Goal: Task Accomplishment & Management: Manage account settings

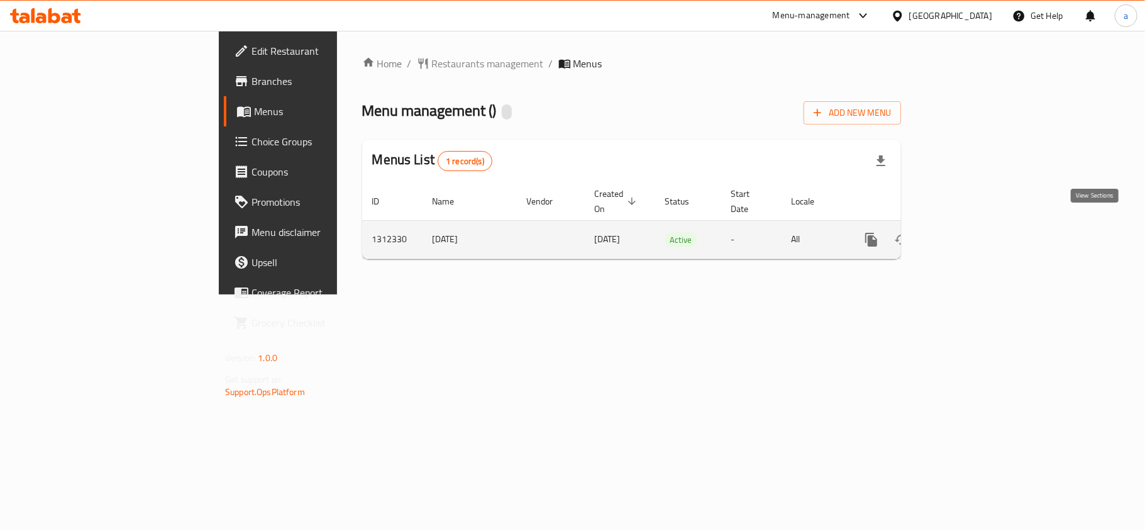
click at [970, 232] on icon "enhanced table" at bounding box center [962, 239] width 15 height 15
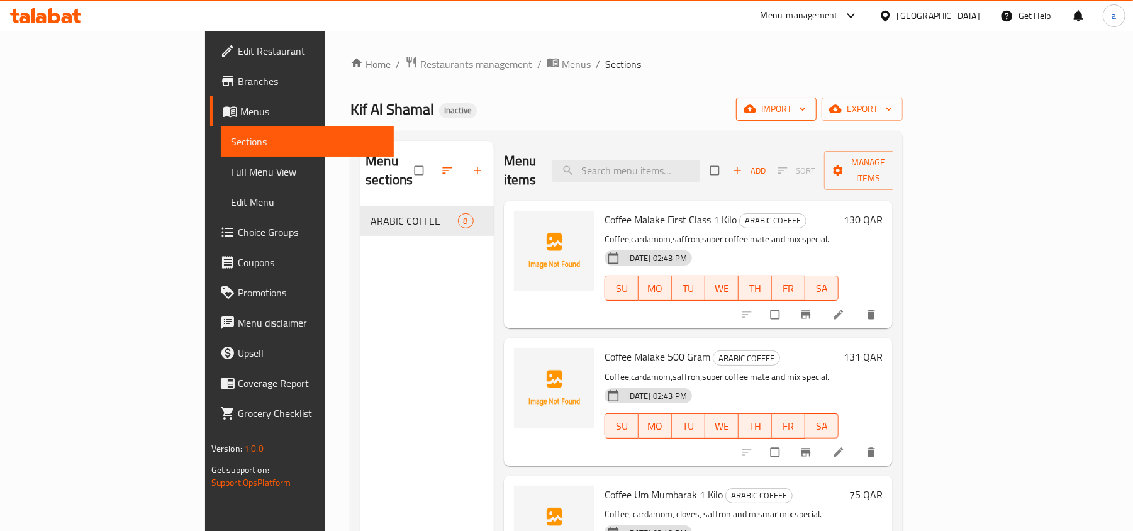
click at [806, 113] on span "import" at bounding box center [776, 109] width 60 height 16
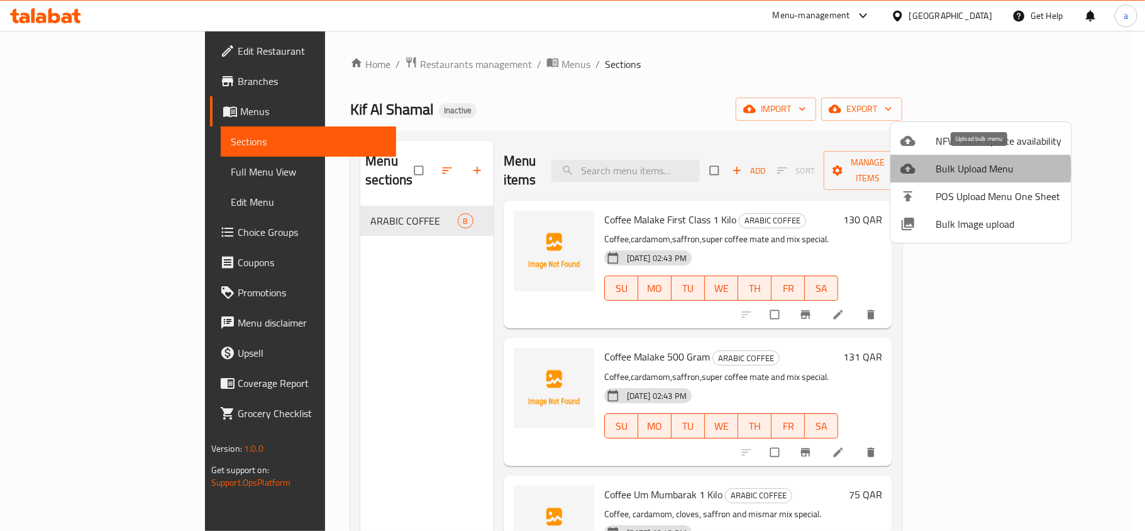
click at [974, 169] on span "Bulk Upload Menu" at bounding box center [999, 168] width 126 height 15
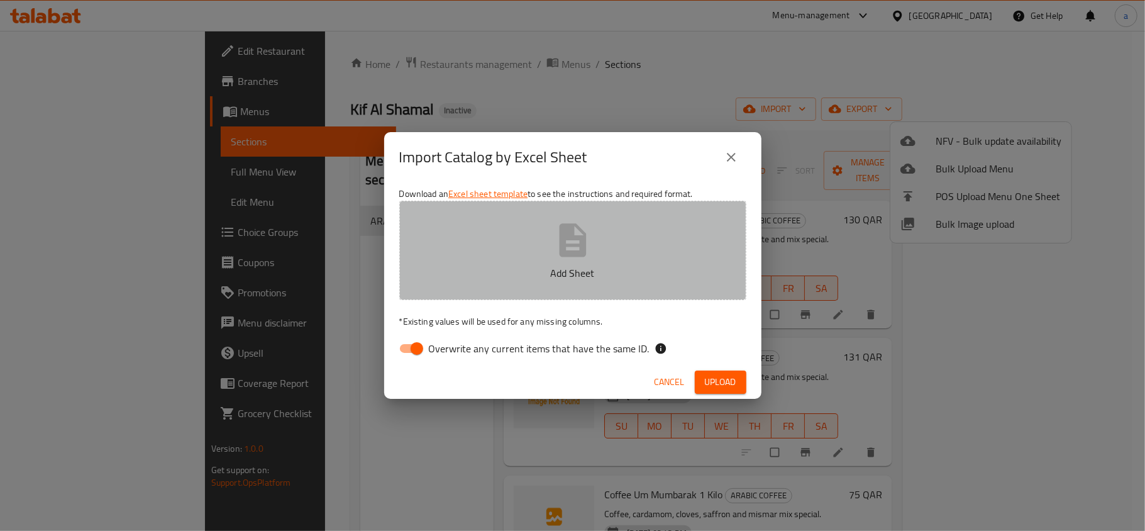
click at [561, 254] on icon "button" at bounding box center [572, 239] width 27 height 33
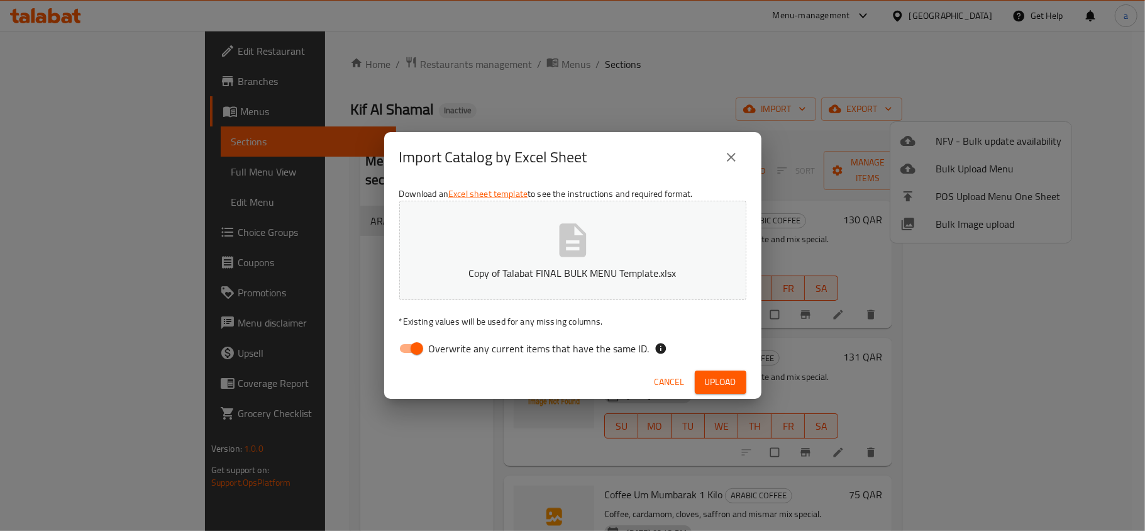
click at [411, 350] on input "Overwrite any current items that have the same ID." at bounding box center [417, 349] width 72 height 24
checkbox input "false"
click at [725, 381] on span "Upload" at bounding box center [720, 382] width 31 height 16
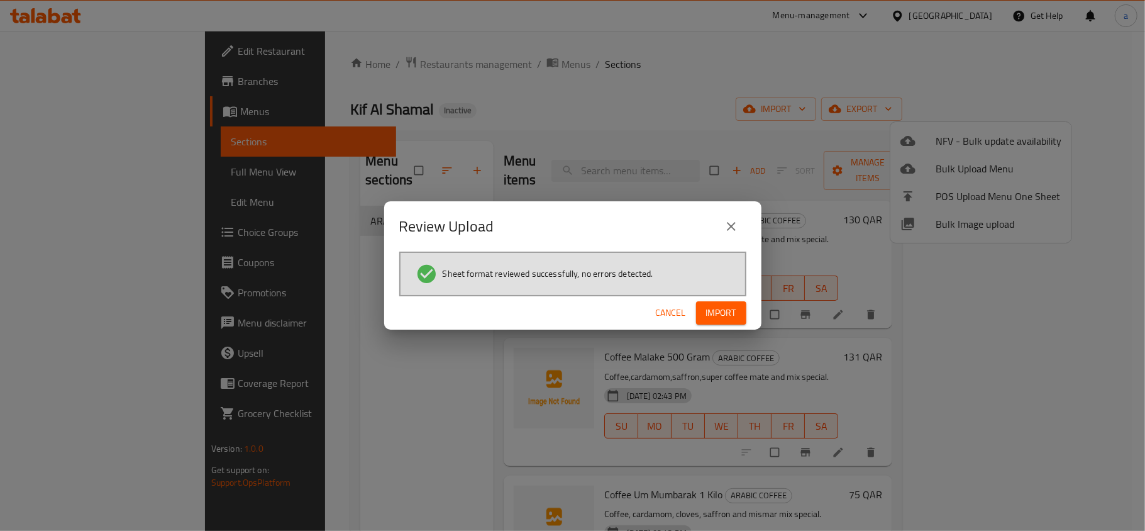
click at [715, 315] on span "Import" at bounding box center [721, 313] width 30 height 16
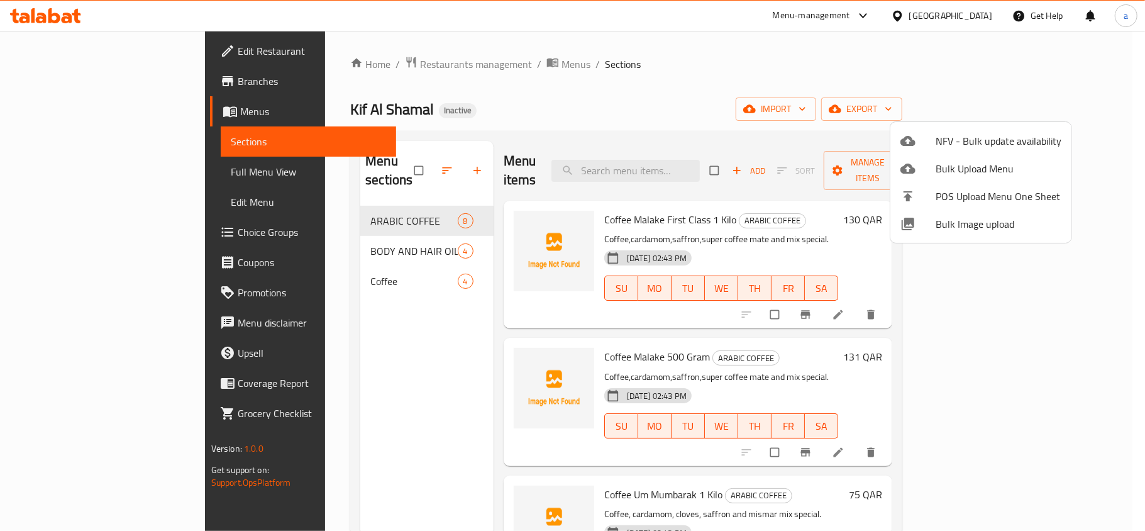
click at [755, 84] on div at bounding box center [572, 265] width 1145 height 531
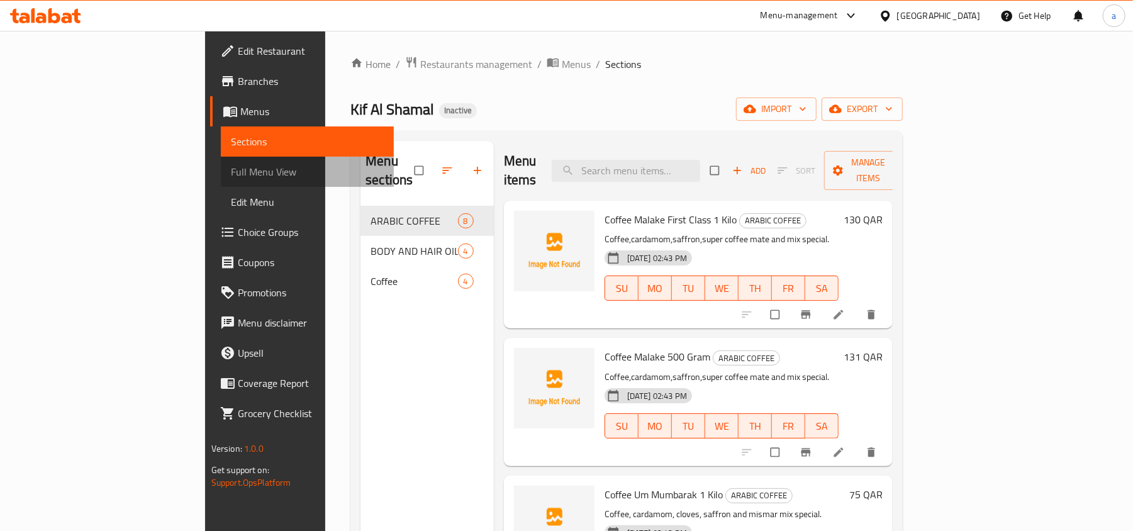
click at [231, 176] on span "Full Menu View" at bounding box center [307, 171] width 153 height 15
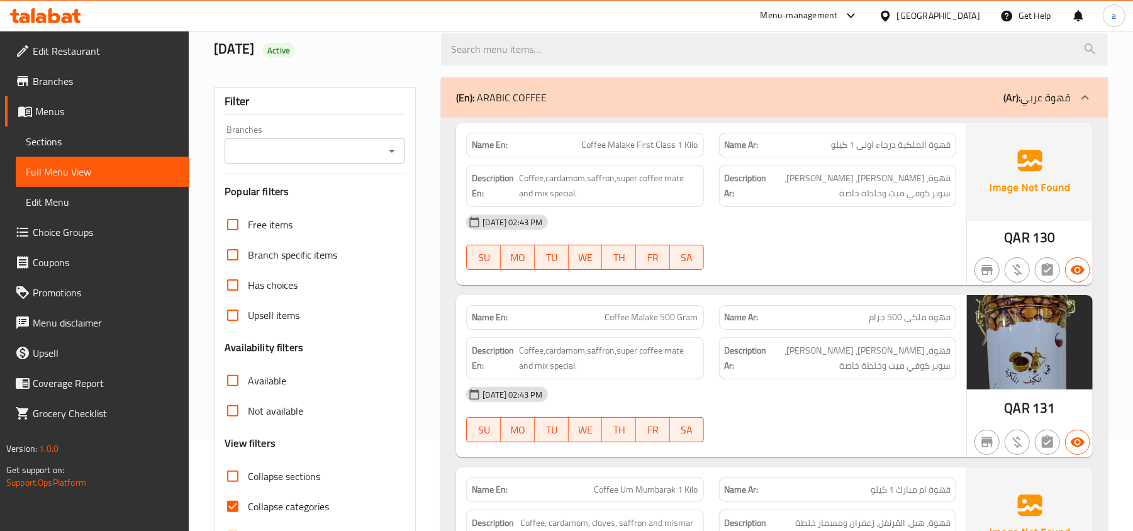
scroll to position [252, 0]
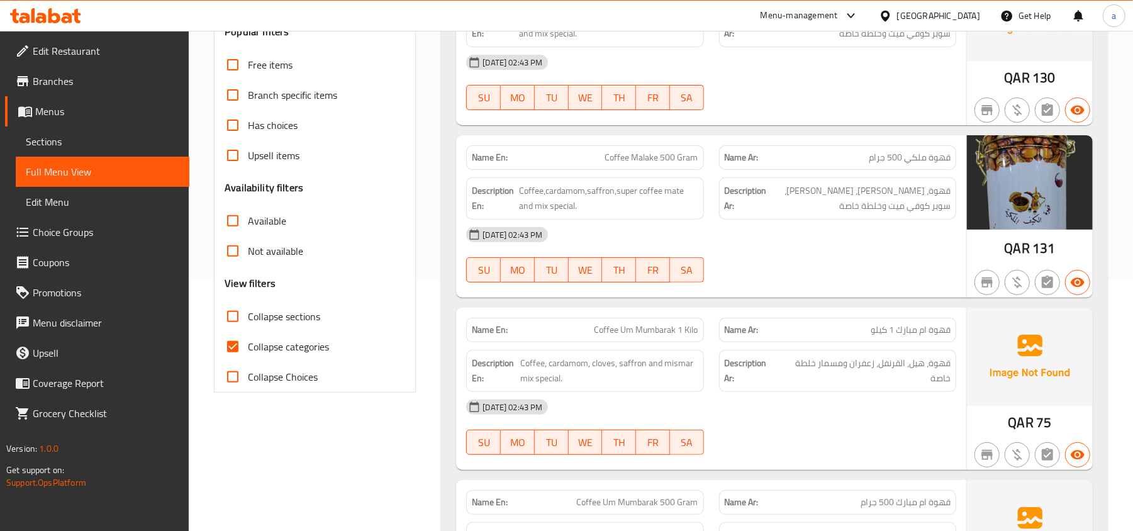
click at [233, 320] on input "Collapse sections" at bounding box center [233, 316] width 30 height 30
checkbox input "true"
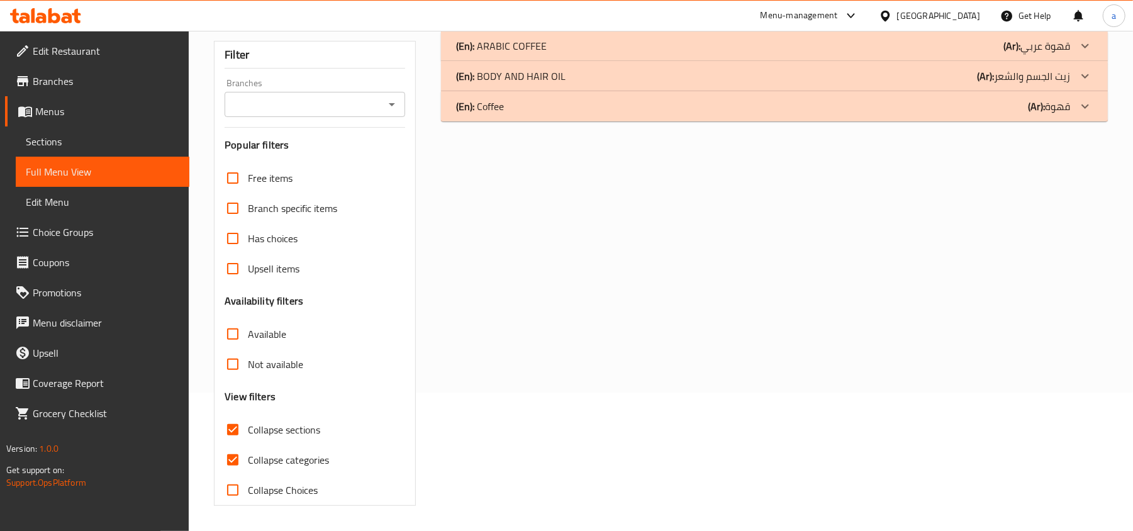
scroll to position [140, 0]
click at [233, 451] on input "Collapse categories" at bounding box center [233, 460] width 30 height 30
checkbox input "false"
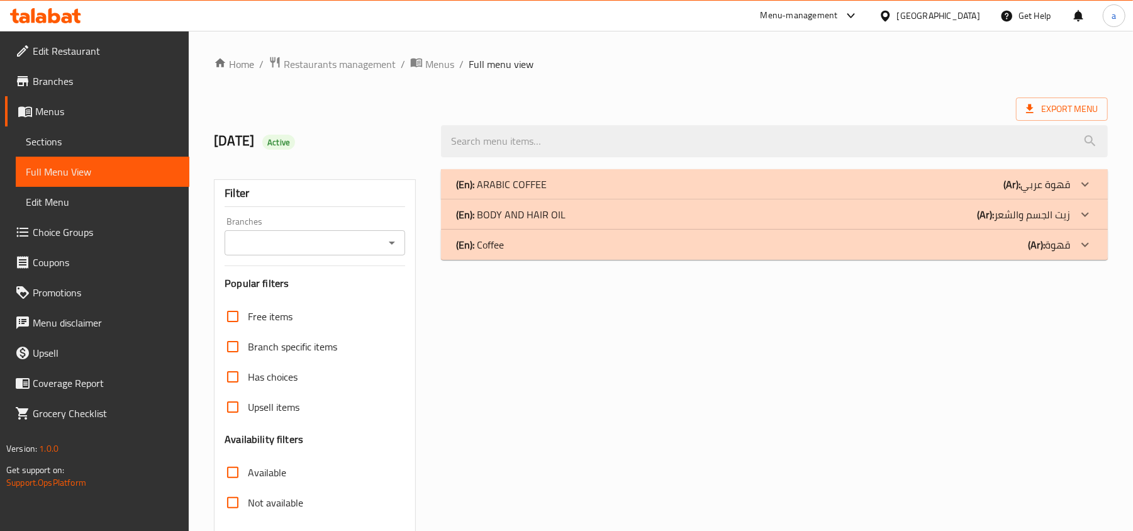
click at [820, 214] on div "(En): BODY AND HAIR OIL (Ar): زيت الجسم والشعر" at bounding box center [763, 214] width 614 height 15
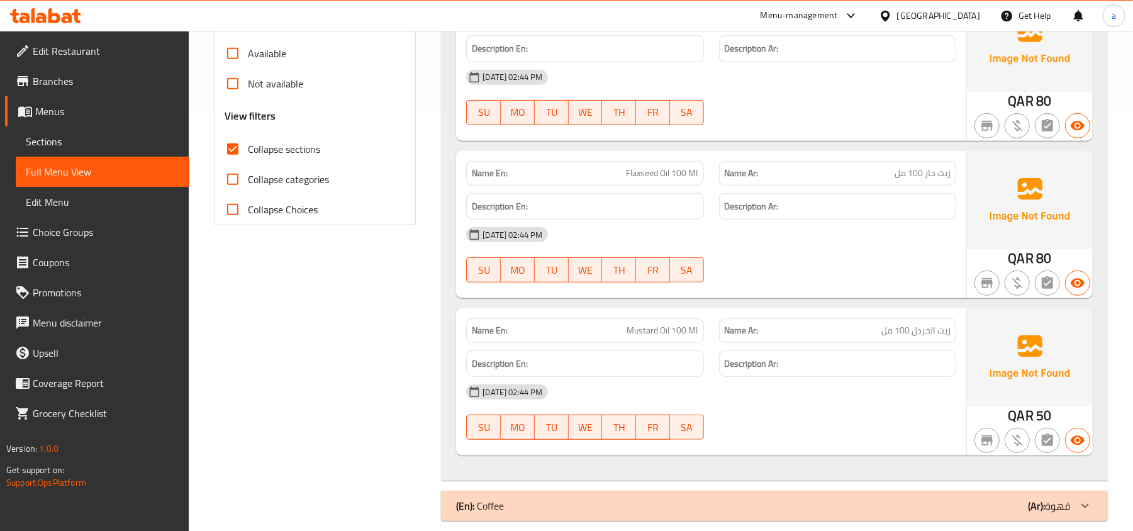
scroll to position [436, 0]
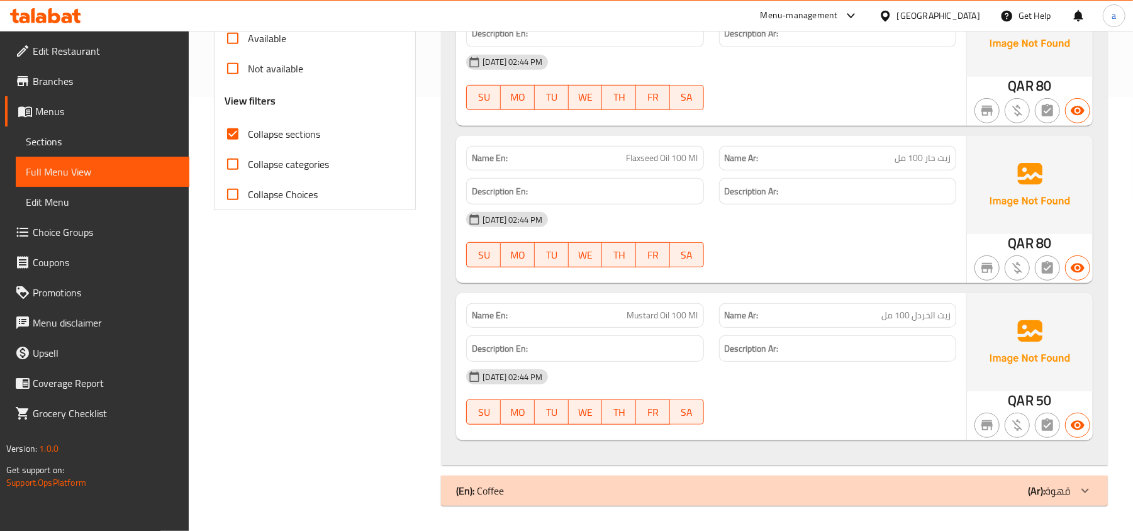
click at [627, 492] on div "(En): Coffee (Ar): قهوة" at bounding box center [763, 490] width 614 height 15
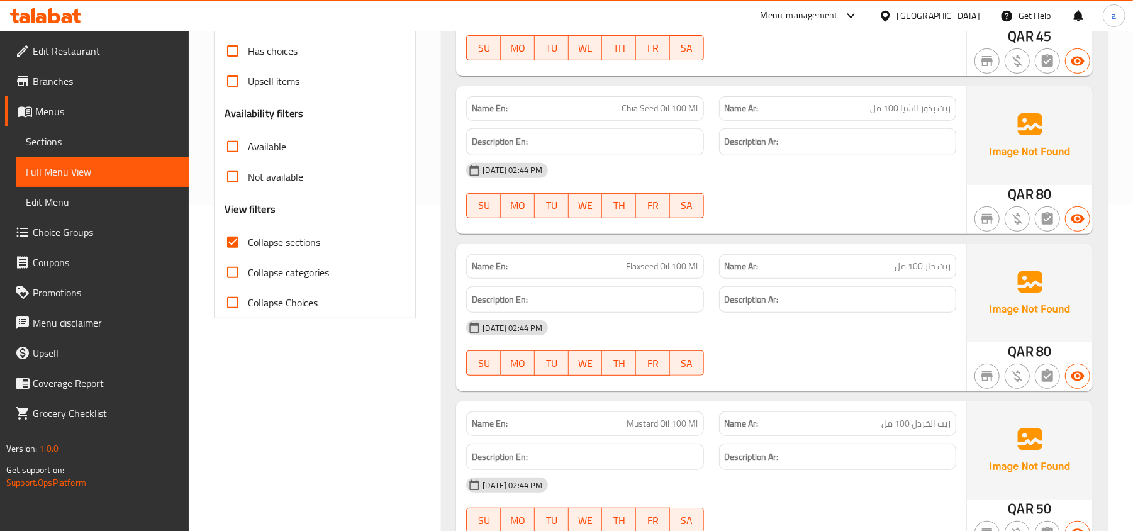
scroll to position [335, 0]
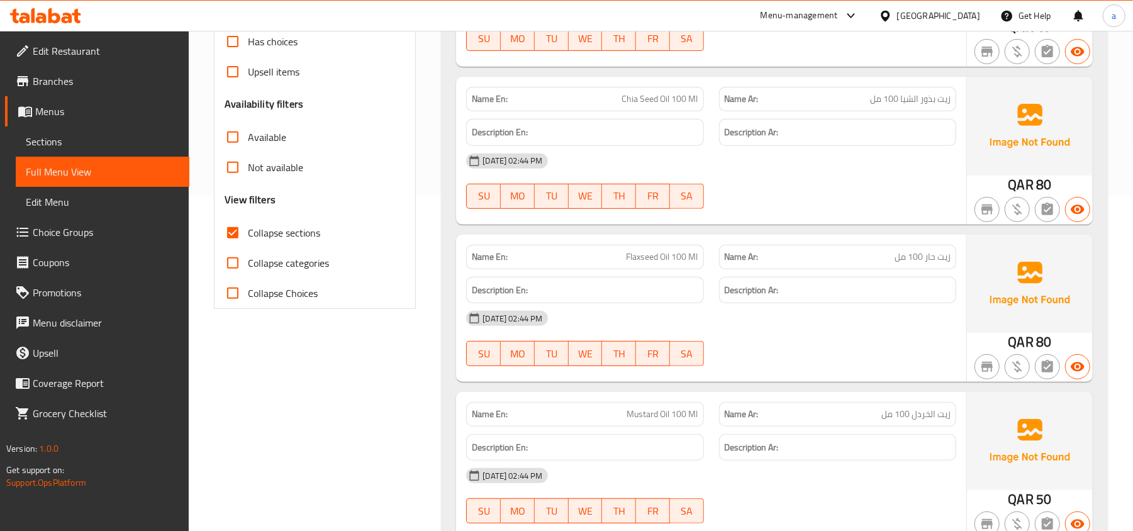
click at [231, 235] on input "Collapse sections" at bounding box center [233, 233] width 30 height 30
checkbox input "false"
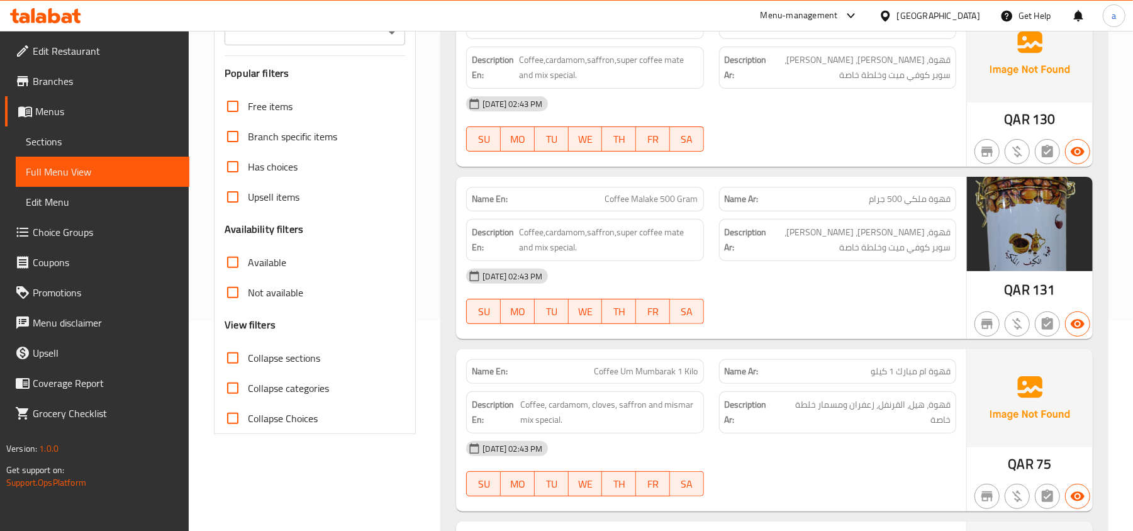
scroll to position [0, 0]
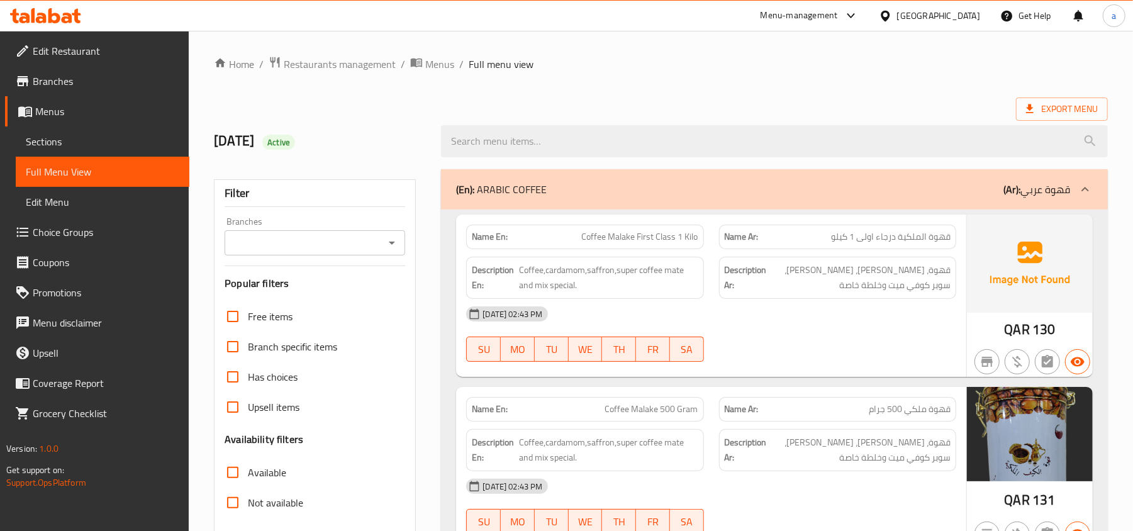
click at [821, 199] on div "(En): ARABIC COFFEE (Ar): قهوة عربي" at bounding box center [774, 189] width 667 height 40
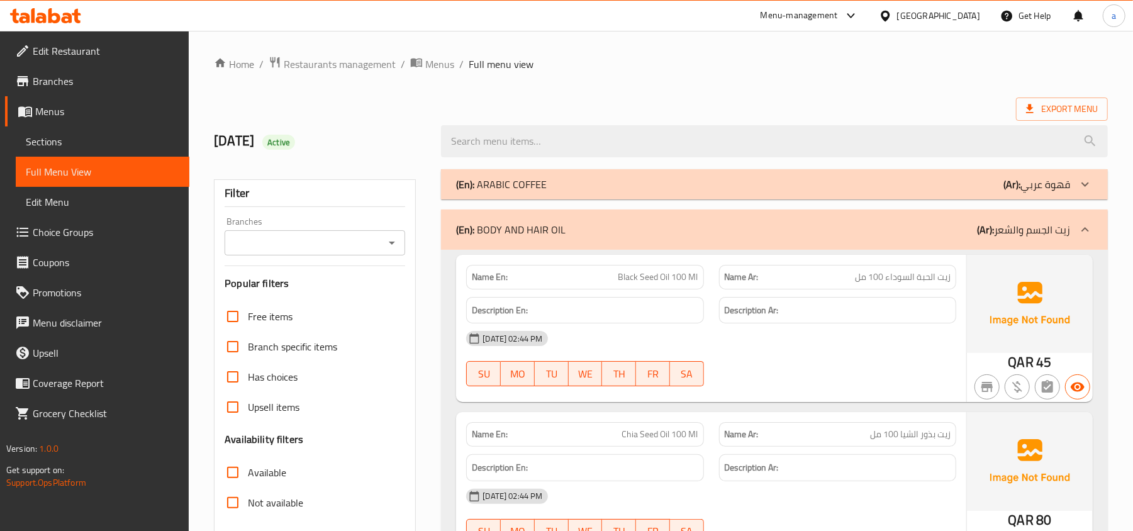
click at [55, 204] on span "Edit Menu" at bounding box center [102, 201] width 153 height 15
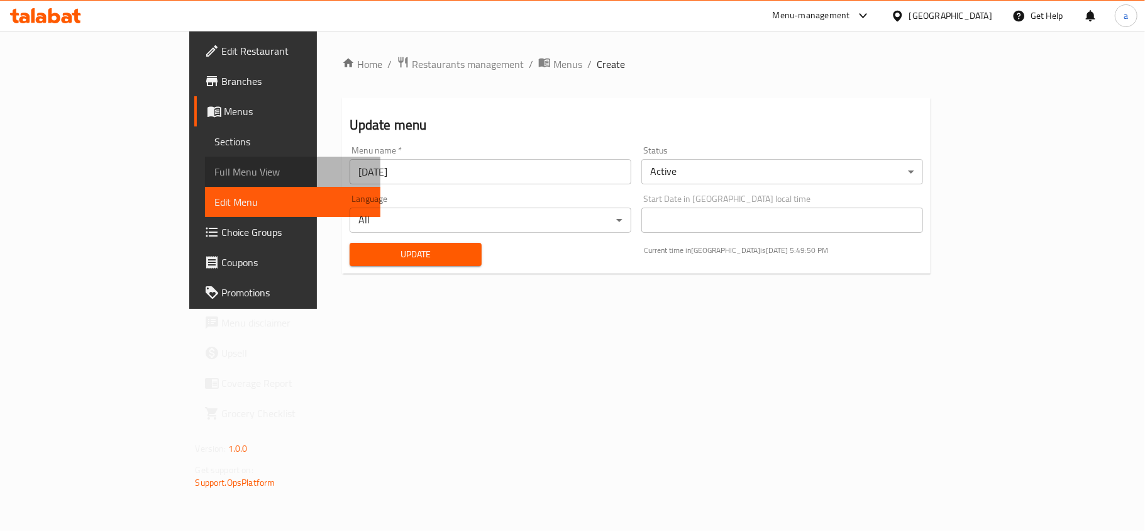
click at [215, 169] on span "Full Menu View" at bounding box center [292, 171] width 155 height 15
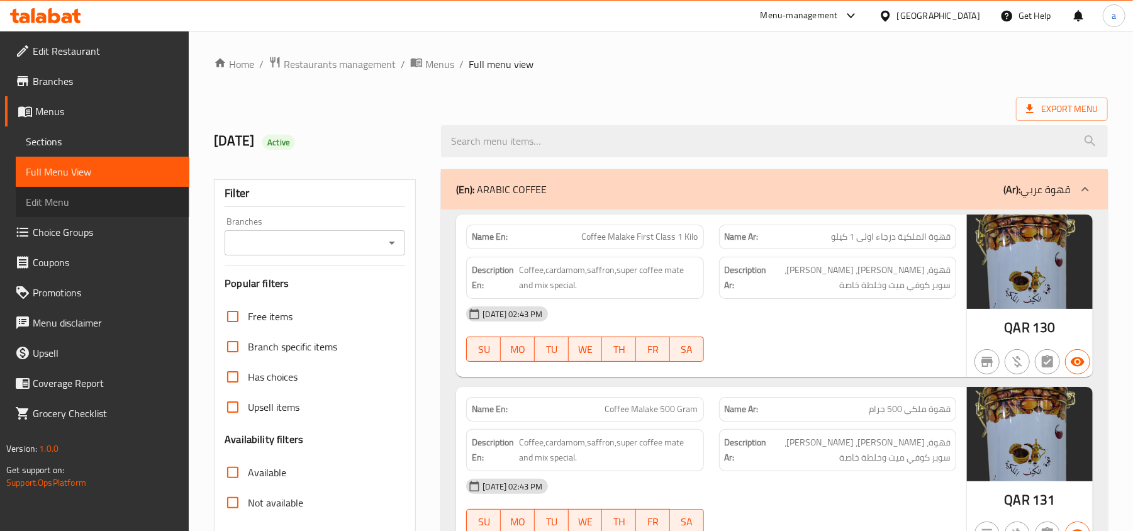
click at [76, 199] on span "Edit Menu" at bounding box center [102, 201] width 153 height 15
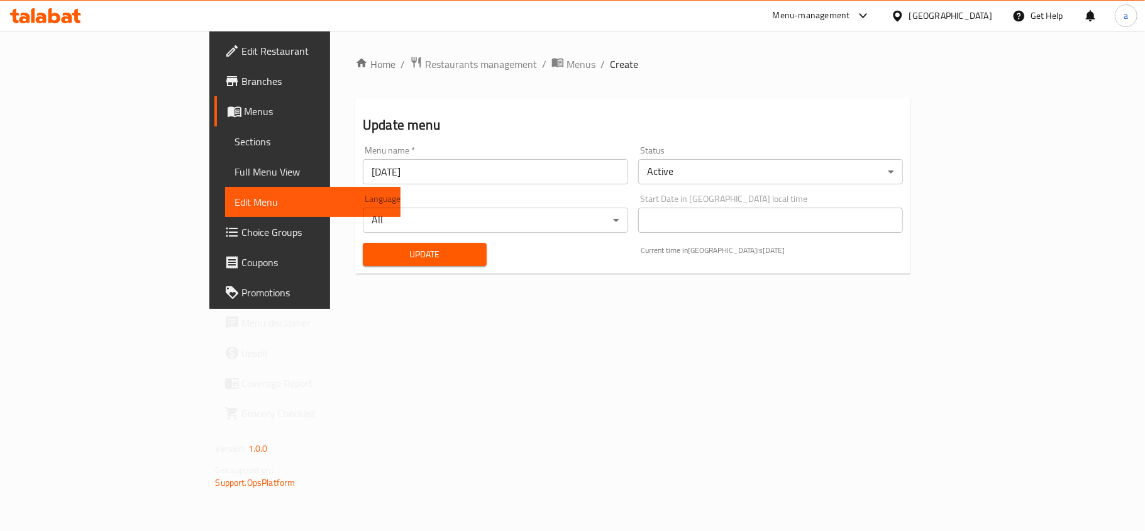
click at [235, 179] on span "Full Menu View" at bounding box center [312, 171] width 155 height 15
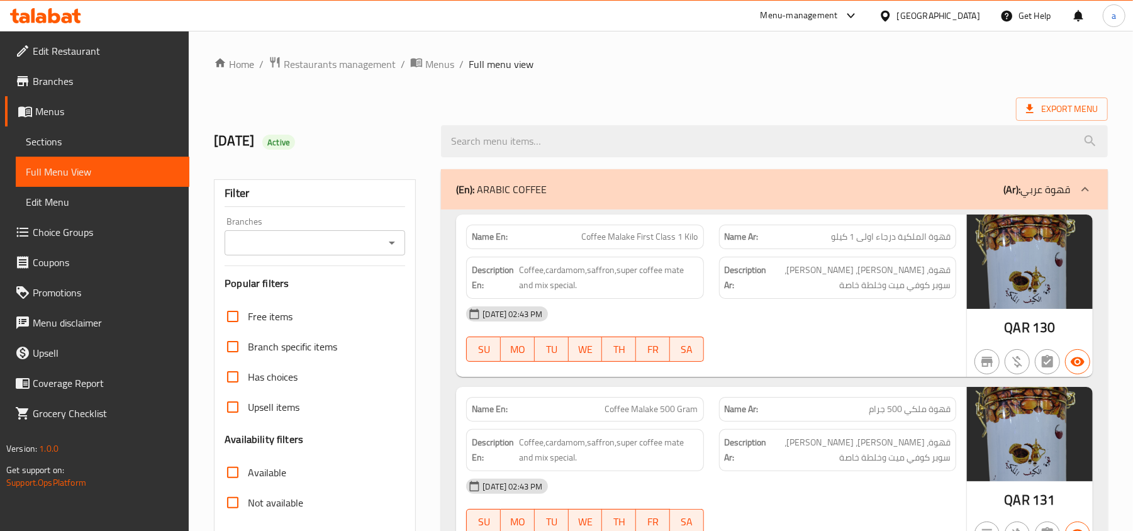
click at [66, 146] on span "Sections" at bounding box center [102, 141] width 153 height 15
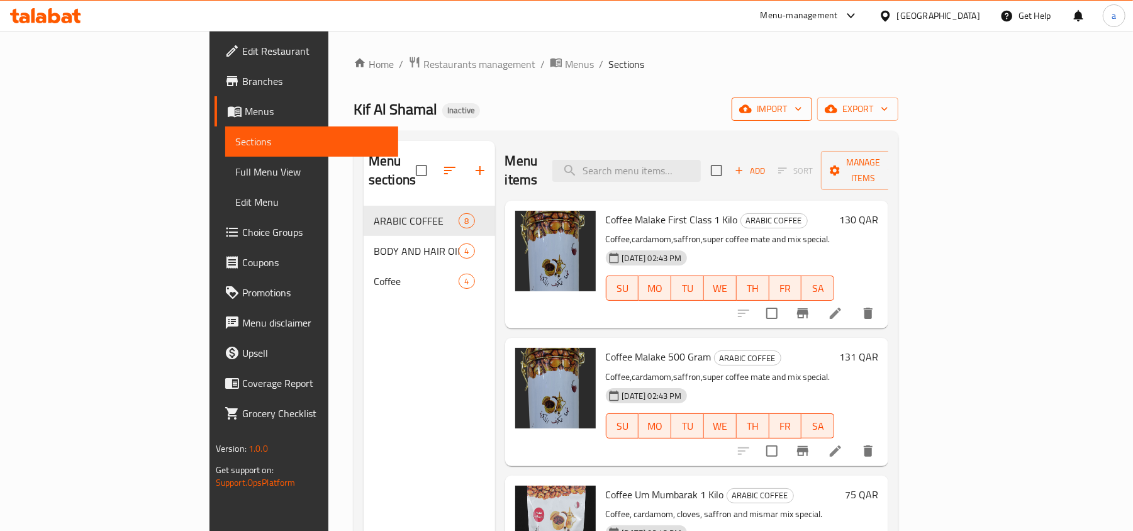
click at [802, 112] on span "import" at bounding box center [772, 109] width 60 height 16
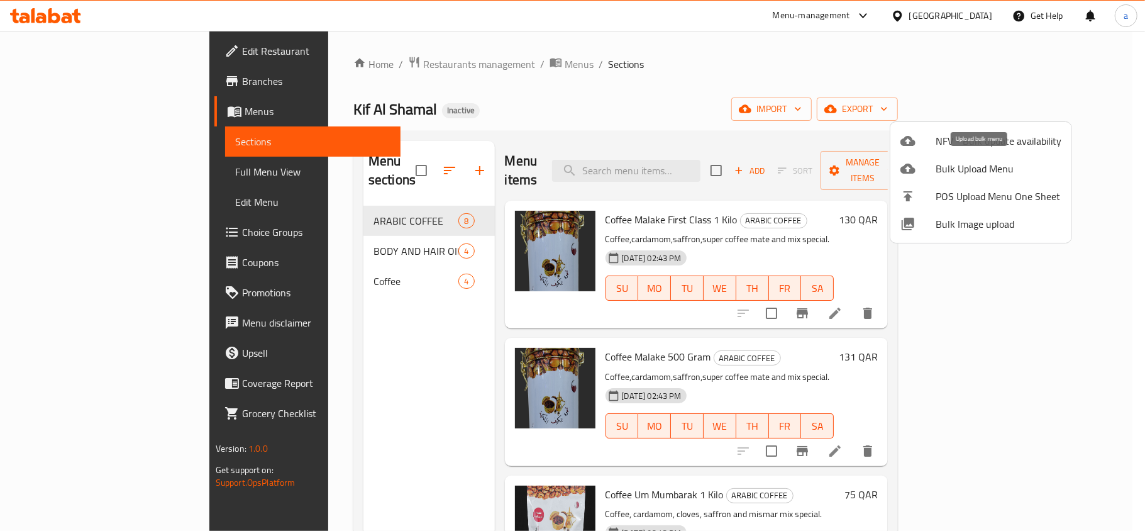
click at [989, 167] on span "Bulk Upload Menu" at bounding box center [999, 168] width 126 height 15
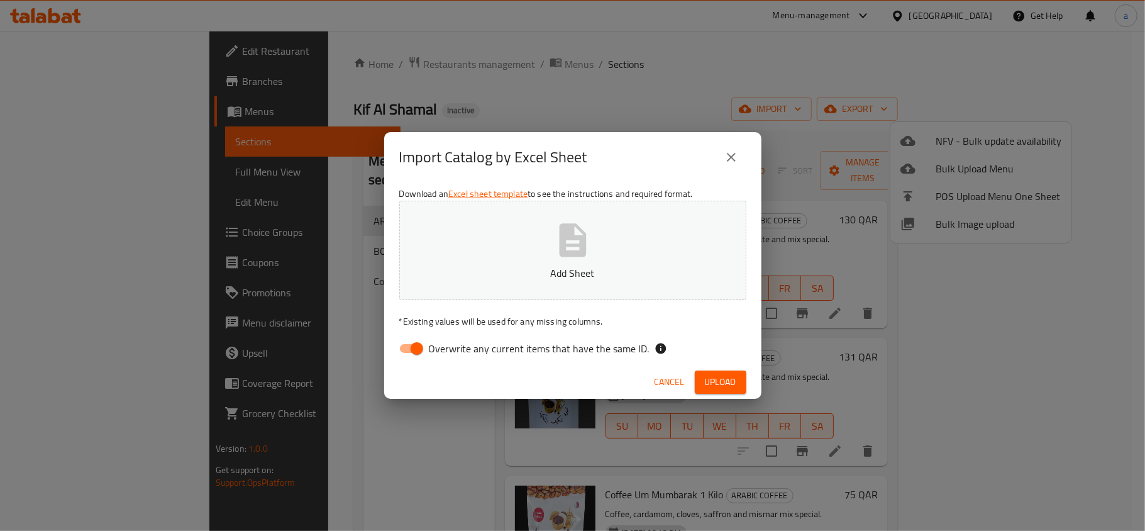
click at [559, 260] on button "Add Sheet" at bounding box center [572, 250] width 347 height 99
click at [418, 350] on input "Overwrite any current items that have the same ID." at bounding box center [417, 349] width 72 height 24
checkbox input "false"
click at [722, 379] on span "Upload" at bounding box center [720, 382] width 31 height 16
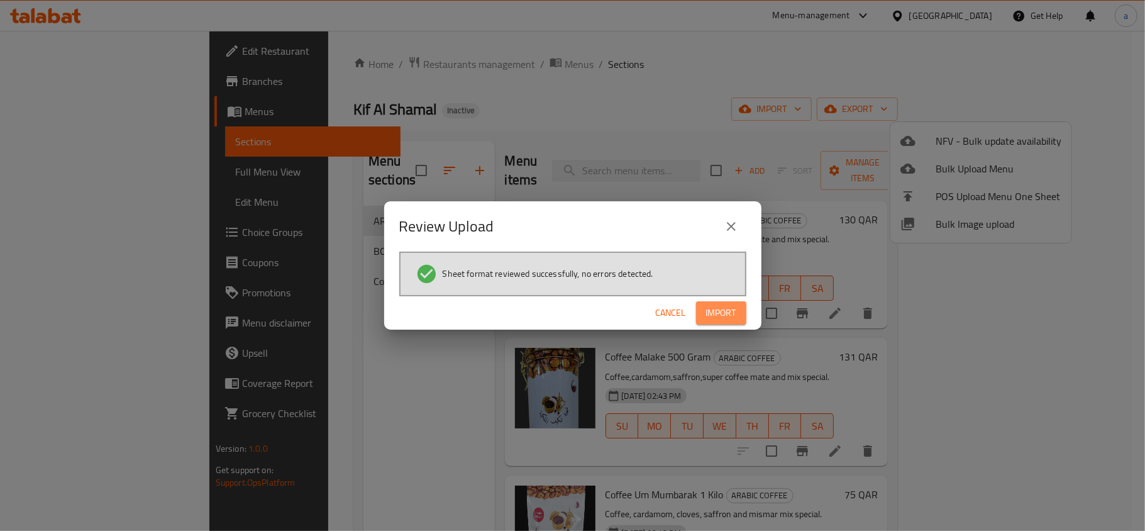
click at [717, 313] on span "Import" at bounding box center [721, 313] width 30 height 16
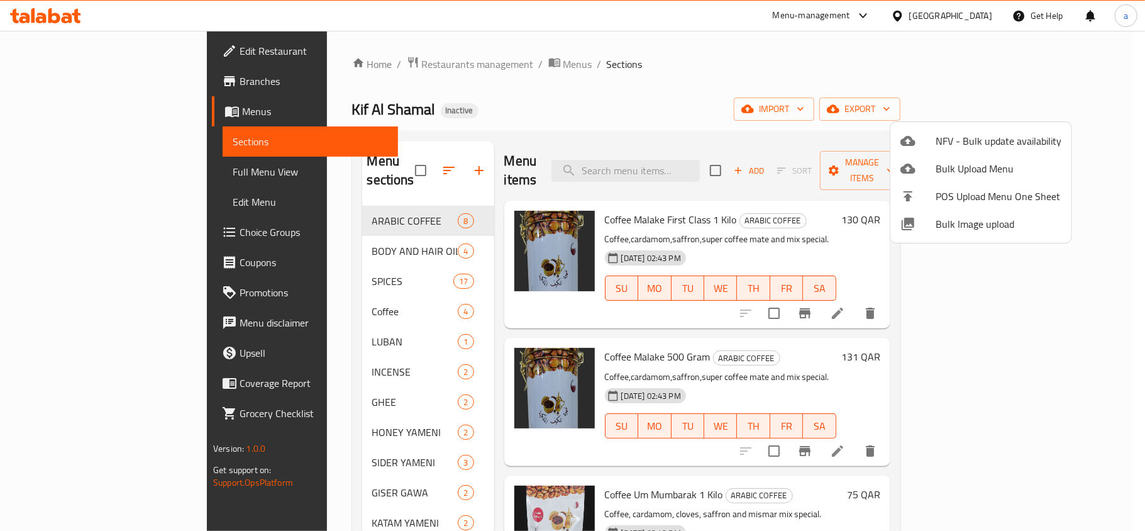
click at [767, 72] on div at bounding box center [572, 265] width 1145 height 531
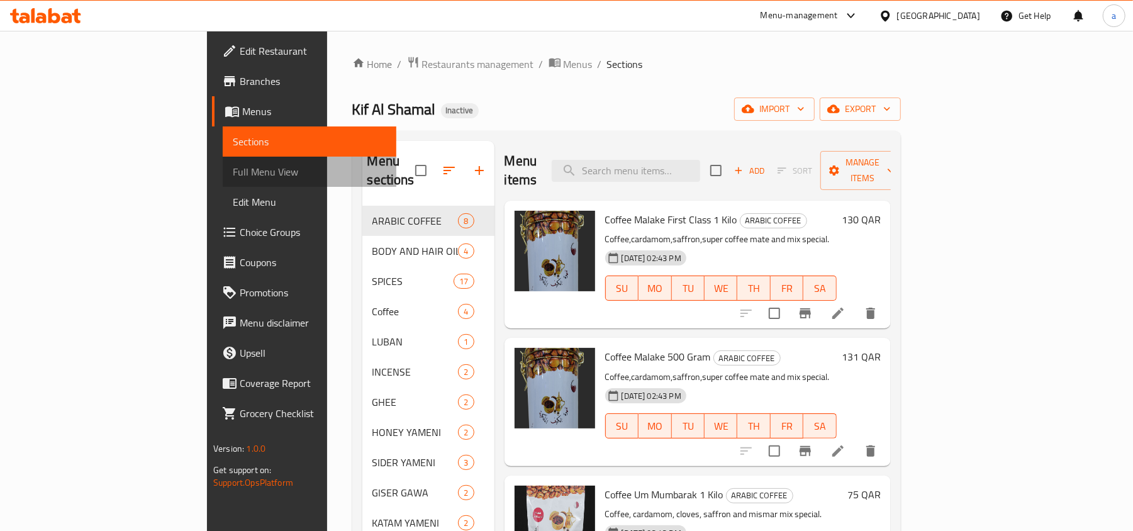
click at [233, 172] on span "Full Menu View" at bounding box center [309, 171] width 153 height 15
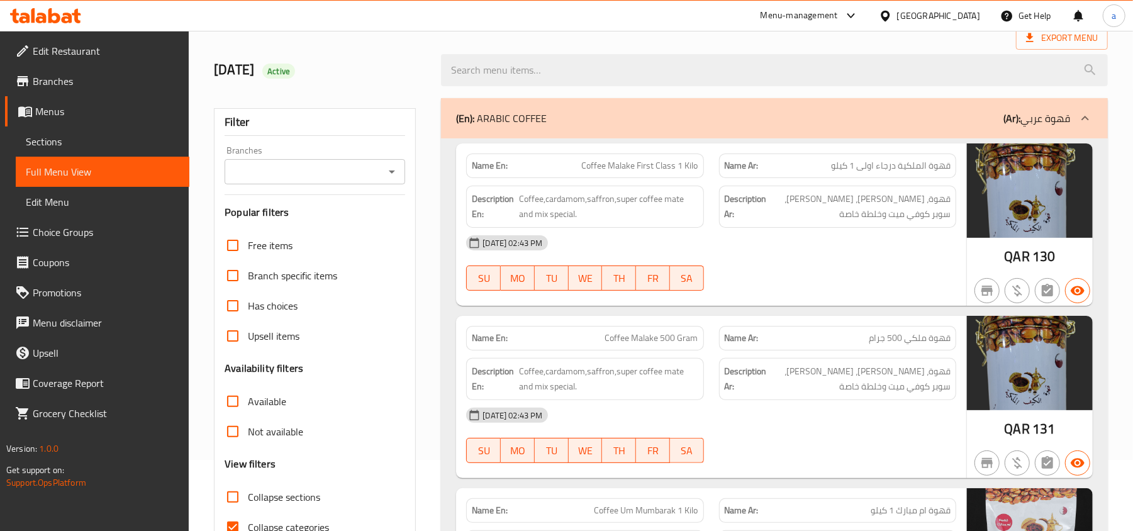
scroll to position [252, 0]
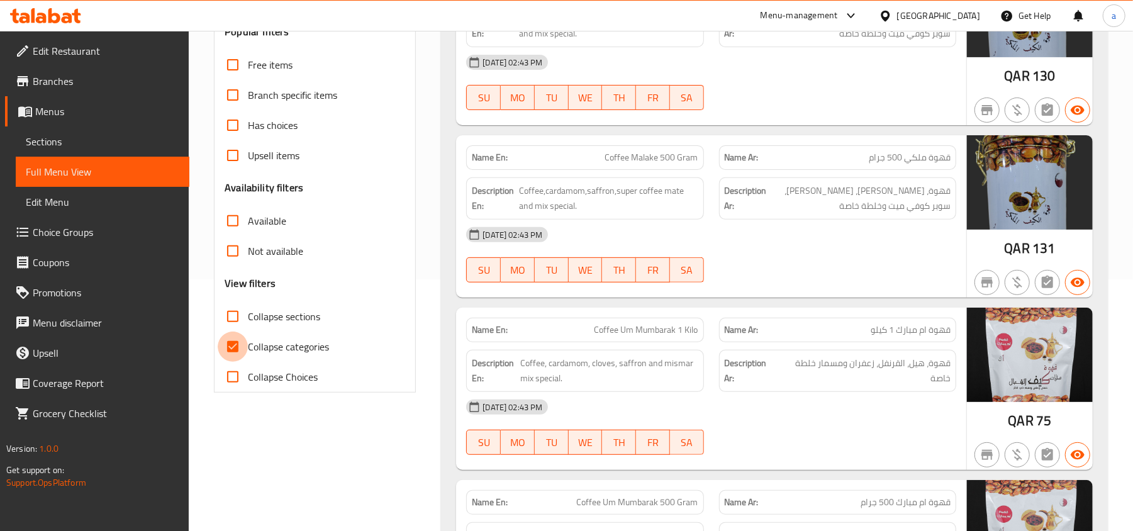
click at [235, 348] on input "Collapse categories" at bounding box center [233, 346] width 30 height 30
checkbox input "false"
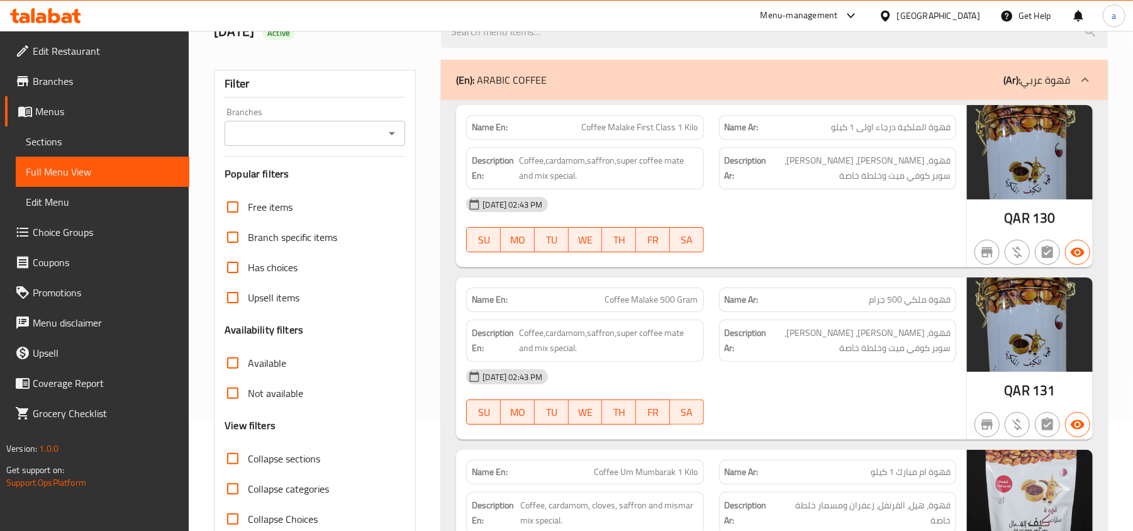
scroll to position [0, 0]
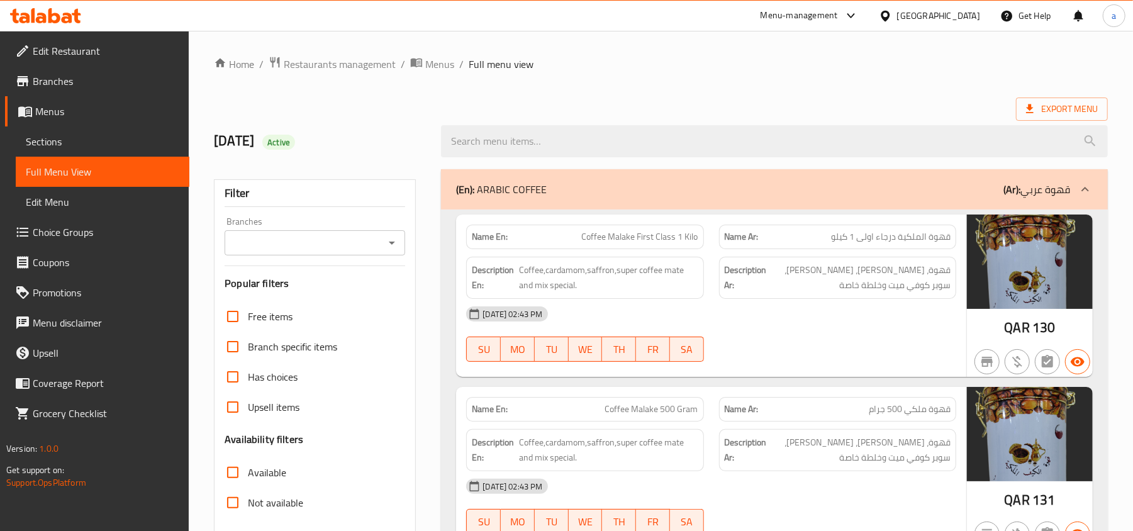
click at [777, 192] on div "(En): ARABIC COFFEE (Ar): قهوة عربي" at bounding box center [763, 189] width 614 height 15
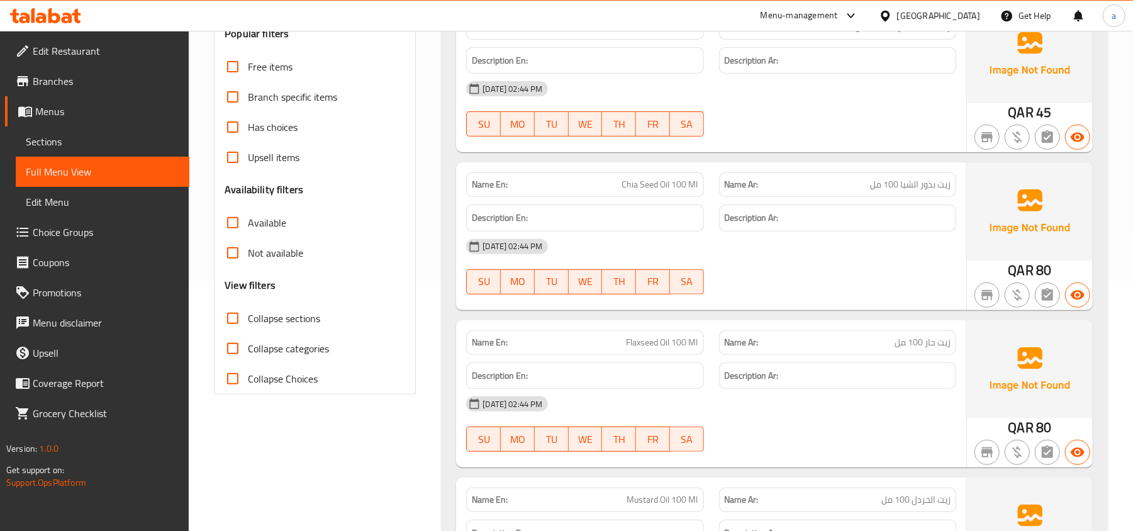
scroll to position [252, 0]
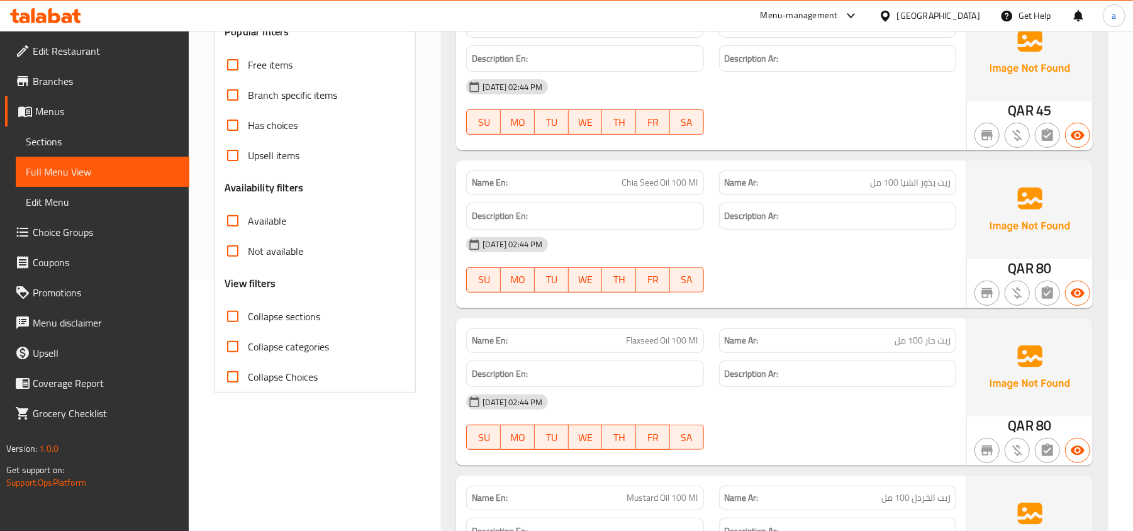
click at [53, 141] on span "Sections" at bounding box center [102, 141] width 153 height 15
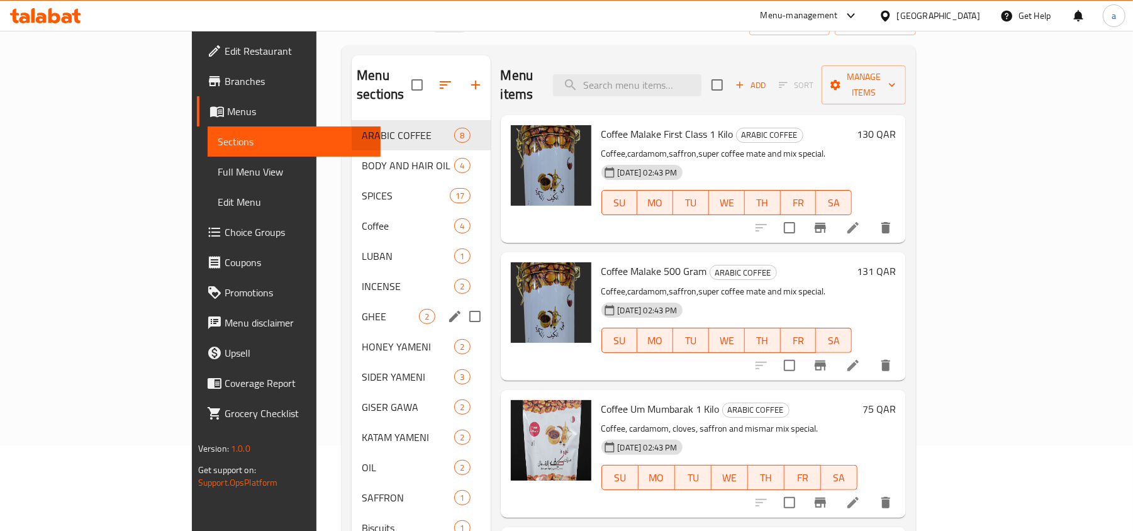
scroll to position [177, 0]
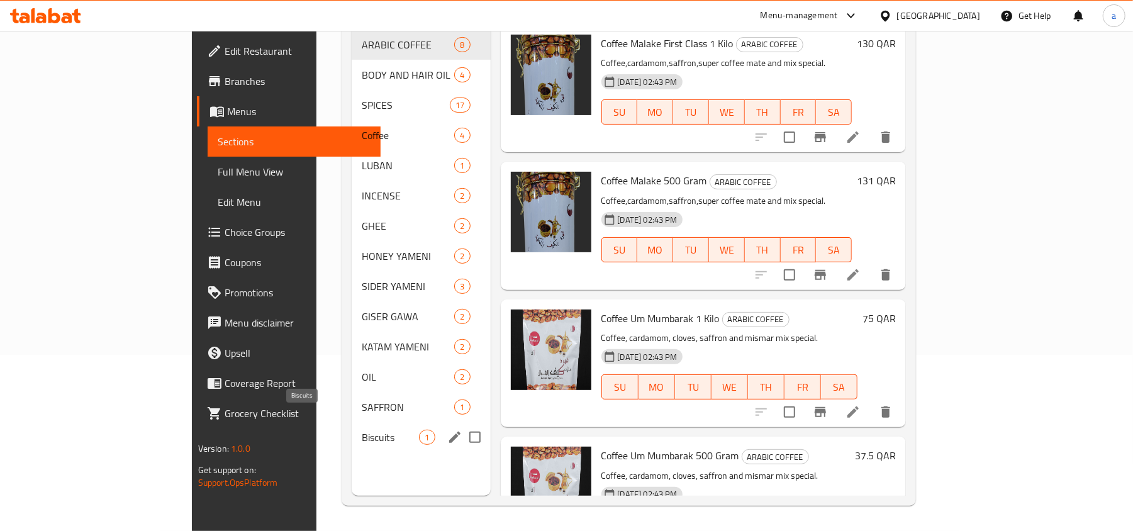
click at [362, 430] on span "Biscuits" at bounding box center [390, 437] width 57 height 15
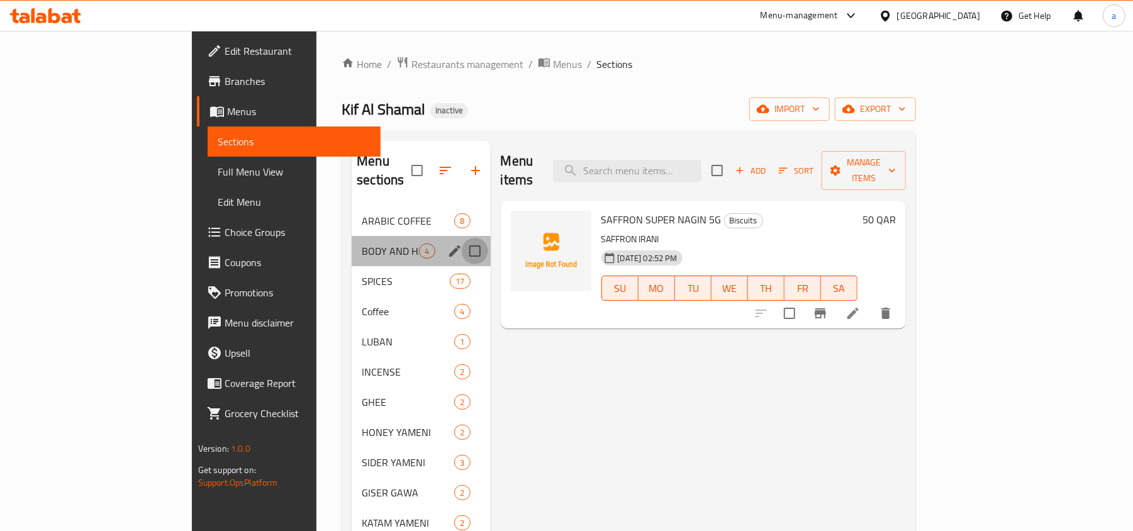
click at [462, 238] on input "Menu sections" at bounding box center [475, 251] width 26 height 26
checkbox input "true"
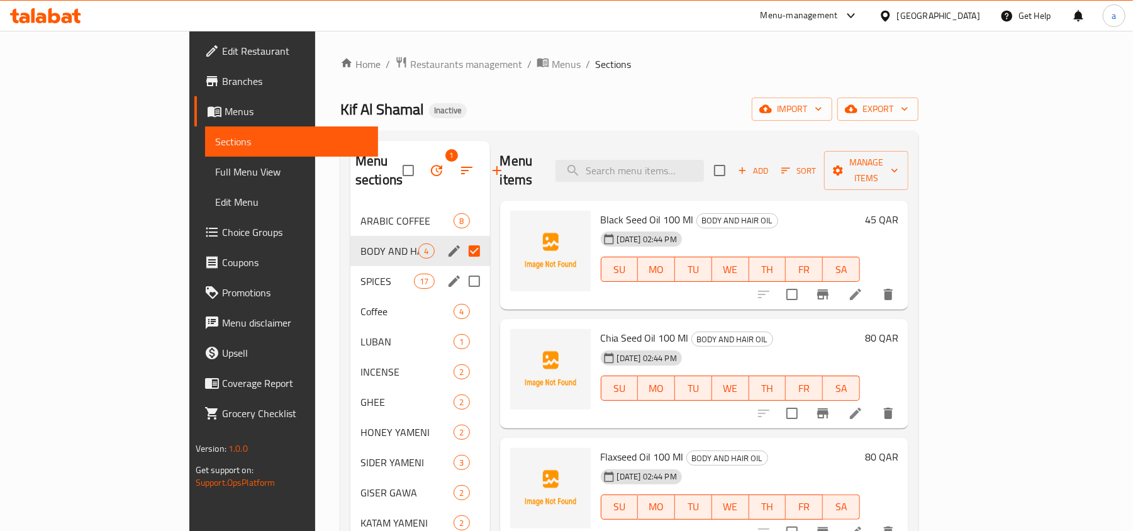
click at [461, 268] on input "Menu sections" at bounding box center [474, 281] width 26 height 26
checkbox input "true"
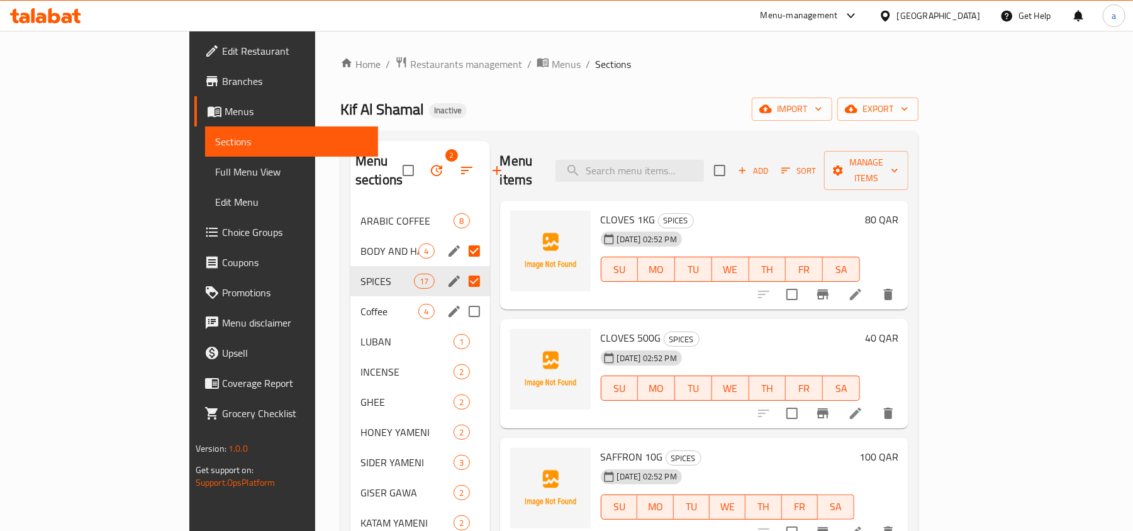
click at [461, 298] on input "Menu sections" at bounding box center [474, 311] width 26 height 26
checkbox input "true"
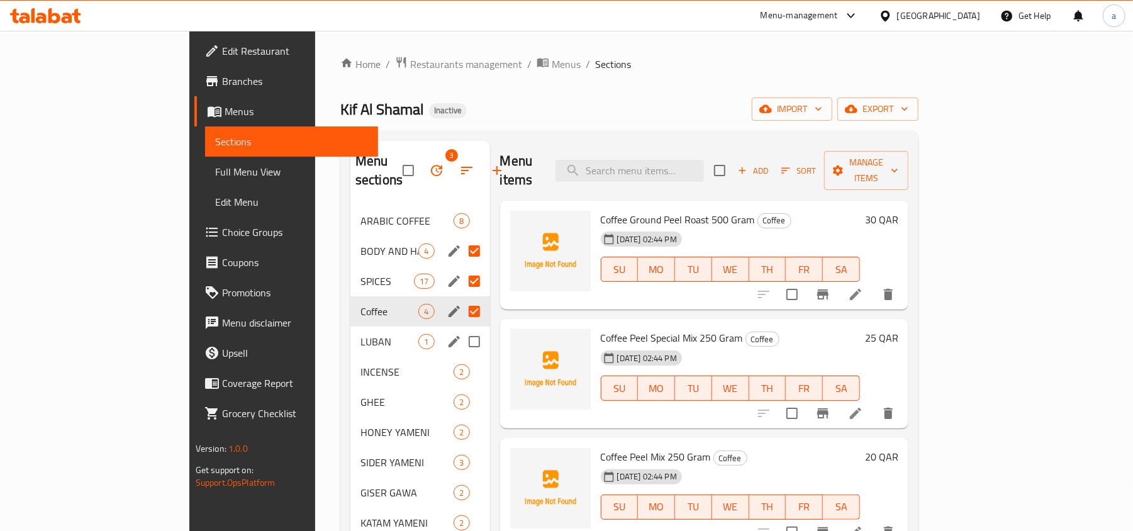
click at [461, 328] on input "Menu sections" at bounding box center [474, 341] width 26 height 26
checkbox input "true"
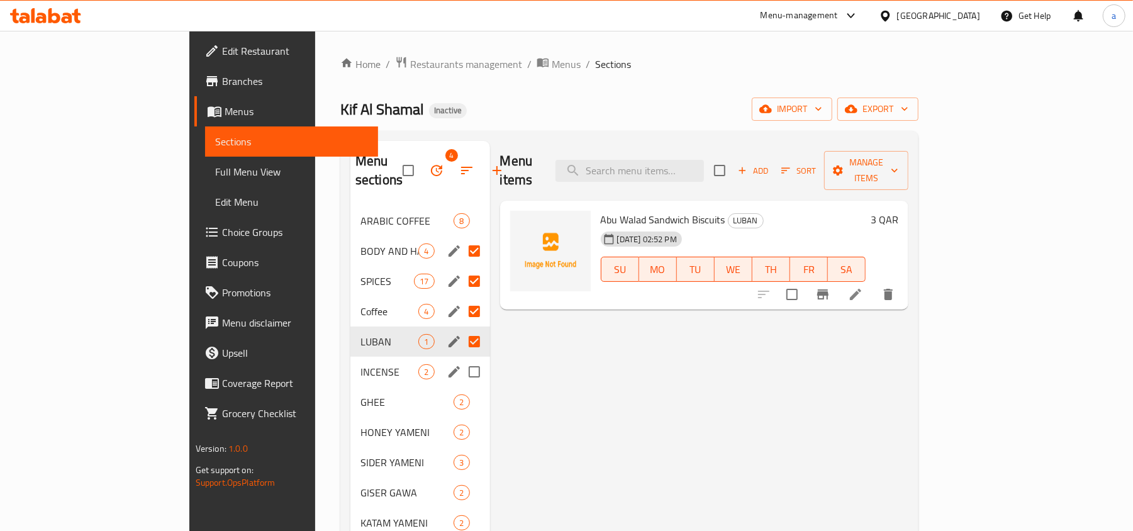
click at [461, 359] on input "Menu sections" at bounding box center [474, 372] width 26 height 26
checkbox input "true"
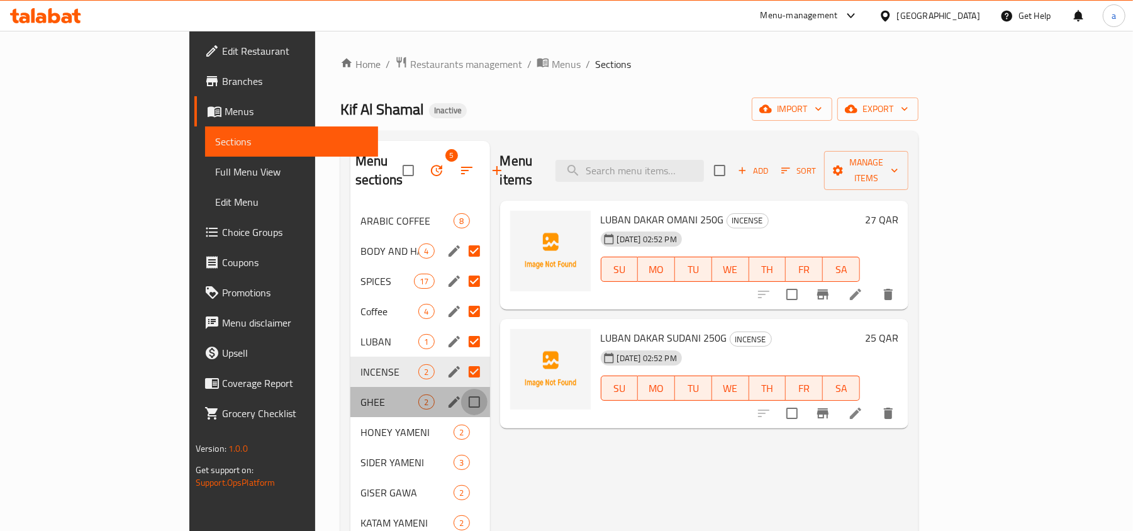
click at [461, 389] on input "Menu sections" at bounding box center [474, 402] width 26 height 26
checkbox input "true"
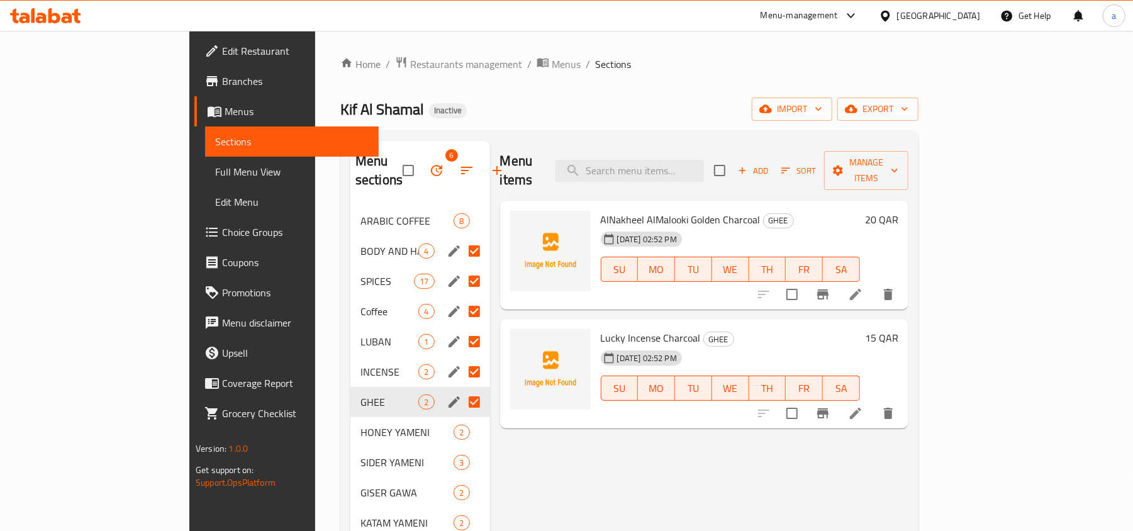
click at [461, 238] on input "Menu sections" at bounding box center [474, 251] width 26 height 26
checkbox input "false"
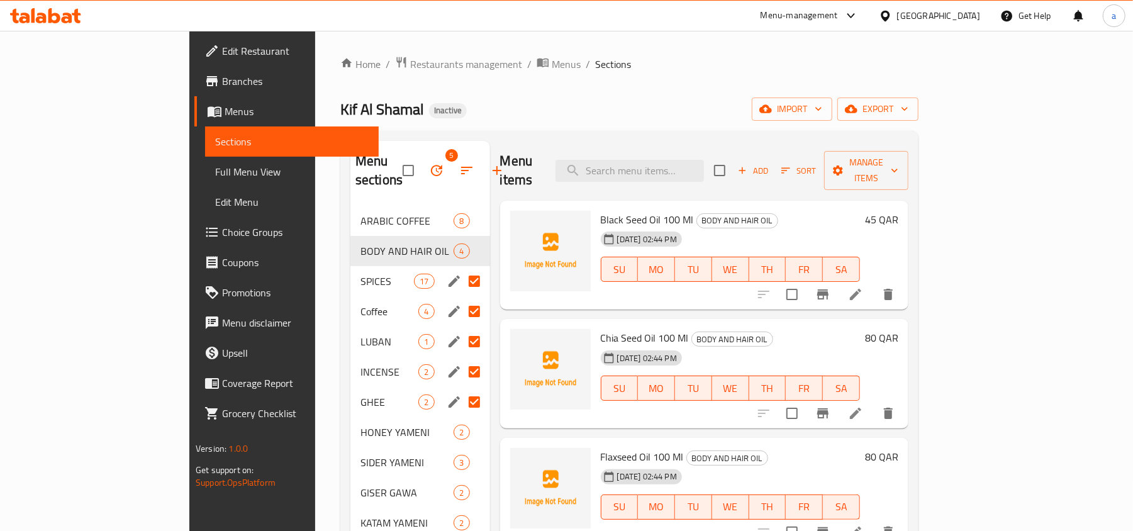
click at [461, 298] on input "Menu sections" at bounding box center [474, 311] width 26 height 26
checkbox input "false"
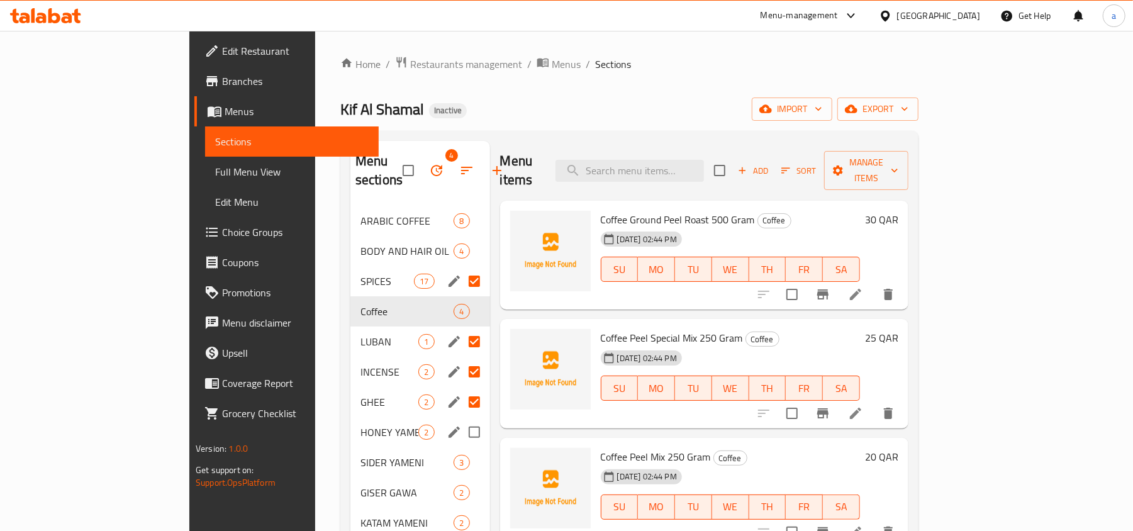
click at [461, 419] on input "Menu sections" at bounding box center [474, 432] width 26 height 26
checkbox input "true"
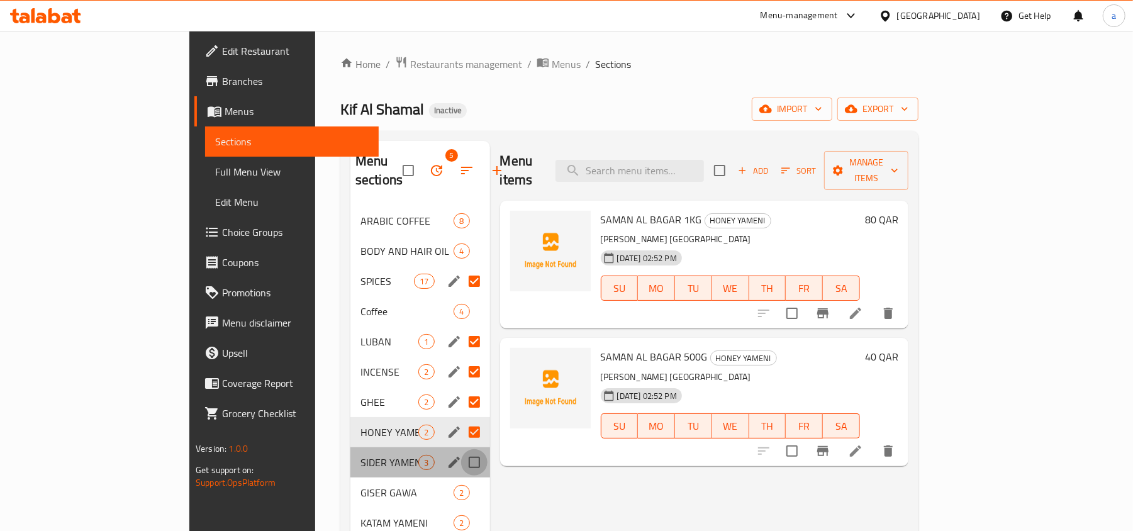
click at [461, 449] on input "Menu sections" at bounding box center [474, 462] width 26 height 26
checkbox input "true"
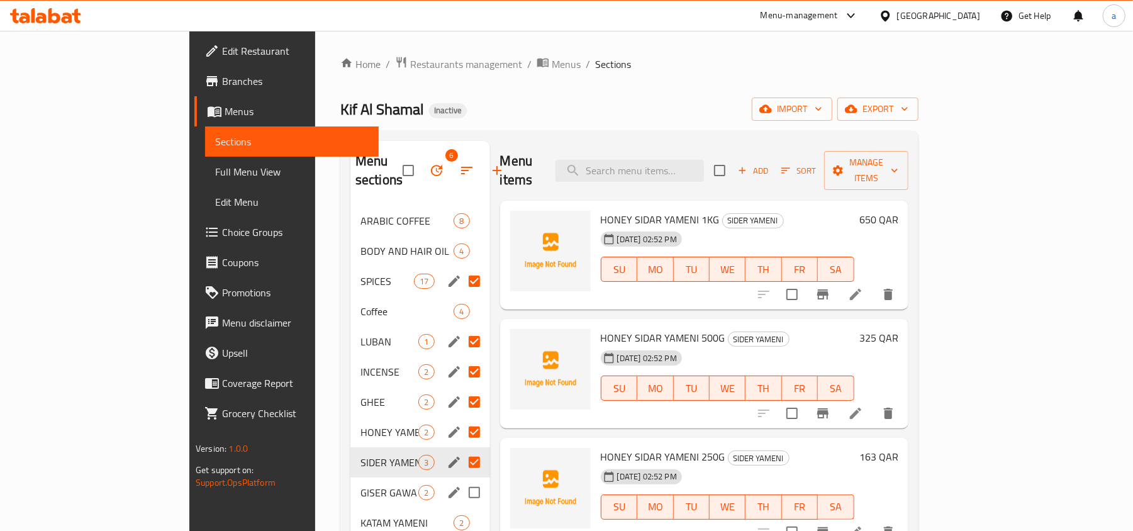
click at [461, 479] on input "Menu sections" at bounding box center [474, 492] width 26 height 26
checkbox input "true"
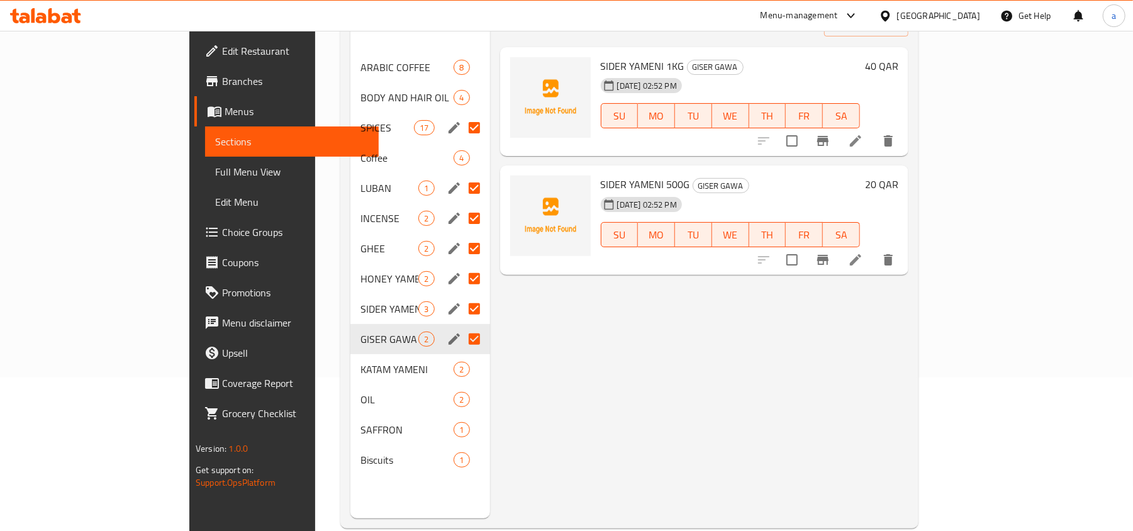
scroll to position [167, 0]
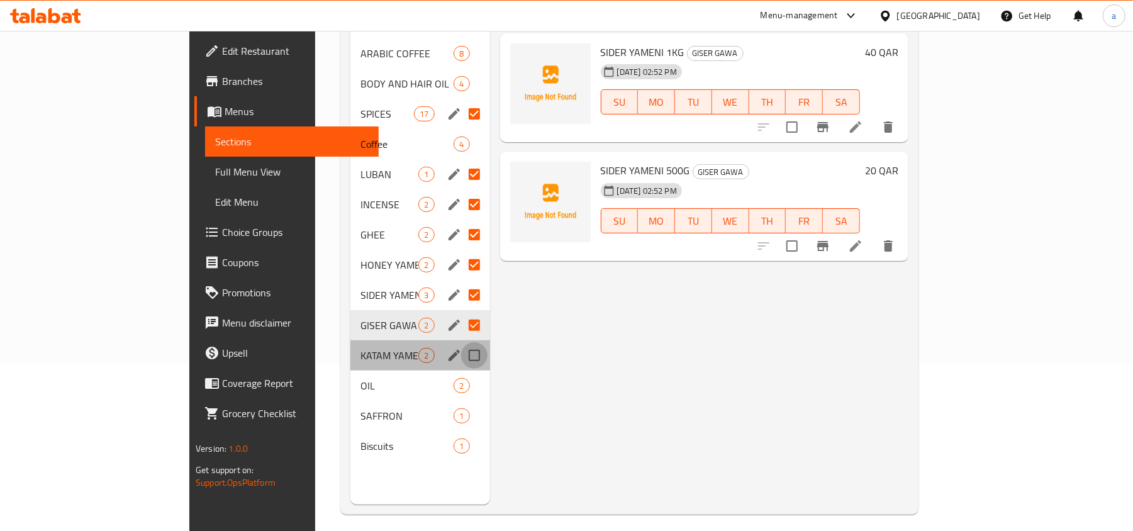
click at [461, 342] on input "Menu sections" at bounding box center [474, 355] width 26 height 26
checkbox input "true"
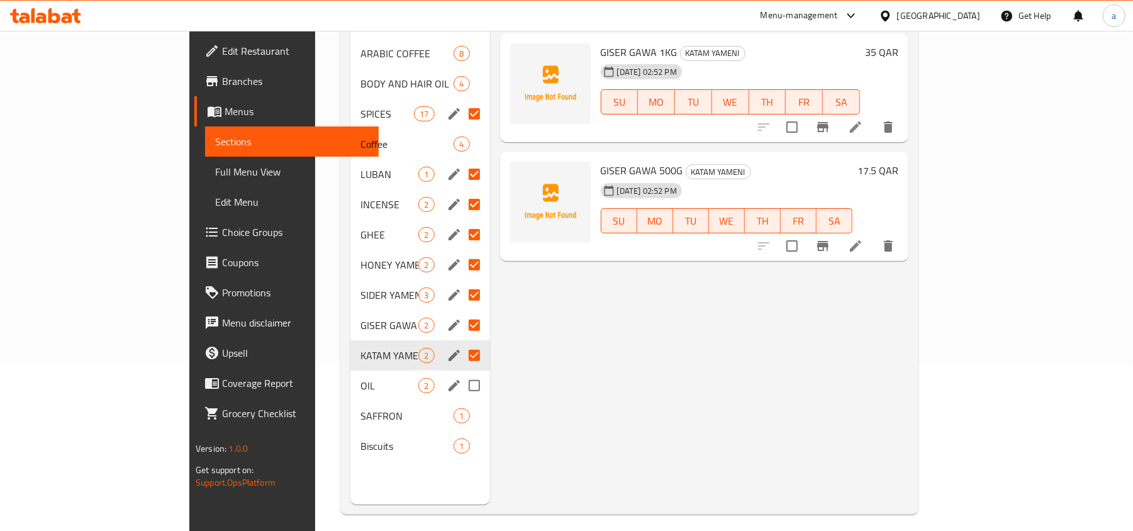
click at [461, 372] on input "Menu sections" at bounding box center [474, 385] width 26 height 26
checkbox input "true"
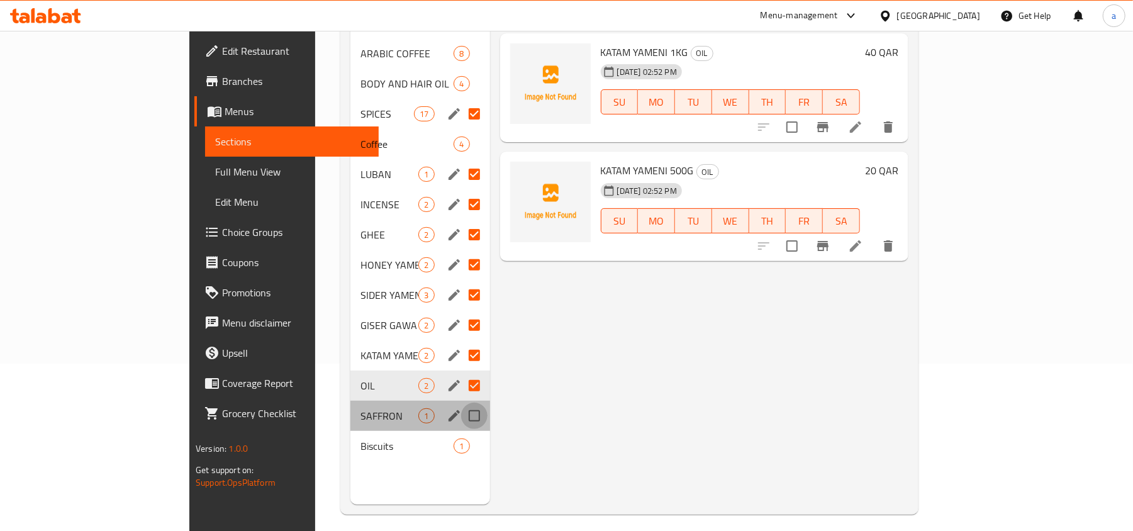
click at [461, 403] on input "Menu sections" at bounding box center [474, 416] width 26 height 26
checkbox input "true"
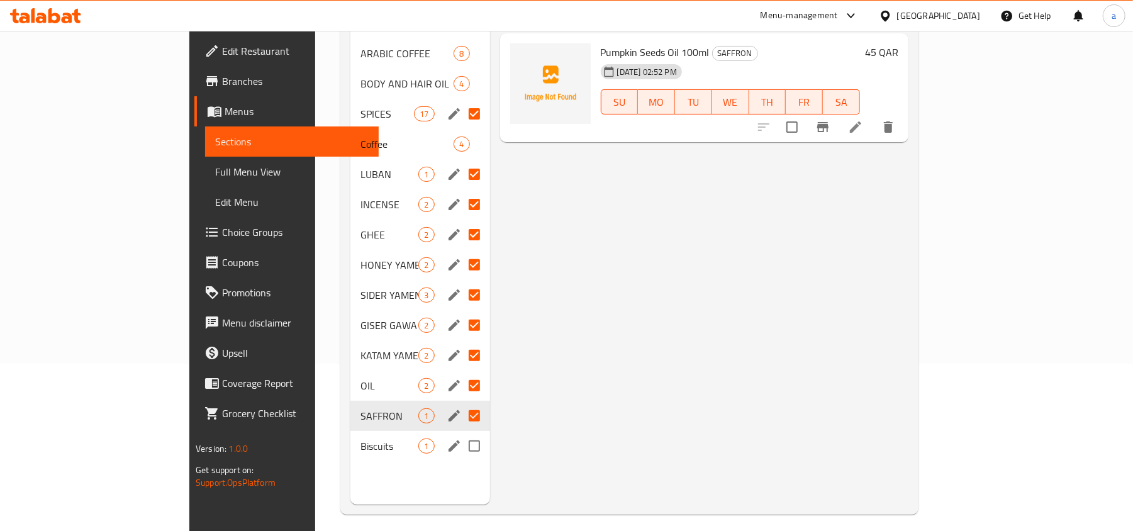
click at [461, 433] on input "Menu sections" at bounding box center [474, 446] width 26 height 26
checkbox input "true"
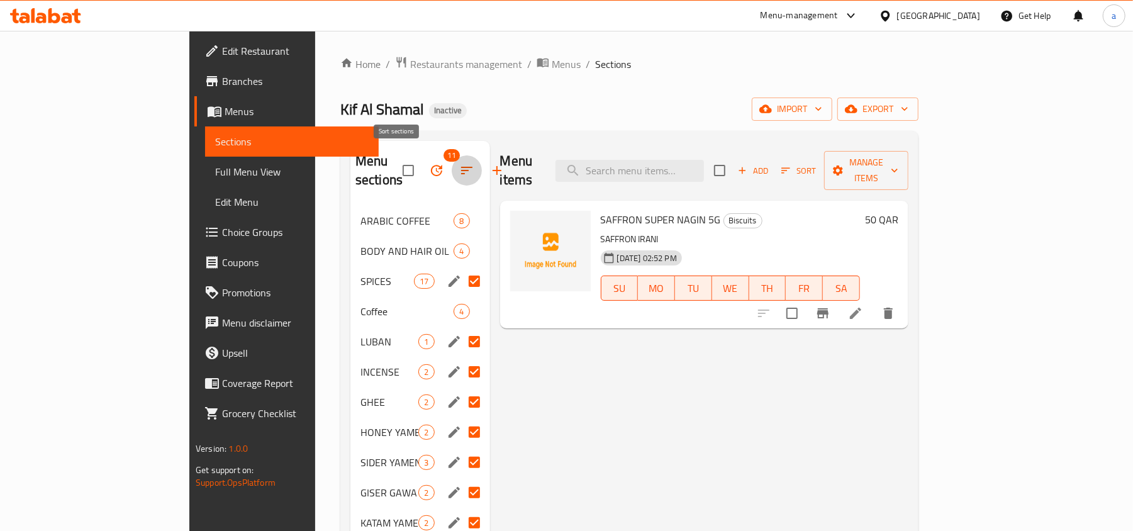
click at [459, 164] on icon "button" at bounding box center [466, 170] width 15 height 15
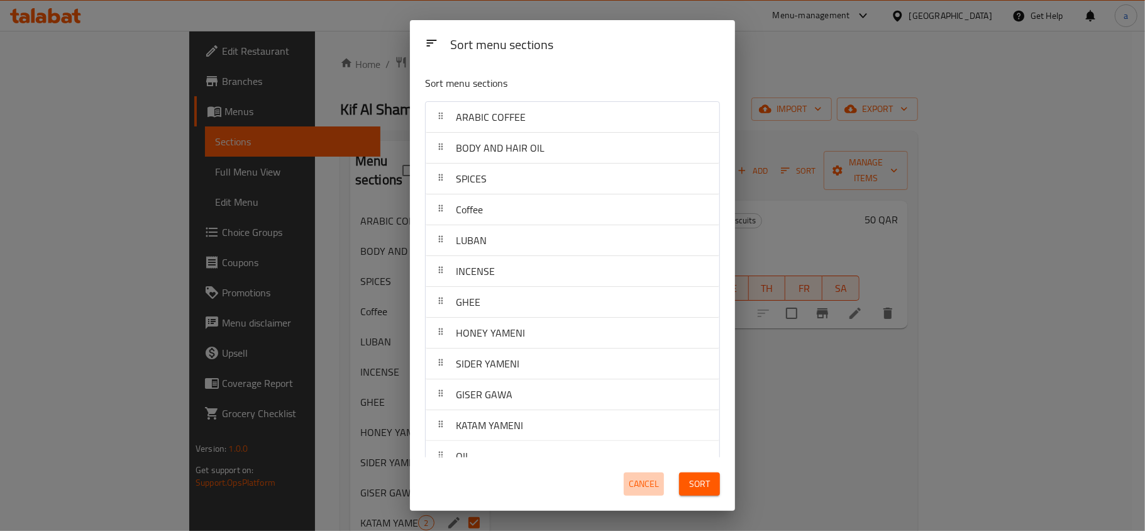
click at [650, 484] on span "Cancel" at bounding box center [644, 484] width 30 height 16
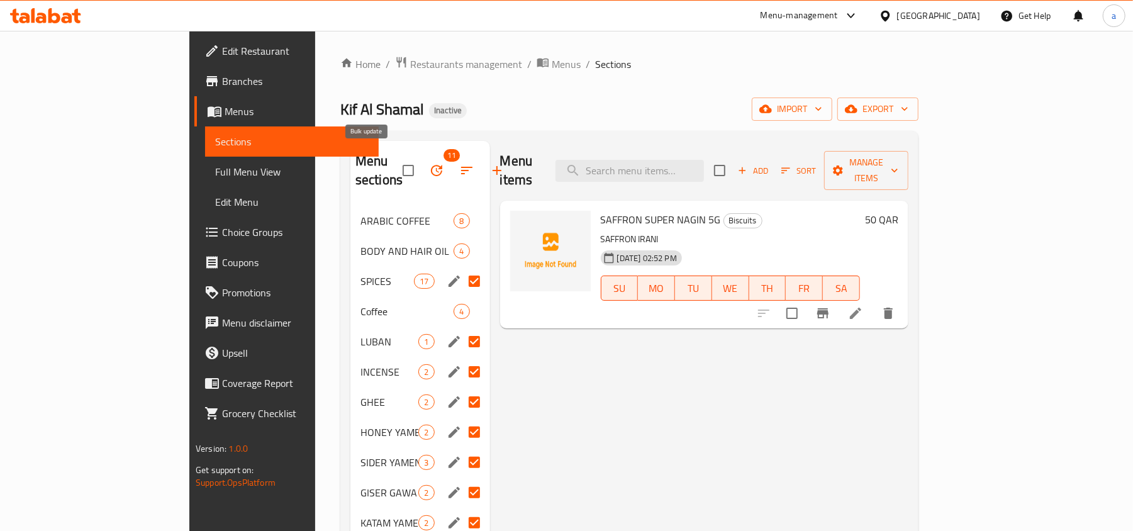
click at [431, 166] on icon "button" at bounding box center [436, 170] width 11 height 11
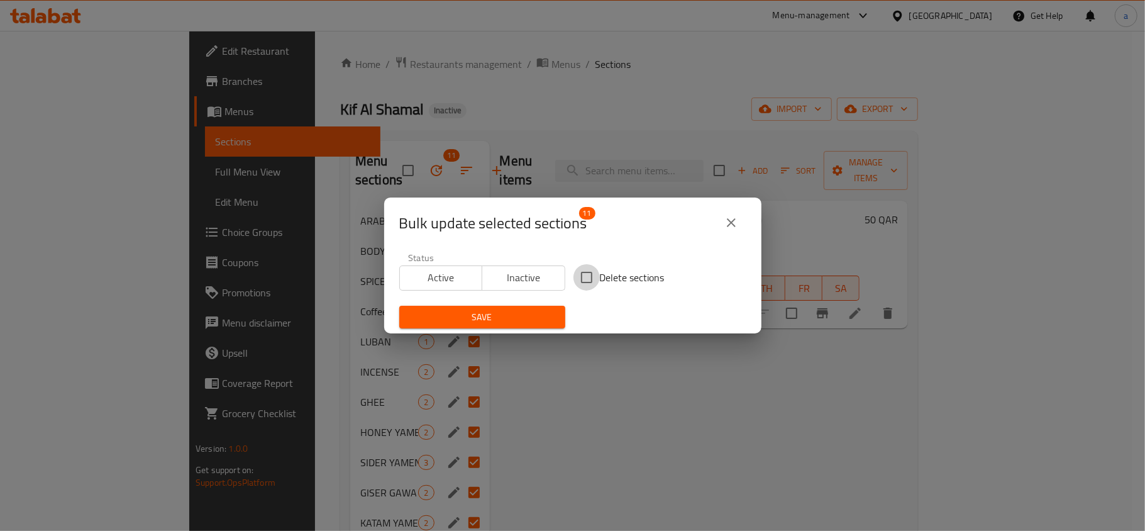
click at [582, 276] on input "Delete sections" at bounding box center [587, 277] width 26 height 26
checkbox input "true"
click at [484, 318] on span "Save" at bounding box center [482, 317] width 146 height 16
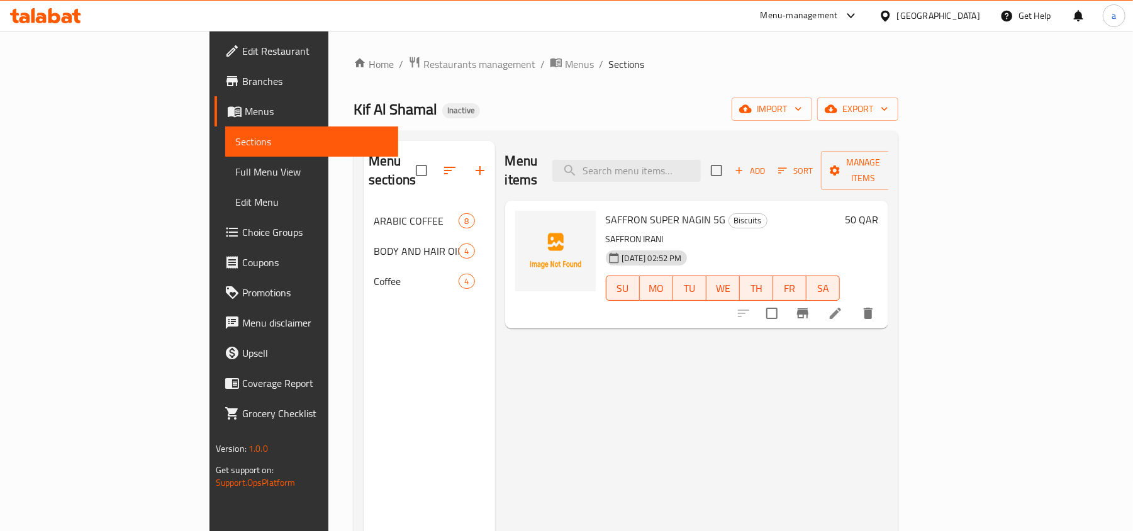
drag, startPoint x: 70, startPoint y: 172, endPoint x: 70, endPoint y: 164, distance: 8.2
click at [235, 172] on span "Full Menu View" at bounding box center [311, 171] width 153 height 15
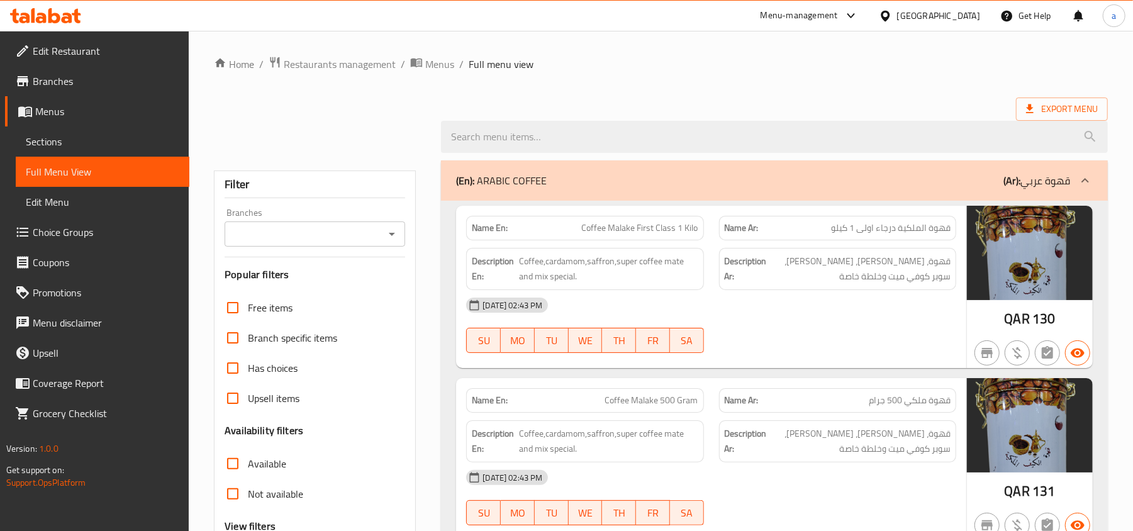
click at [71, 136] on span "Sections" at bounding box center [102, 141] width 153 height 15
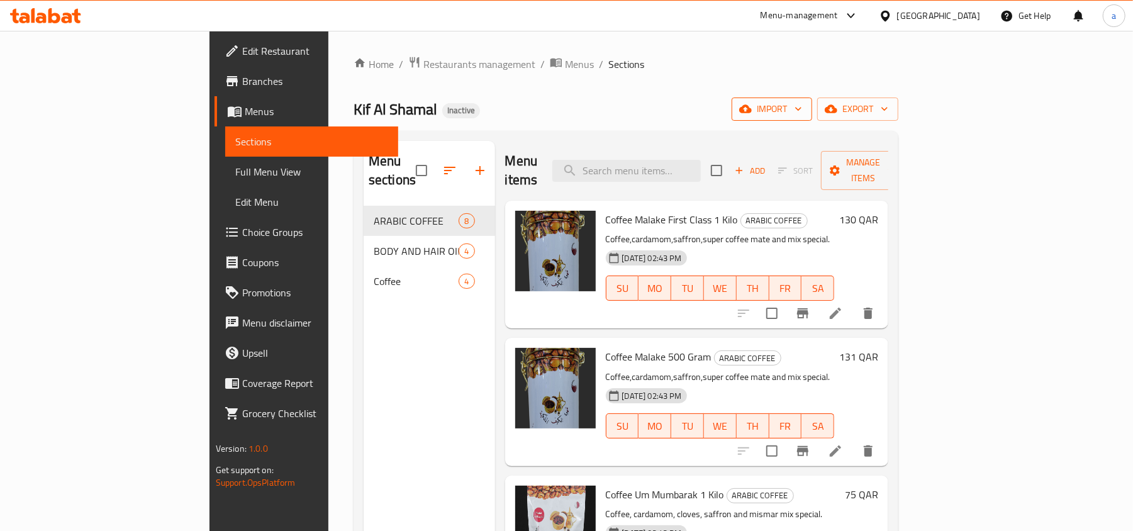
click at [802, 107] on span "import" at bounding box center [772, 109] width 60 height 16
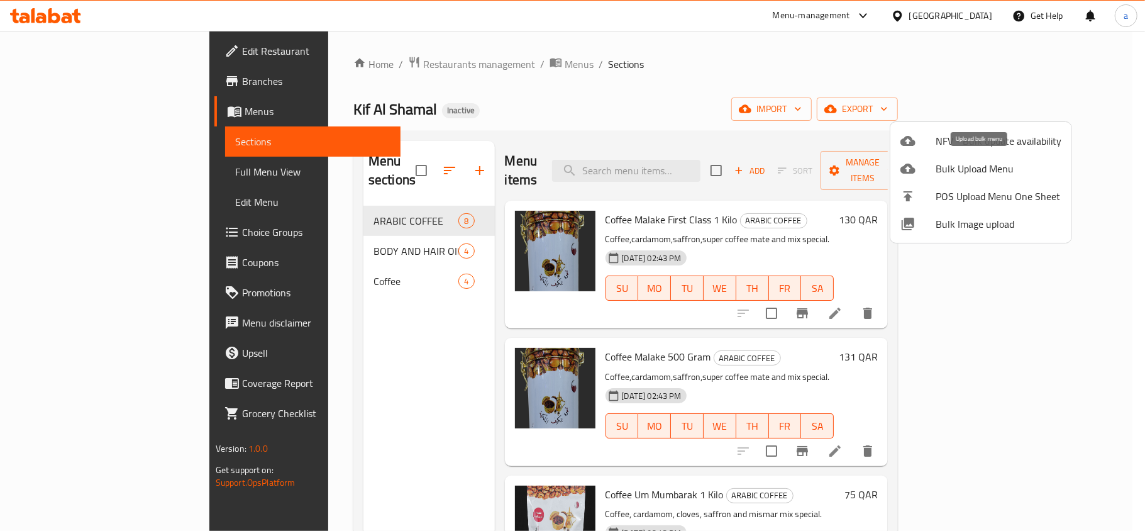
click at [988, 169] on span "Bulk Upload Menu" at bounding box center [999, 168] width 126 height 15
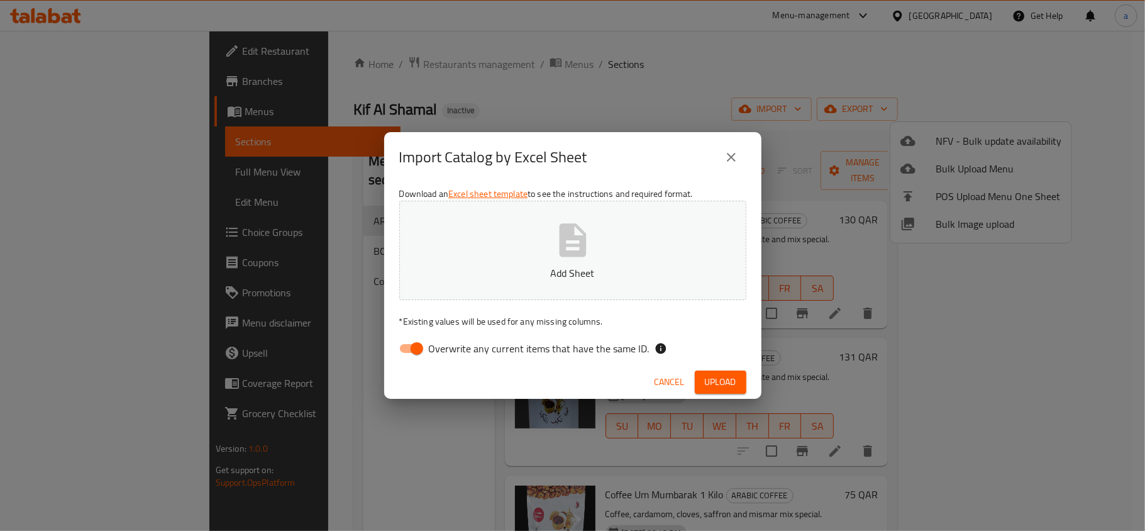
click at [406, 348] on input "Overwrite any current items that have the same ID." at bounding box center [417, 349] width 72 height 24
checkbox input "false"
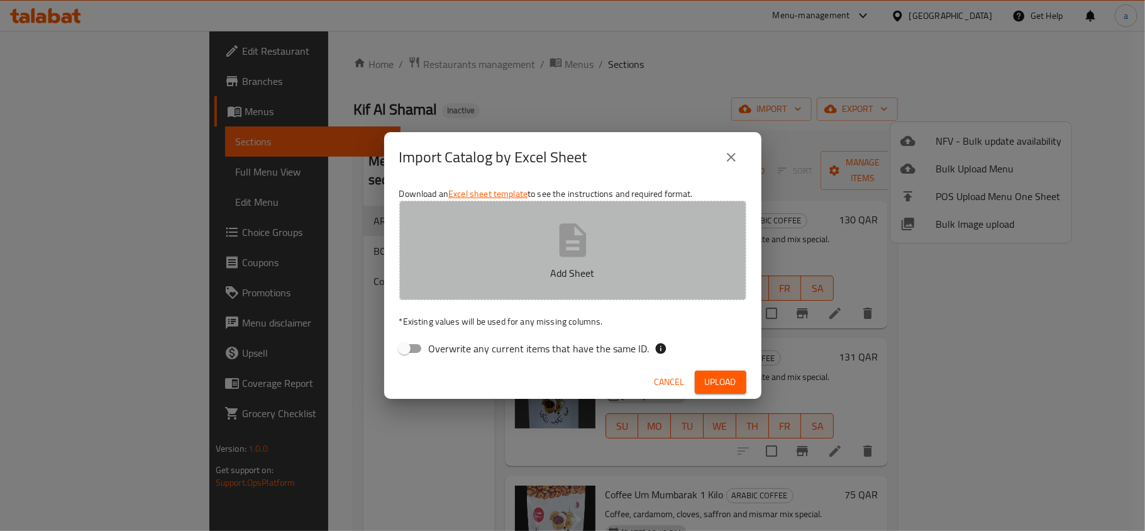
click at [552, 265] on p "Add Sheet" at bounding box center [573, 272] width 308 height 15
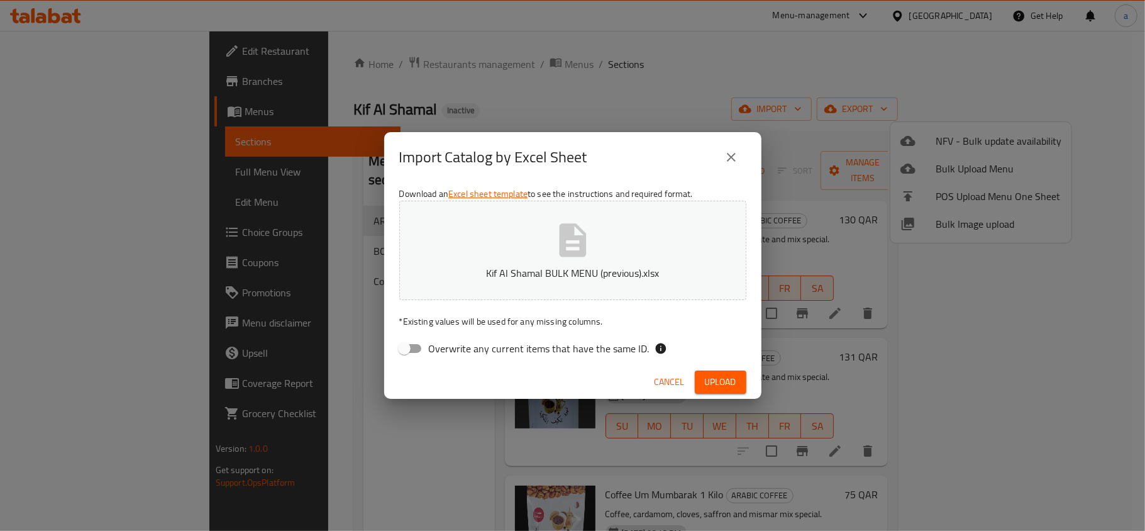
click at [716, 380] on span "Upload" at bounding box center [720, 382] width 31 height 16
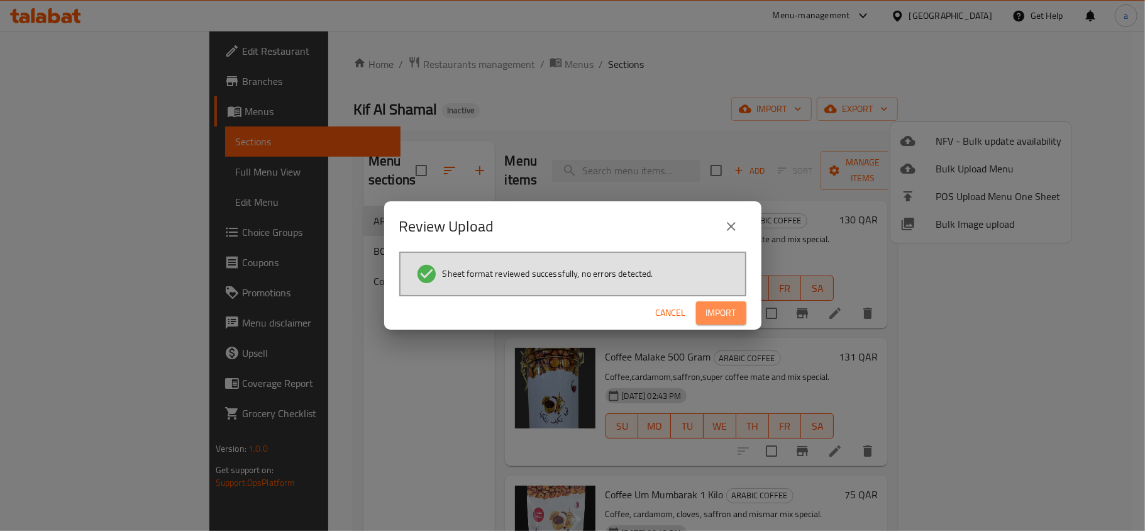
click at [721, 306] on span "Import" at bounding box center [721, 313] width 30 height 16
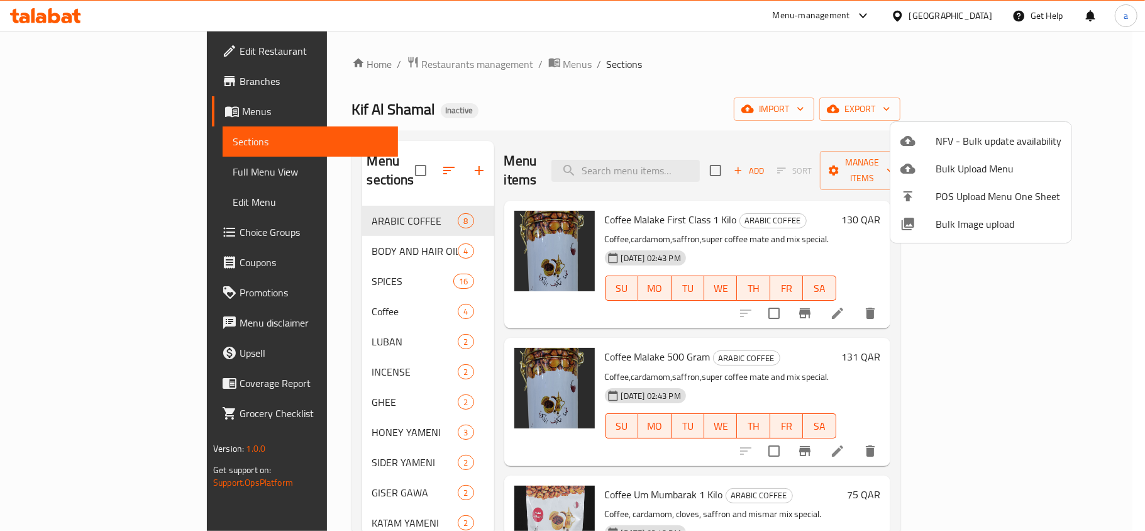
click at [628, 96] on div at bounding box center [572, 265] width 1145 height 531
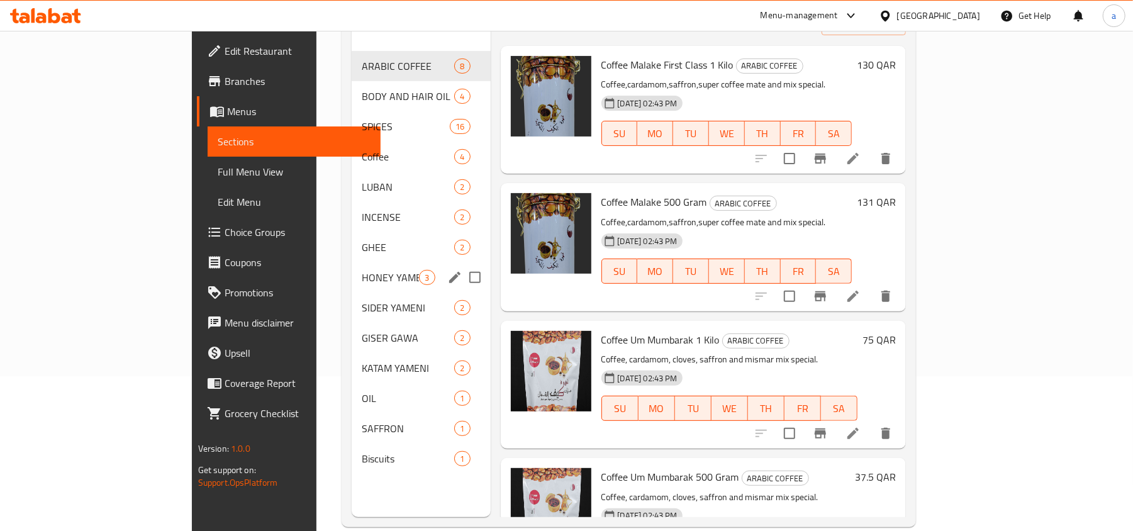
scroll to position [177, 0]
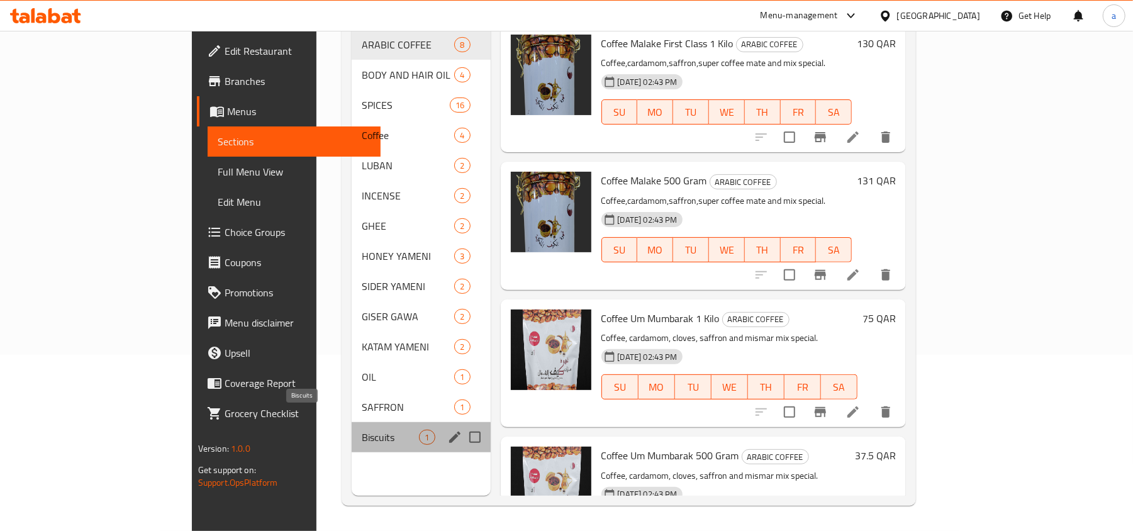
click at [362, 430] on span "Biscuits" at bounding box center [390, 437] width 57 height 15
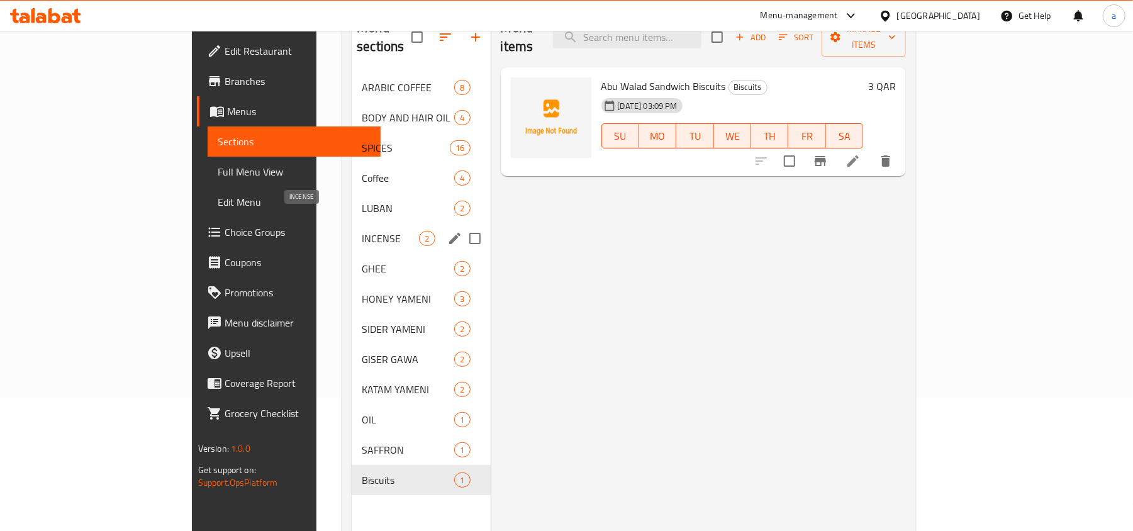
scroll to position [93, 0]
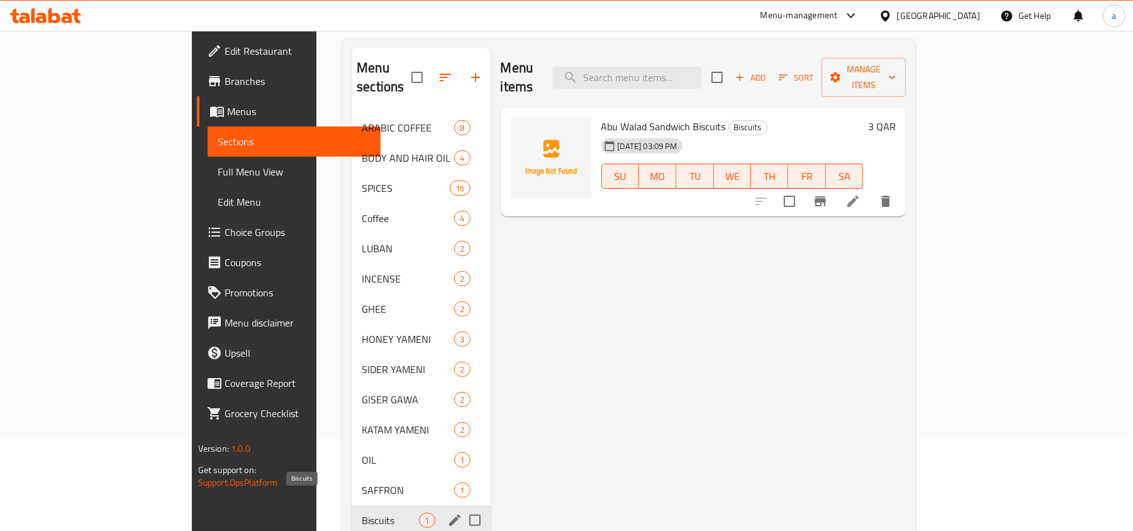
click at [362, 513] on span "Biscuits" at bounding box center [390, 520] width 57 height 15
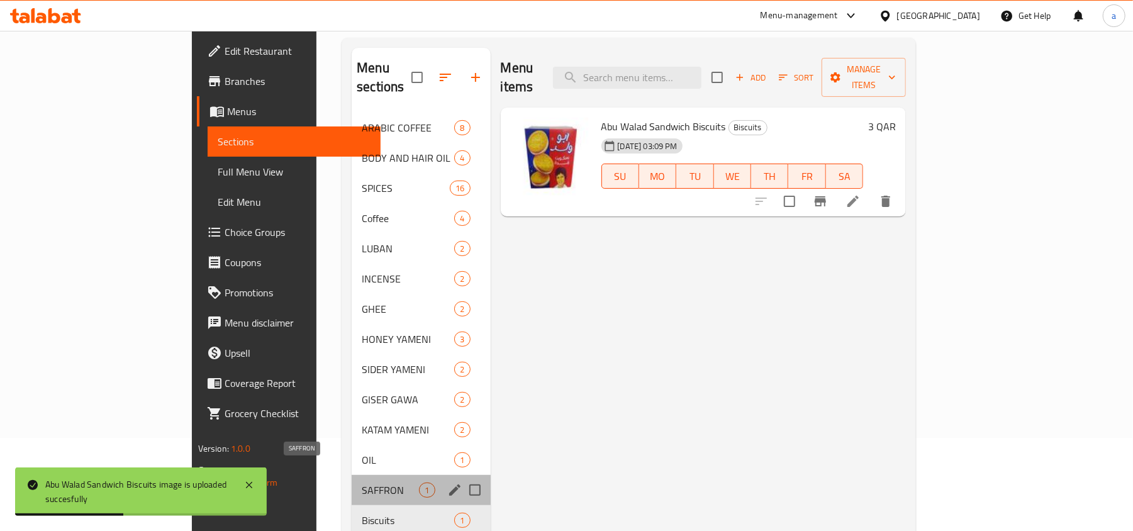
click at [362, 482] on span "SAFFRON" at bounding box center [390, 489] width 57 height 15
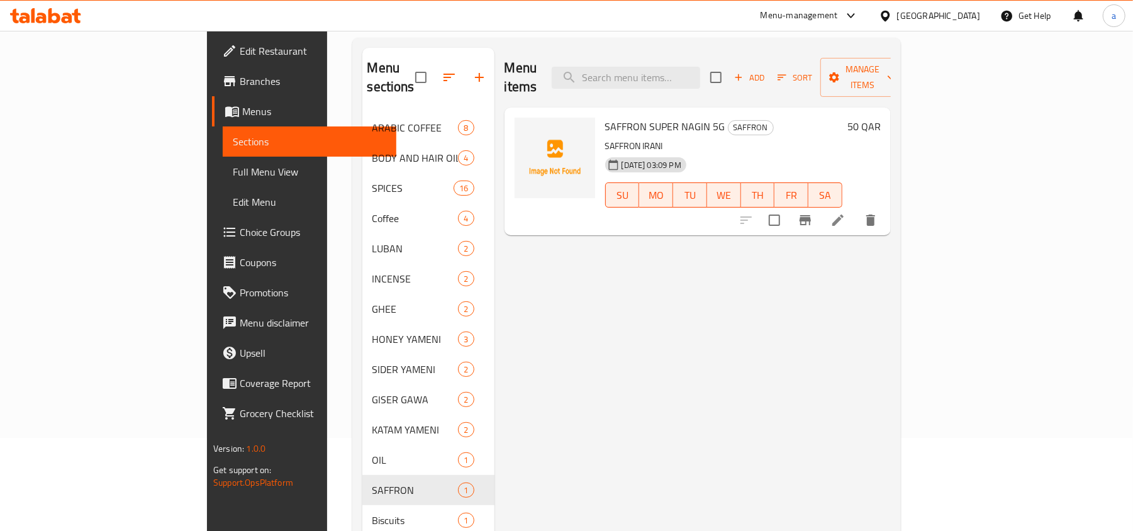
click at [605, 117] on span "SAFFRON SUPER NAGIN 5G" at bounding box center [665, 126] width 120 height 19
copy h6 "SAFFRON SUPER NAGIN 5G"
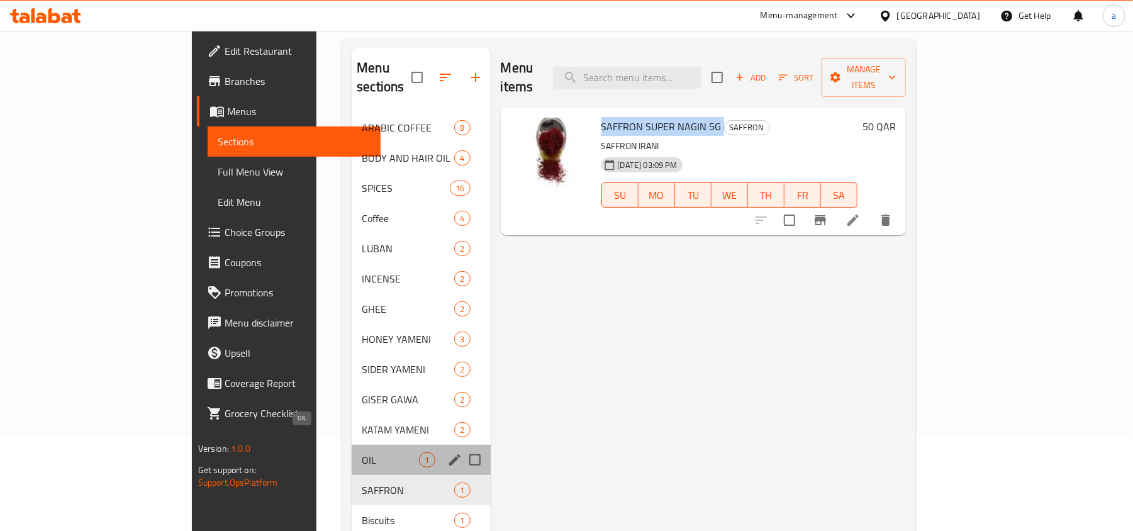
click at [362, 452] on span "OIL" at bounding box center [390, 459] width 57 height 15
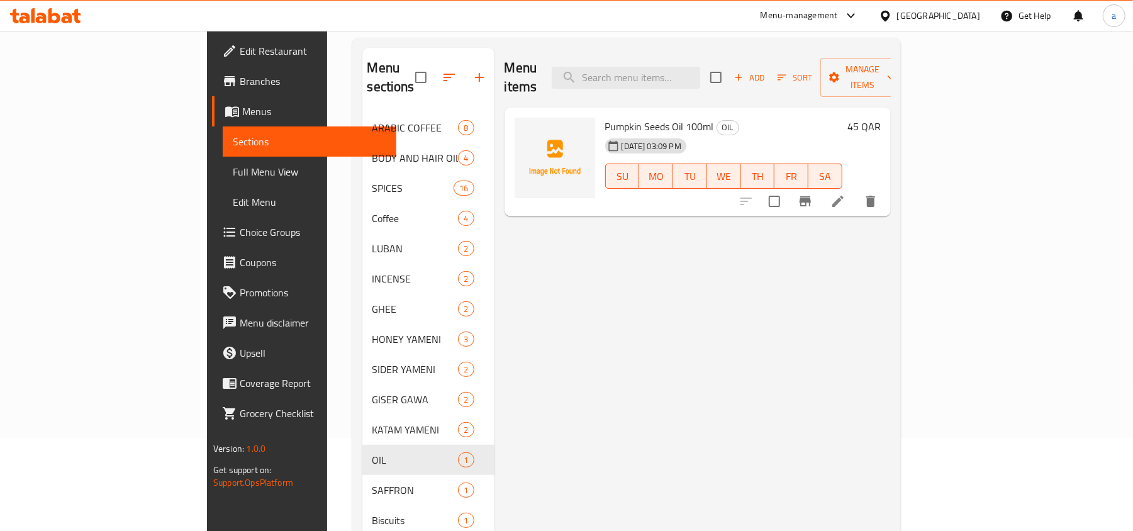
click at [605, 117] on span "Pumpkin Seeds Oil 100ml" at bounding box center [659, 126] width 109 height 19
copy h6 "Pumpkin Seeds Oil 100ml"
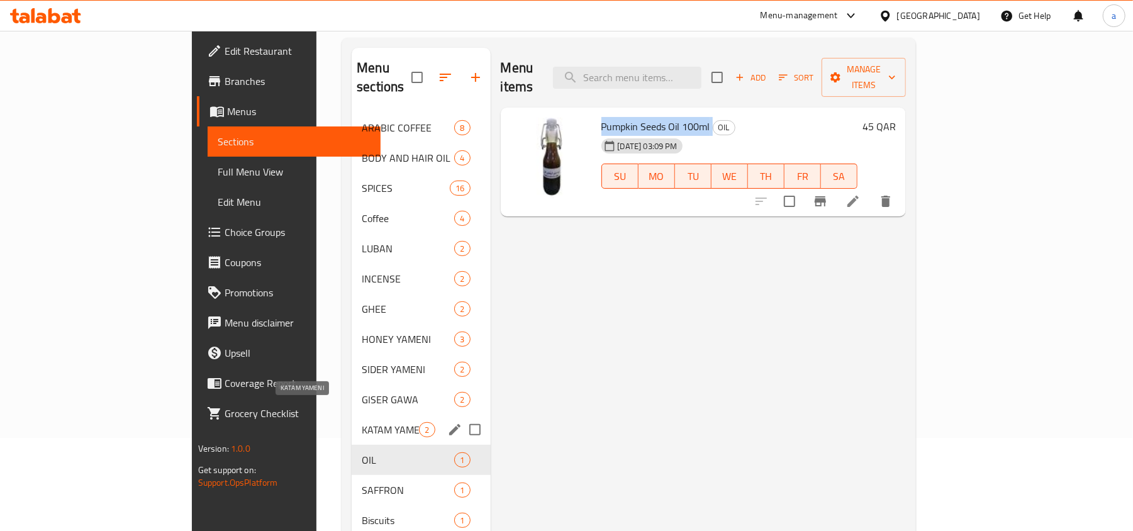
click at [362, 422] on span "KATAM YAMENI" at bounding box center [390, 429] width 57 height 15
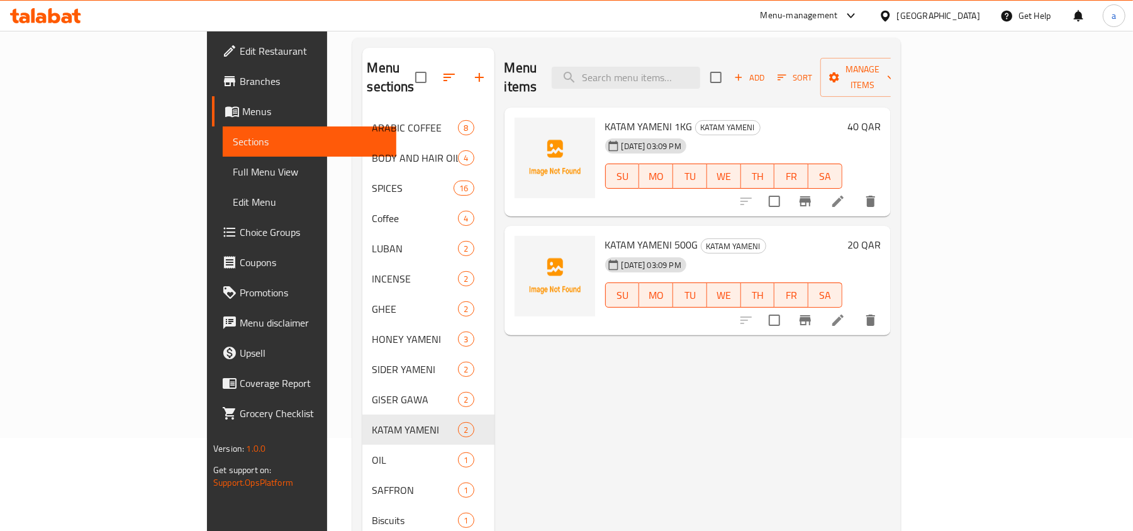
click at [605, 235] on span "KATAM YAMENI 500G" at bounding box center [651, 244] width 93 height 19
copy h6 "KATAM YAMENI 500G"
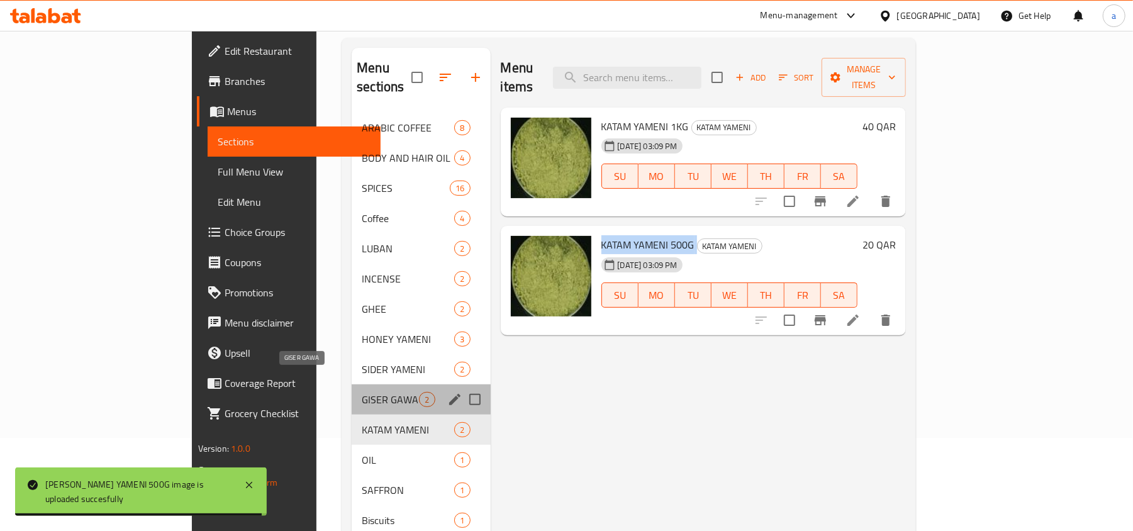
click at [362, 392] on span "GISER GAWA" at bounding box center [390, 399] width 57 height 15
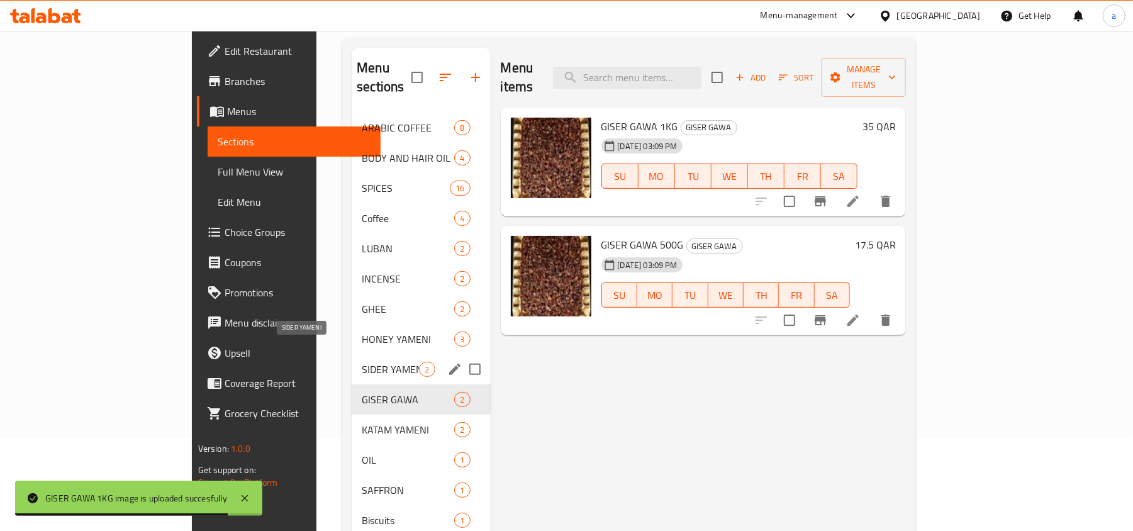
click at [362, 362] on span "SIDER YAMENI" at bounding box center [390, 369] width 57 height 15
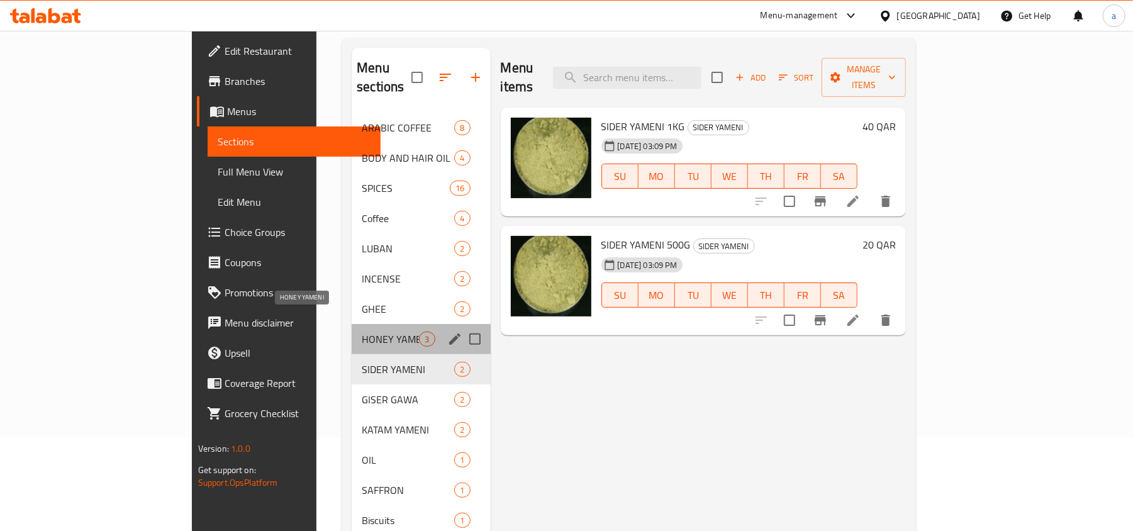
click at [362, 331] on span "HONEY YAMENI" at bounding box center [390, 338] width 57 height 15
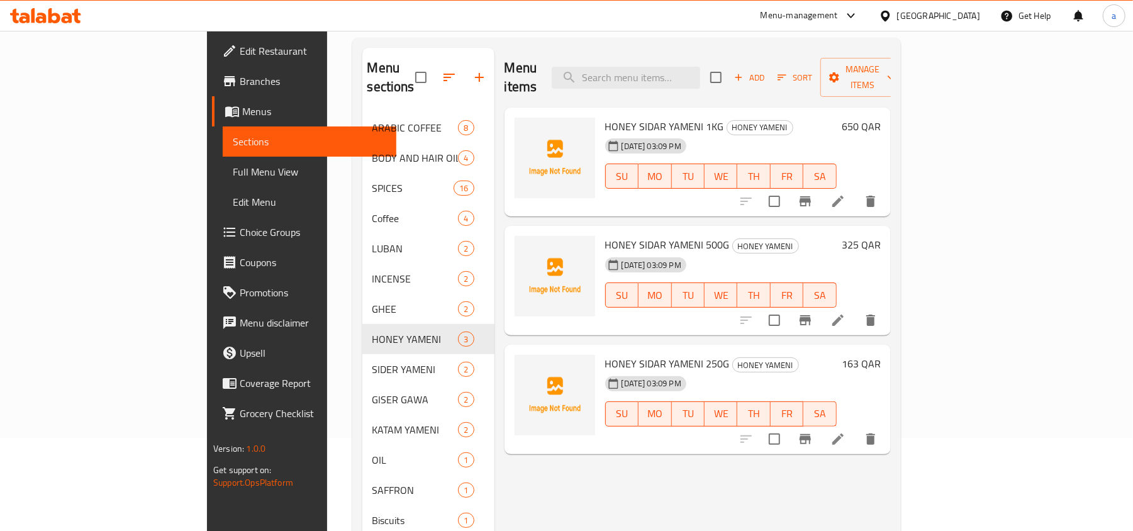
click at [605, 235] on span "HONEY SIDAR YAMENI 500G" at bounding box center [667, 244] width 125 height 19
copy h6 "HONEY SIDAR YAMENI 500G"
click at [605, 354] on span "HONEY SIDAR YAMENI 250G" at bounding box center [667, 363] width 125 height 19
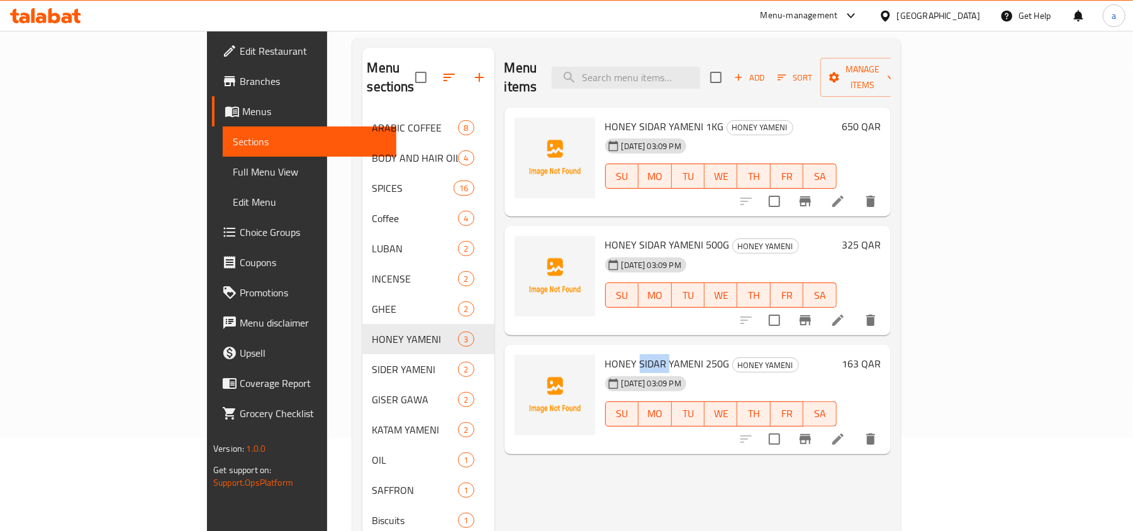
click at [605, 354] on span "HONEY SIDAR YAMENI 250G" at bounding box center [667, 363] width 125 height 19
copy h6 "HONEY SIDAR YAMENI 250G"
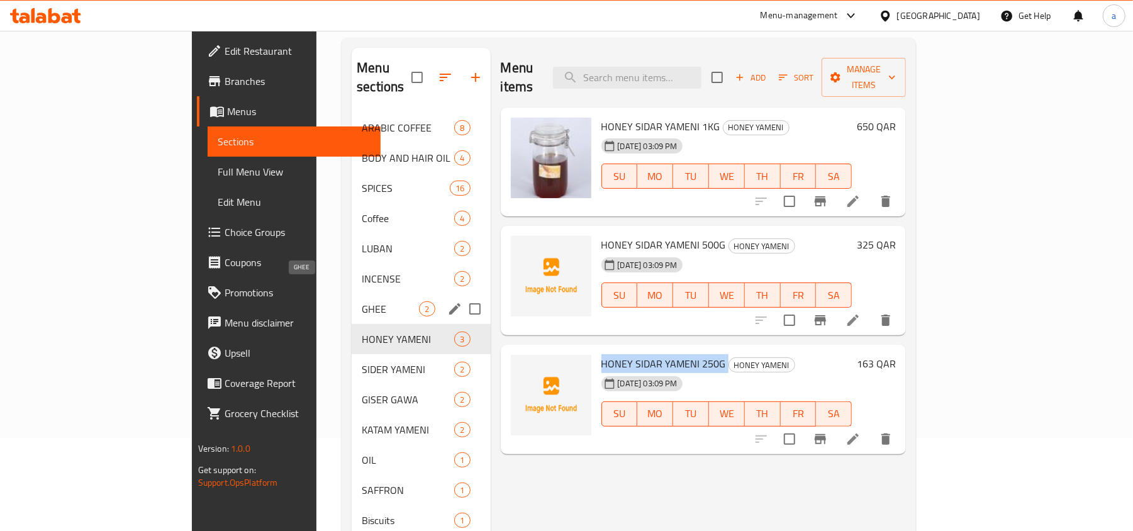
click at [362, 301] on span "GHEE" at bounding box center [390, 308] width 57 height 15
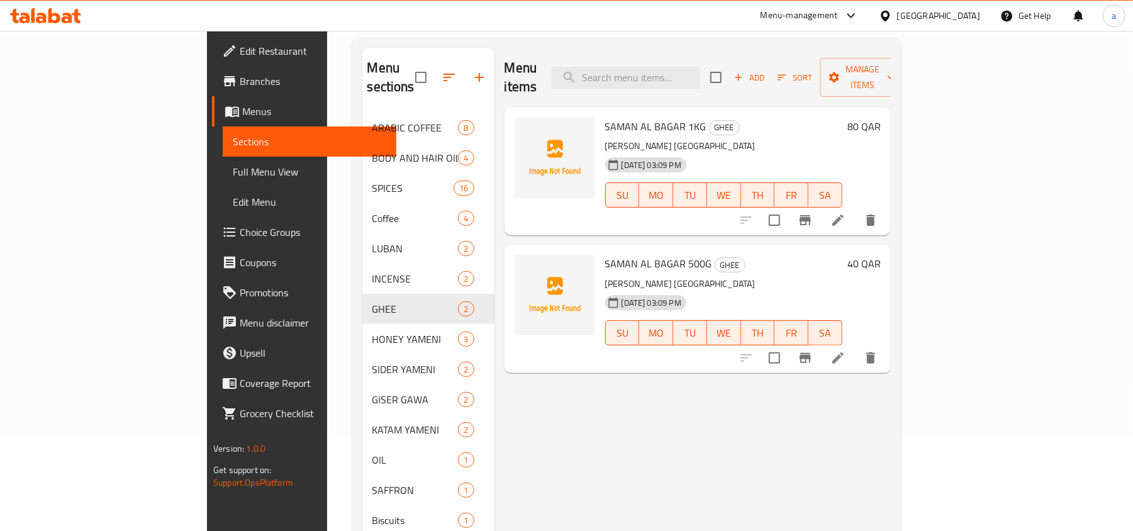
click at [605, 117] on span "SAMAN AL BAGAR 1KG" at bounding box center [655, 126] width 101 height 19
copy h6 "SAMAN AL BAGAR 1KG"
click at [605, 254] on span "SAMAN AL BAGAR 500G" at bounding box center [658, 263] width 107 height 19
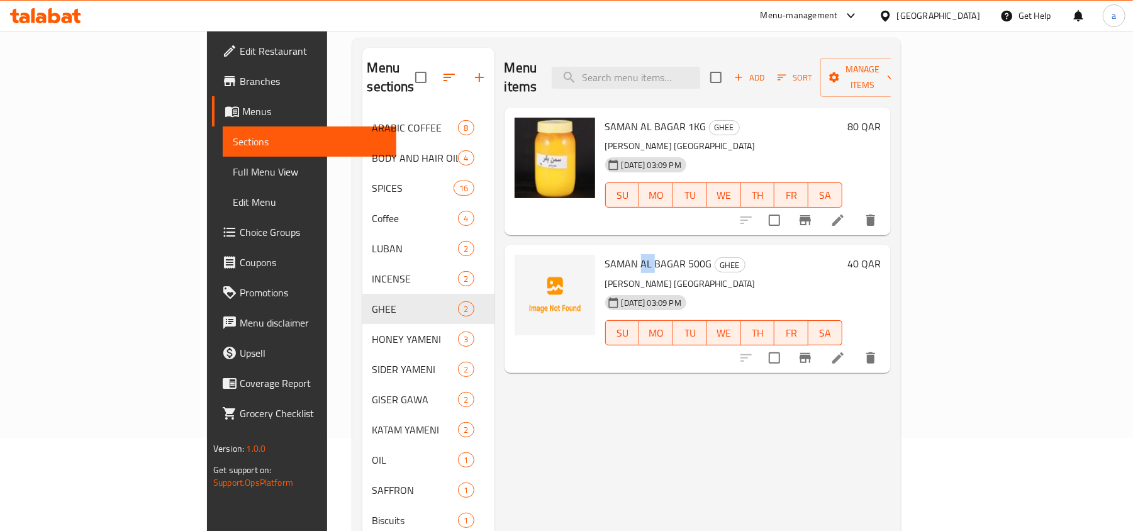
click at [605, 254] on span "SAMAN AL BAGAR 500G" at bounding box center [658, 263] width 107 height 19
copy h6 "SAMAN AL BAGAR 500G"
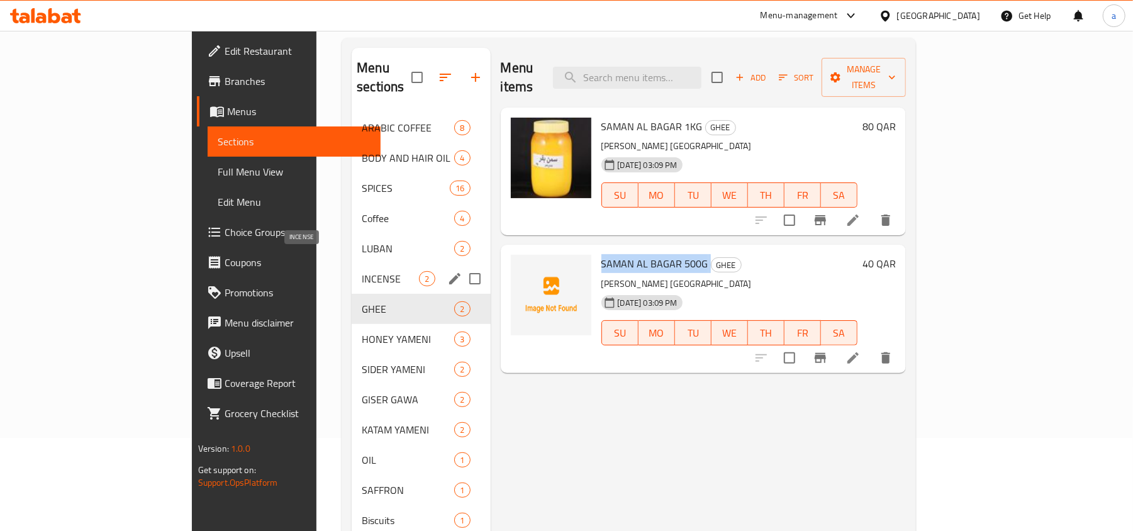
click at [362, 271] on span "INCENSE" at bounding box center [390, 278] width 57 height 15
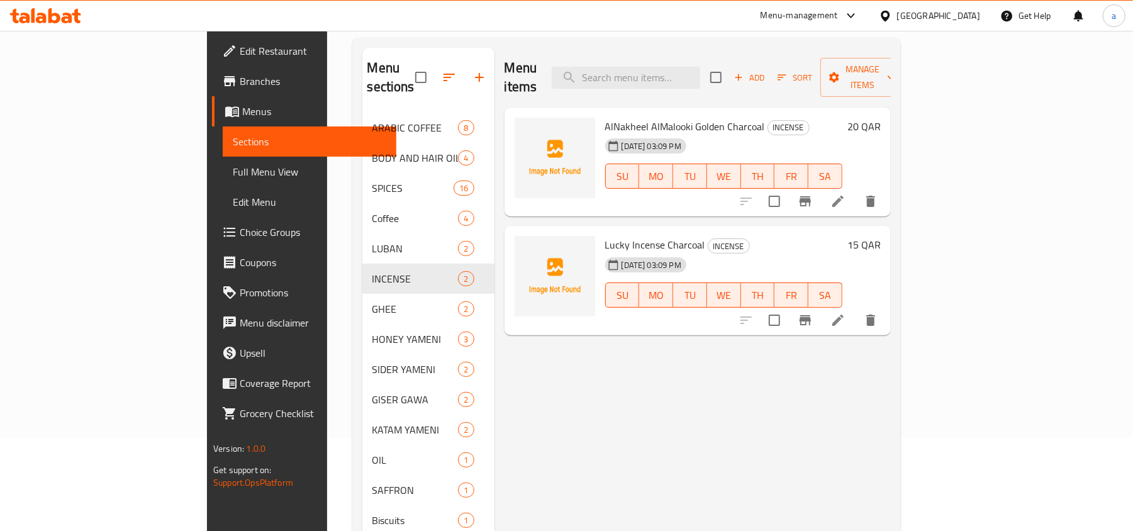
click at [605, 117] on span "AlNakheel AlMalooki Golden Charcoal" at bounding box center [685, 126] width 160 height 19
copy h6 "AlNakheel AlMalooki Golden Charcoal"
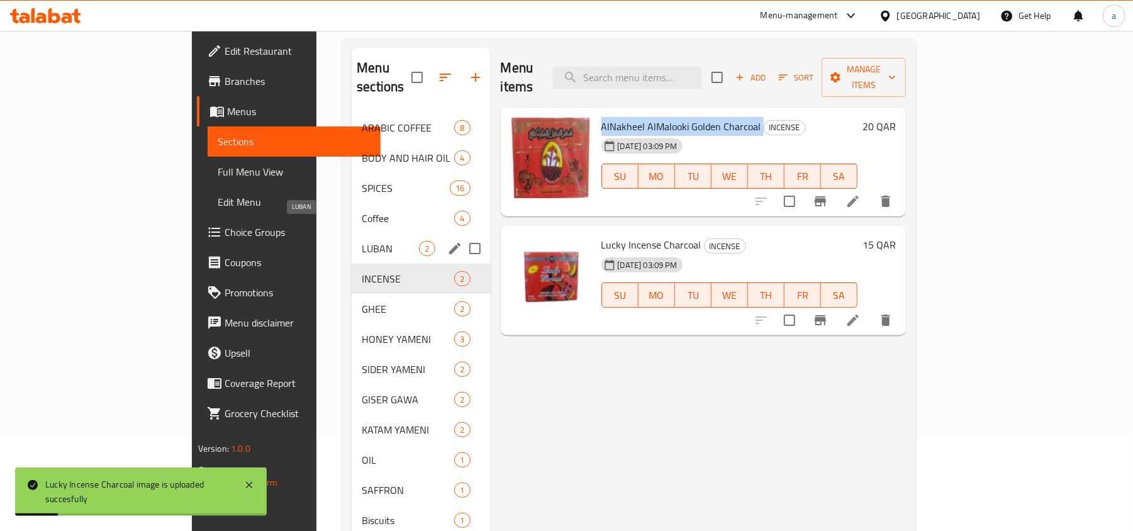
click at [362, 241] on span "LUBAN" at bounding box center [390, 248] width 57 height 15
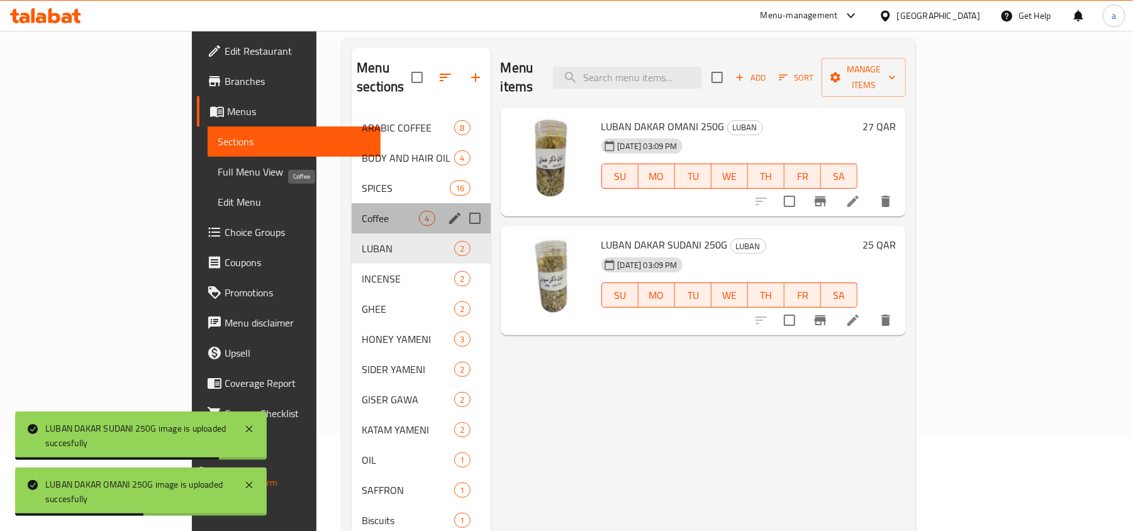
click at [362, 211] on span "Coffee" at bounding box center [390, 218] width 57 height 15
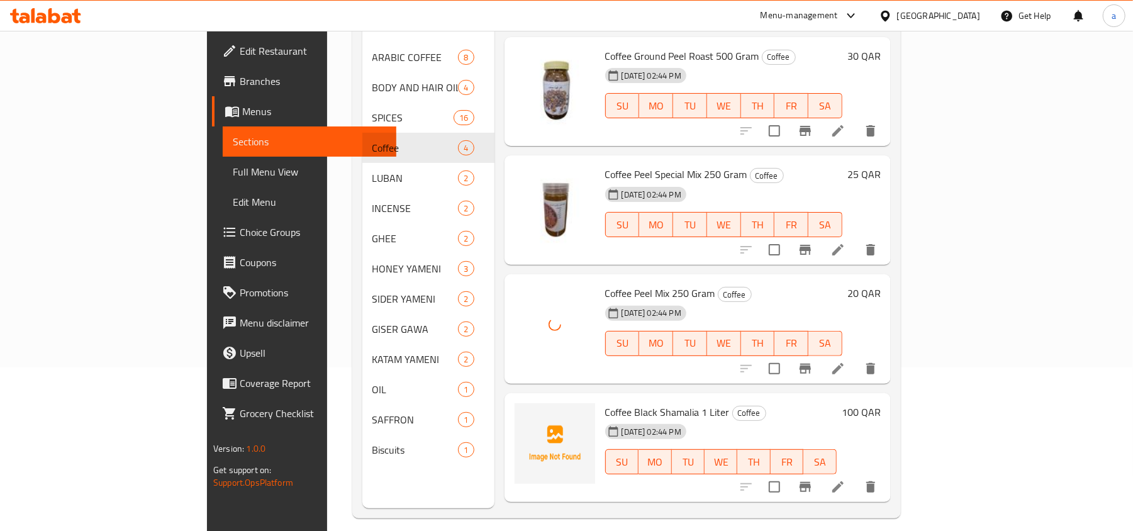
scroll to position [167, 0]
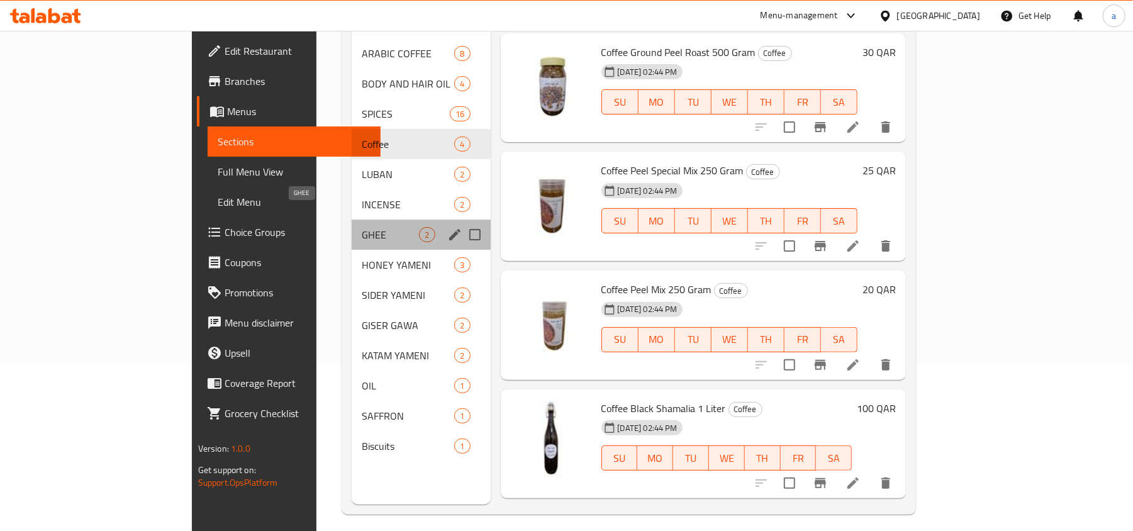
click at [362, 227] on span "GHEE" at bounding box center [390, 234] width 57 height 15
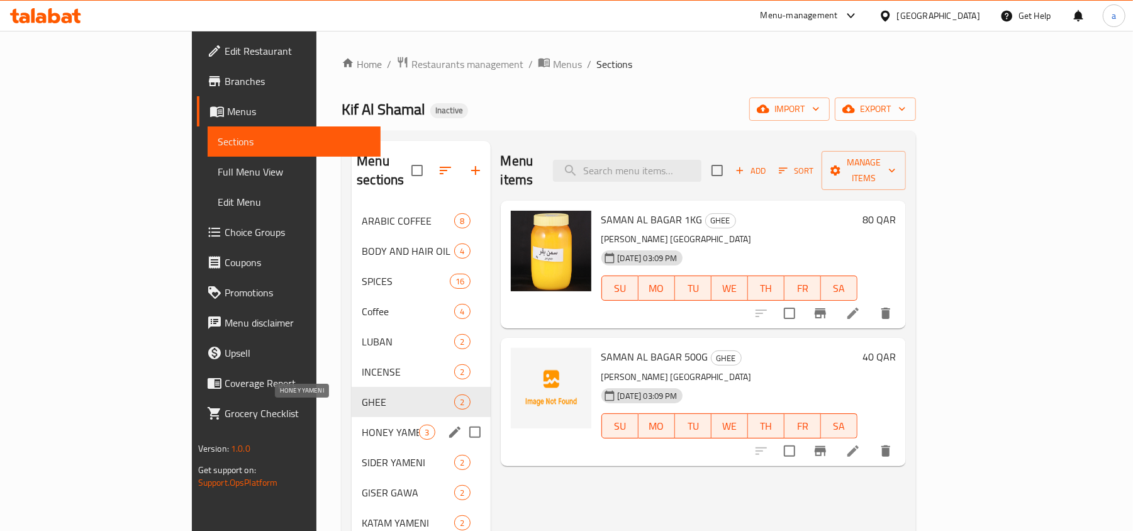
click at [362, 425] on span "HONEY YAMENI" at bounding box center [390, 432] width 57 height 15
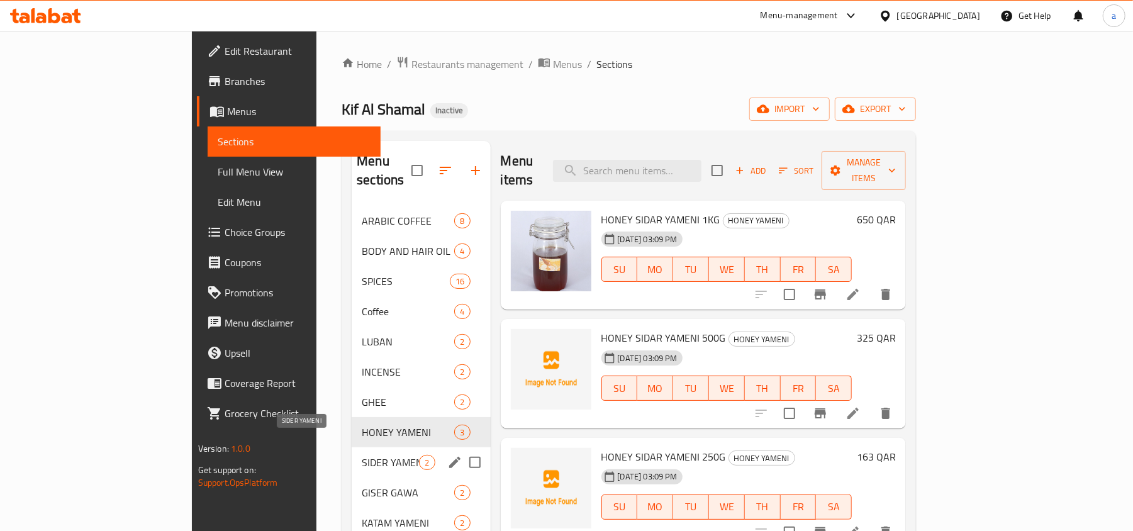
click at [362, 455] on span "SIDER YAMENI" at bounding box center [390, 462] width 57 height 15
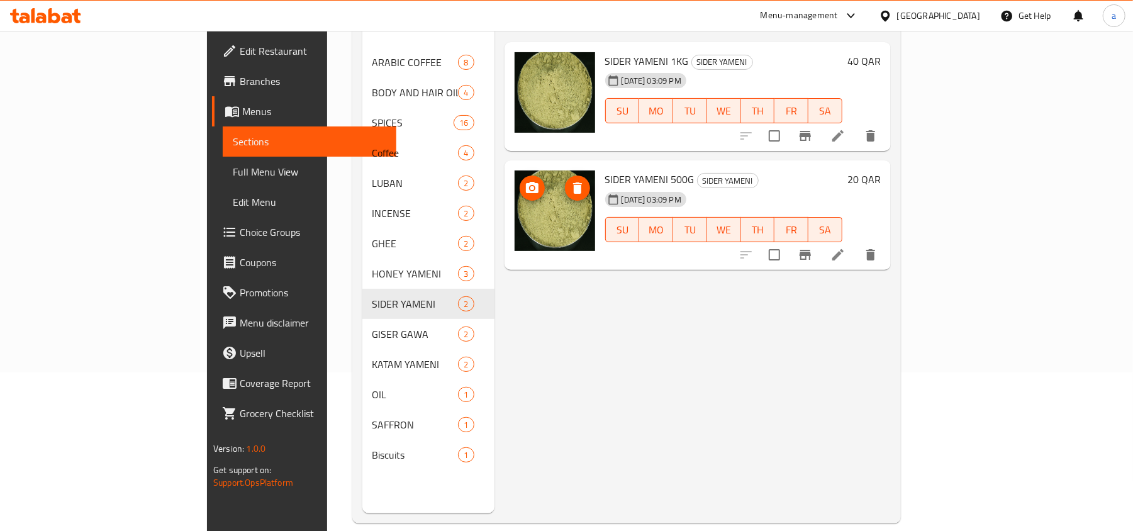
scroll to position [167, 0]
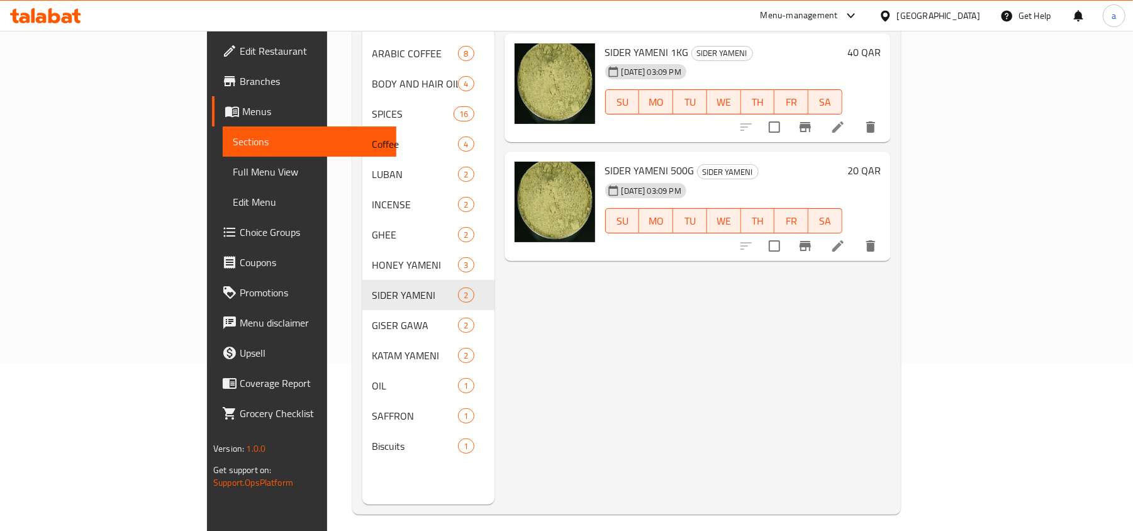
click at [233, 174] on span "Full Menu View" at bounding box center [309, 171] width 153 height 15
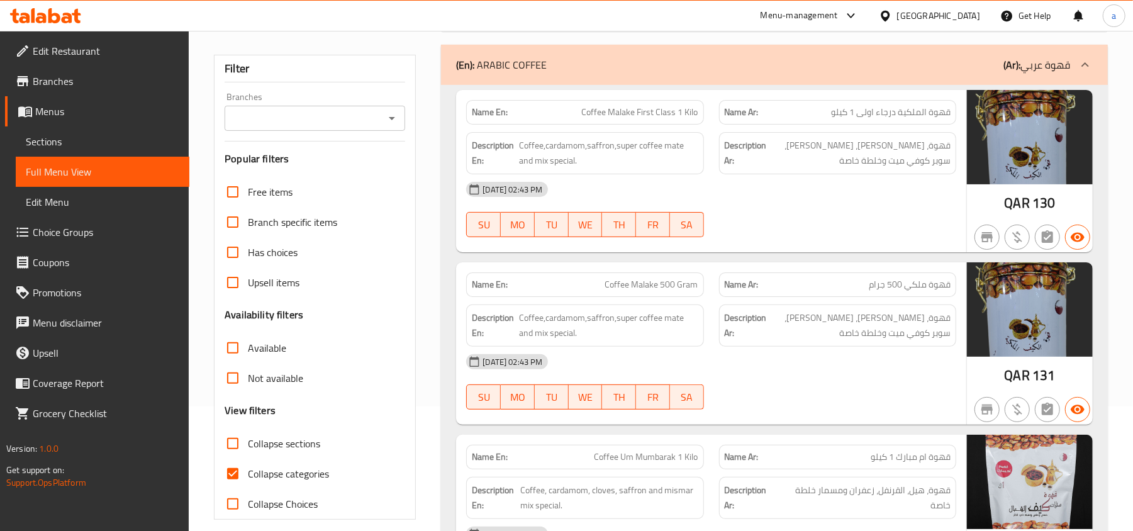
scroll to position [252, 0]
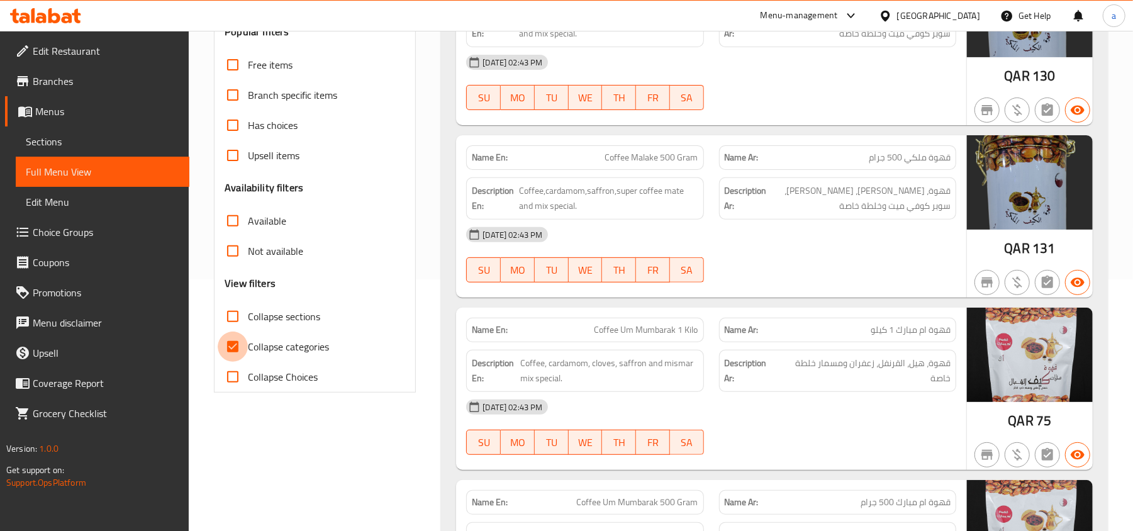
click at [230, 343] on input "Collapse categories" at bounding box center [233, 346] width 30 height 30
checkbox input "false"
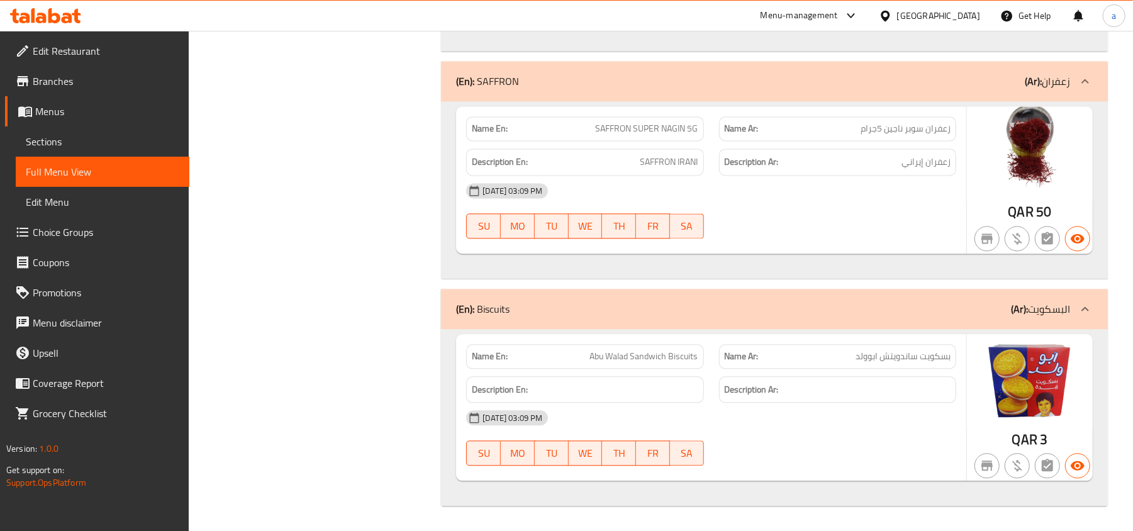
scroll to position [8485, 0]
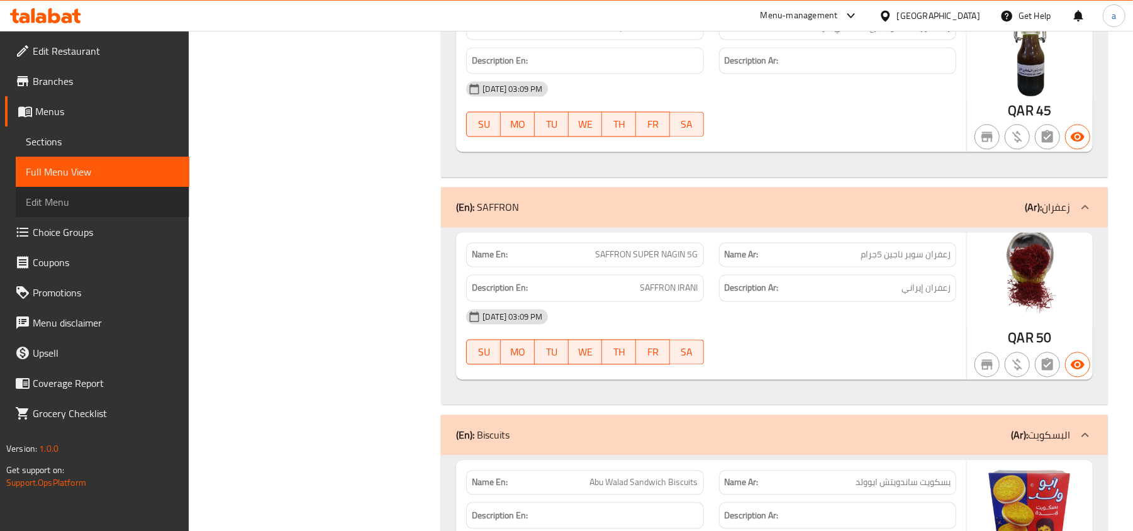
click at [74, 208] on span "Edit Menu" at bounding box center [102, 201] width 153 height 15
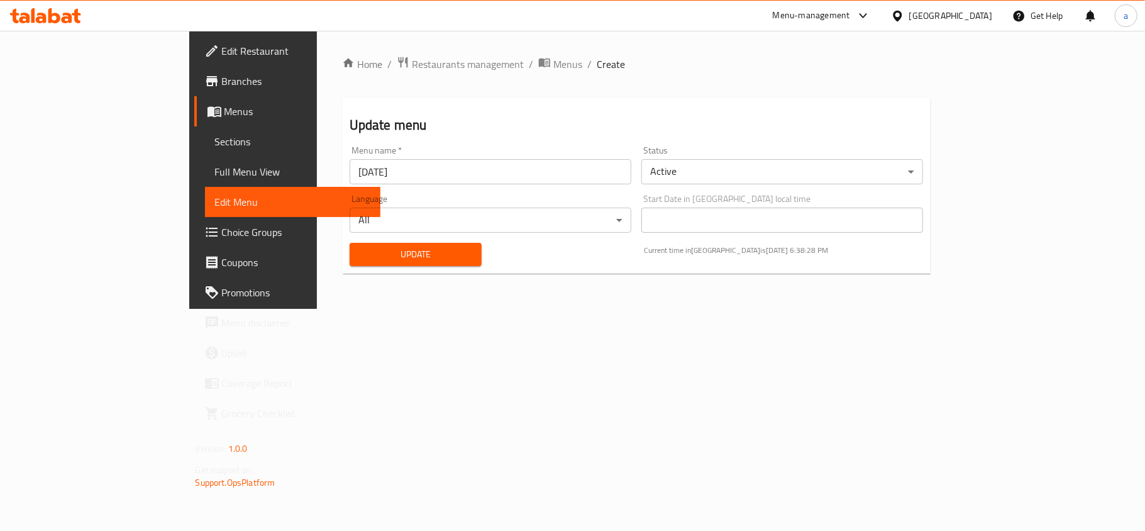
click at [215, 167] on span "Full Menu View" at bounding box center [292, 171] width 155 height 15
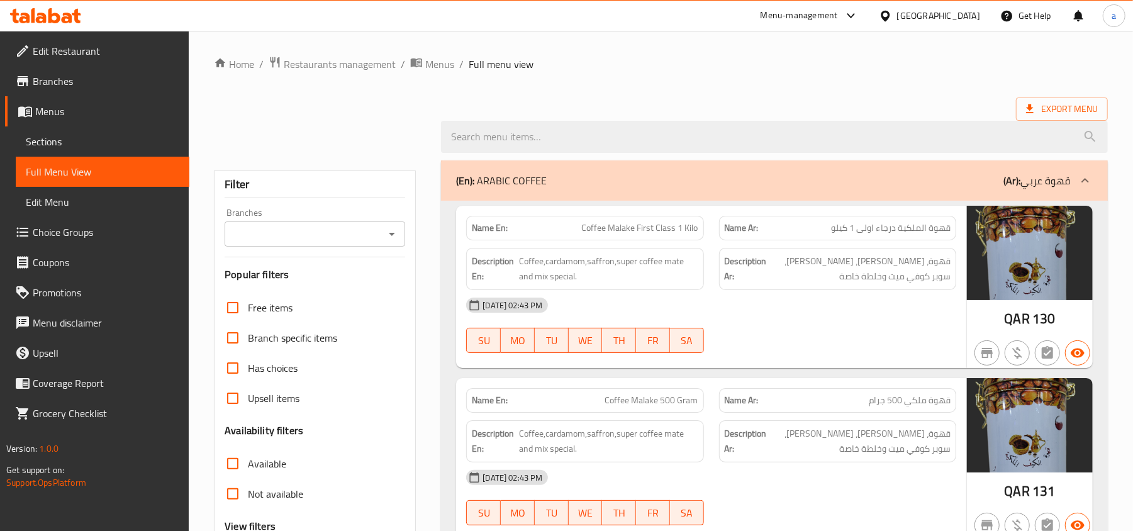
click at [58, 138] on span "Sections" at bounding box center [102, 141] width 153 height 15
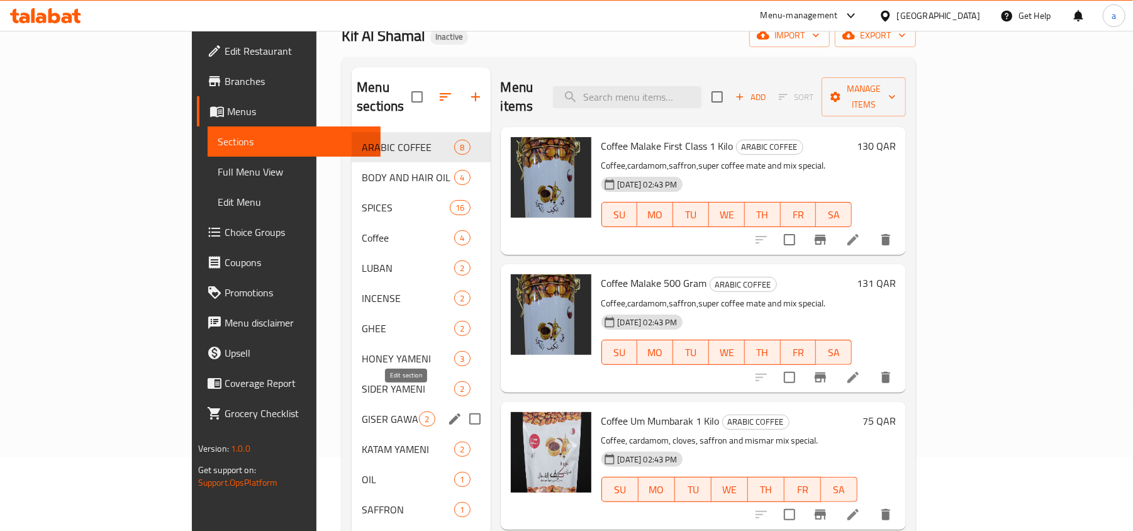
scroll to position [84, 0]
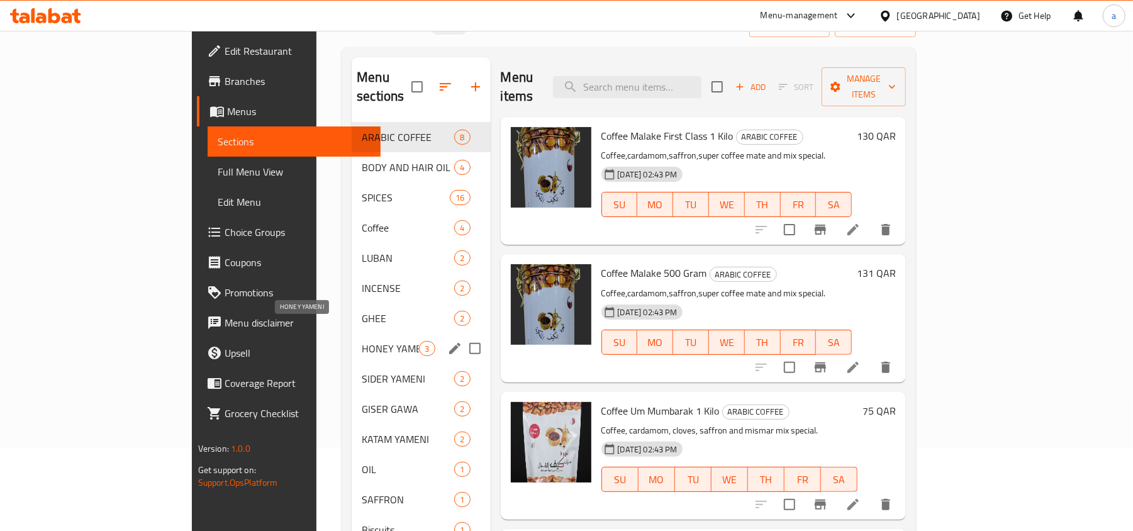
click at [362, 341] on span "HONEY YAMENI" at bounding box center [390, 348] width 57 height 15
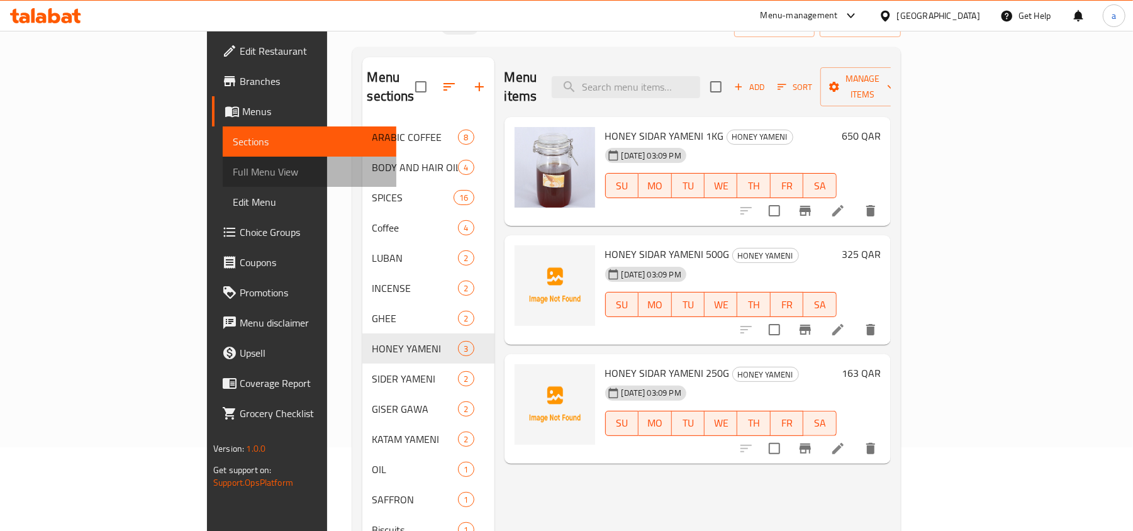
click at [233, 171] on span "Full Menu View" at bounding box center [309, 171] width 153 height 15
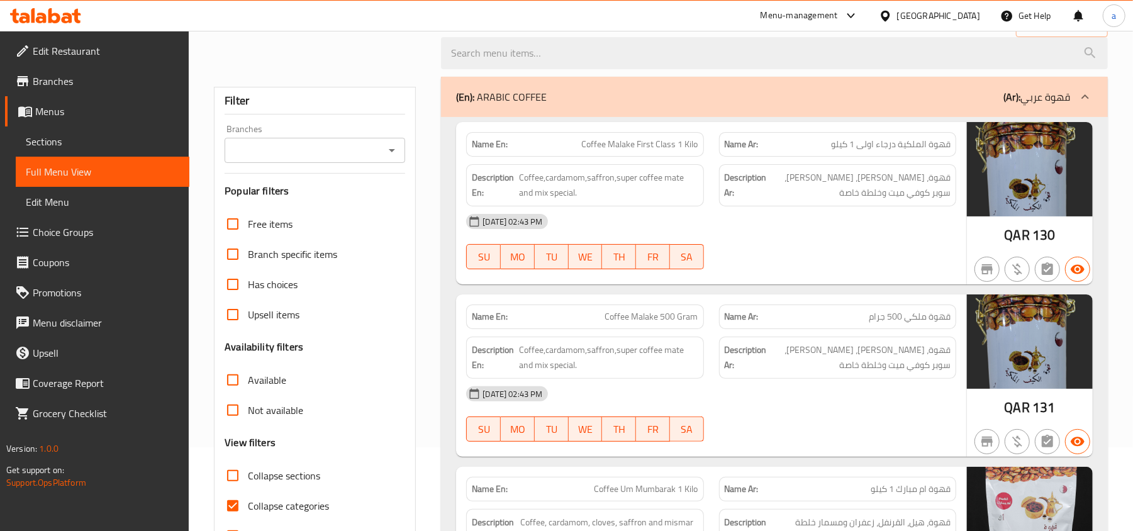
scroll to position [167, 0]
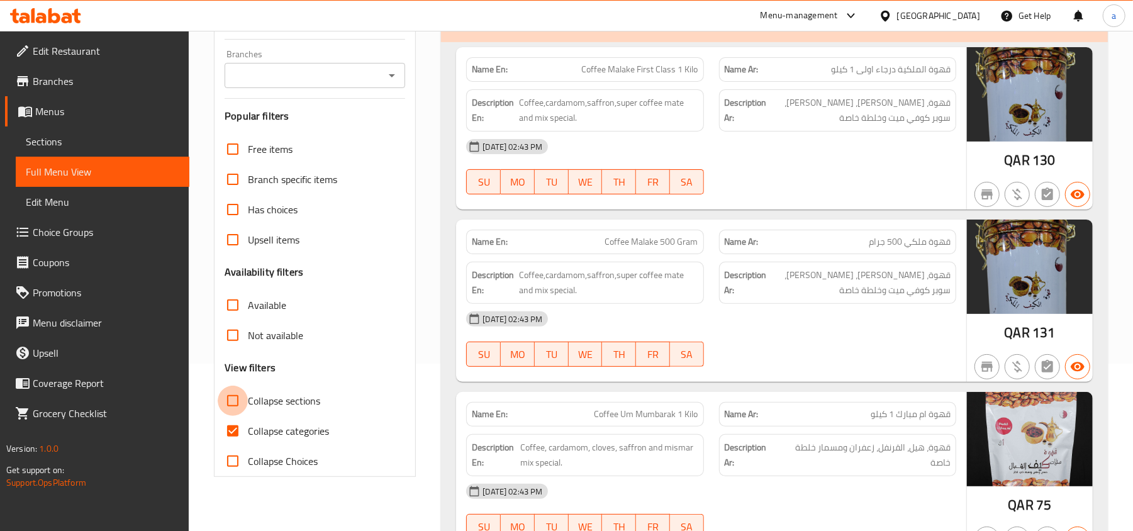
click at [233, 404] on input "Collapse sections" at bounding box center [233, 401] width 30 height 30
checkbox input "true"
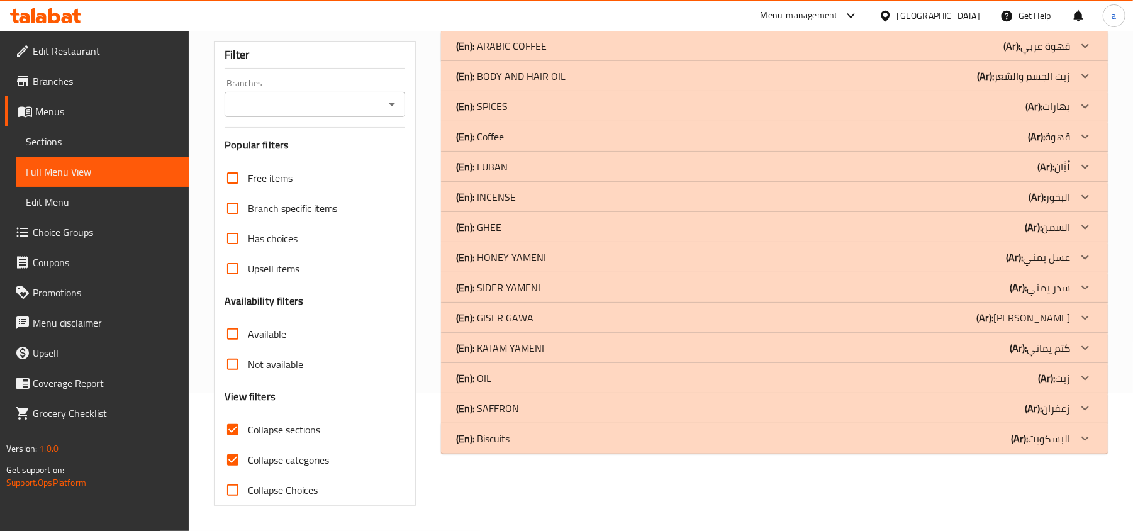
scroll to position [140, 0]
click at [233, 457] on input "Collapse categories" at bounding box center [233, 460] width 30 height 30
checkbox input "false"
click at [557, 255] on div "(En): [PERSON_NAME] (Ar): عسل يمني" at bounding box center [763, 257] width 614 height 15
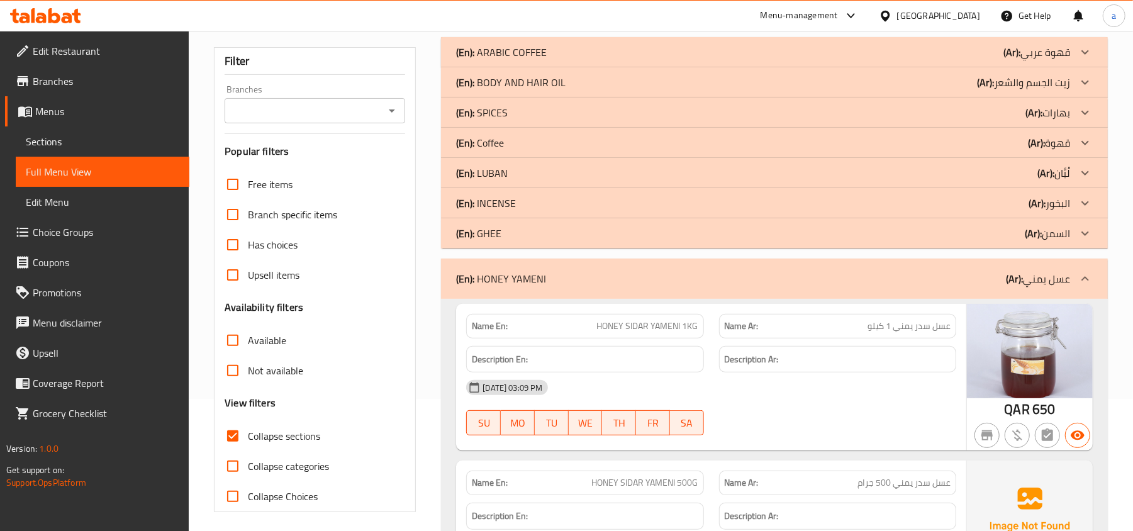
scroll to position [107, 0]
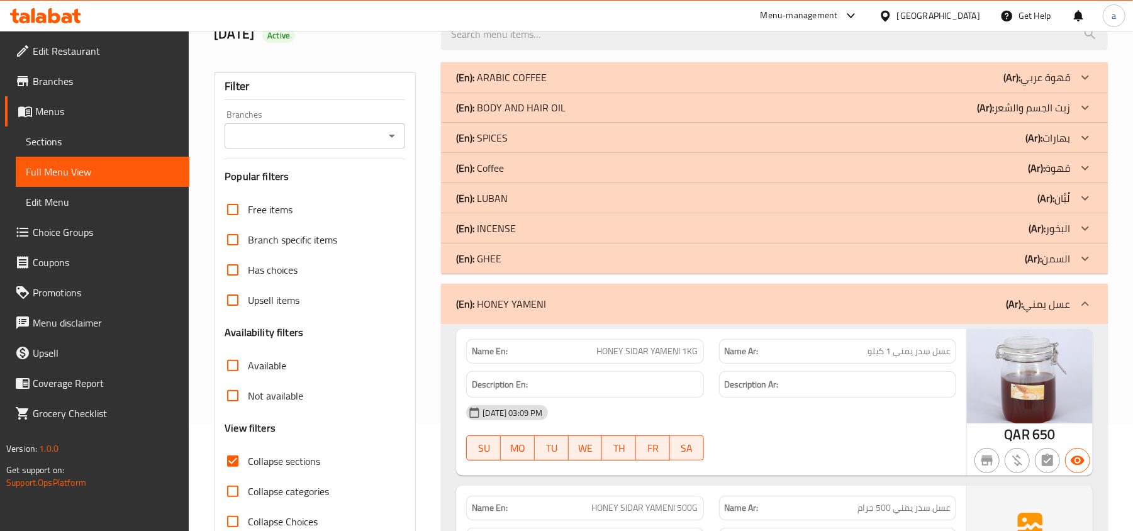
click at [509, 167] on div "(En): Coffee (Ar): قهوة" at bounding box center [763, 167] width 614 height 15
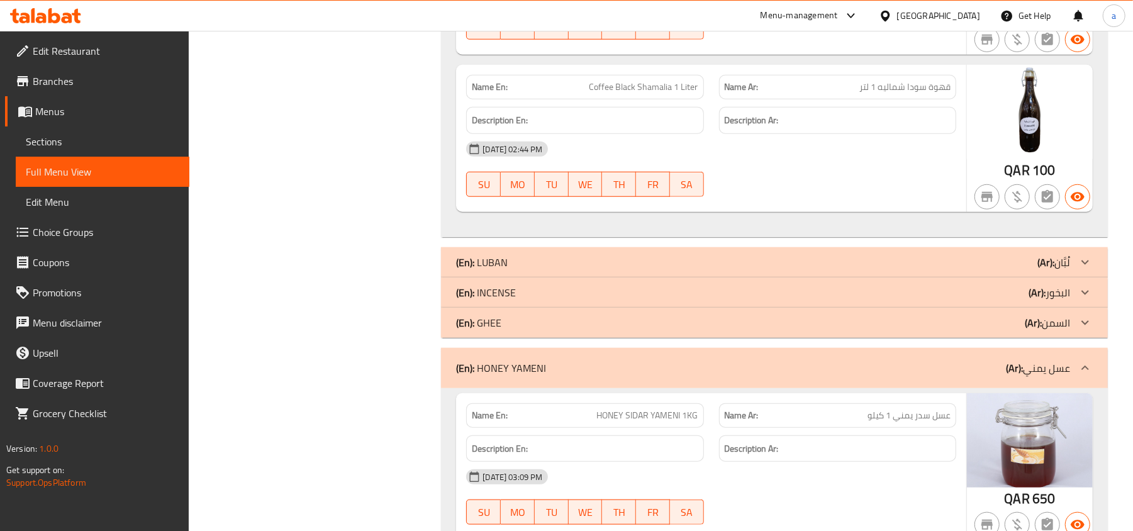
scroll to position [862, 0]
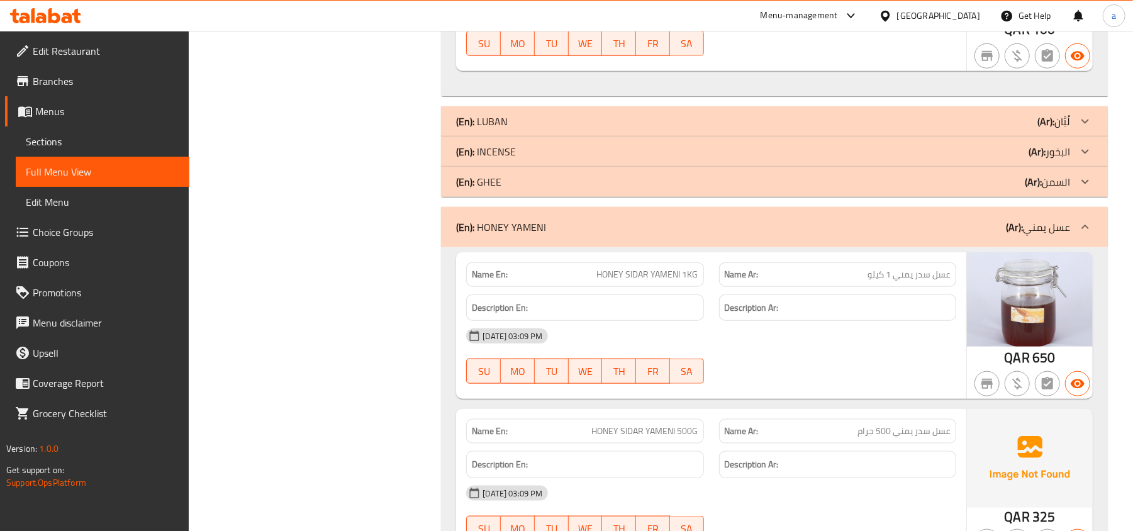
click at [530, 119] on div "(En): LUBAN (Ar): لُبَّان" at bounding box center [763, 121] width 614 height 15
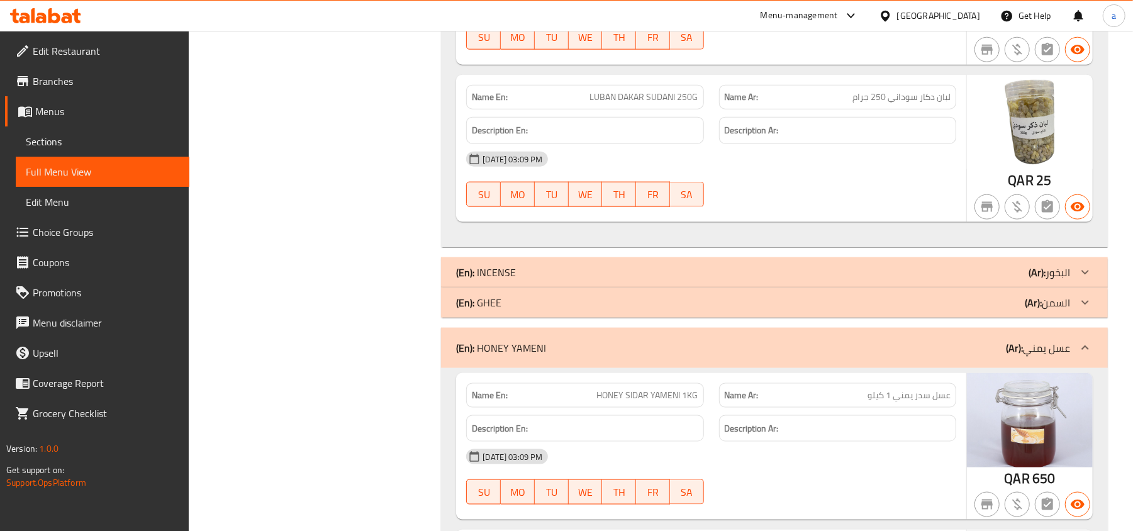
scroll to position [1113, 0]
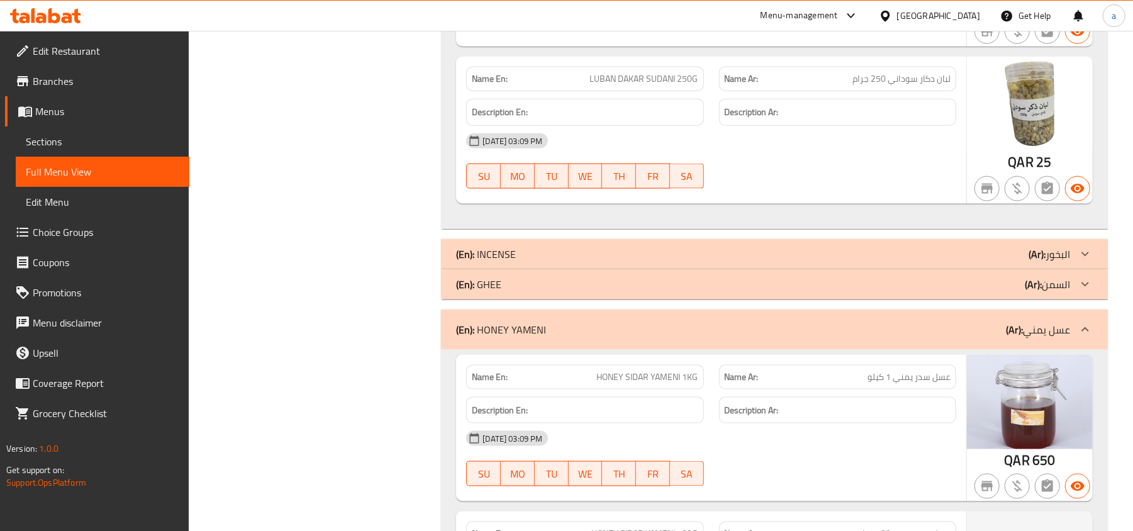
click at [557, 262] on div "(En): INCENSE (Ar): البخور" at bounding box center [763, 254] width 614 height 15
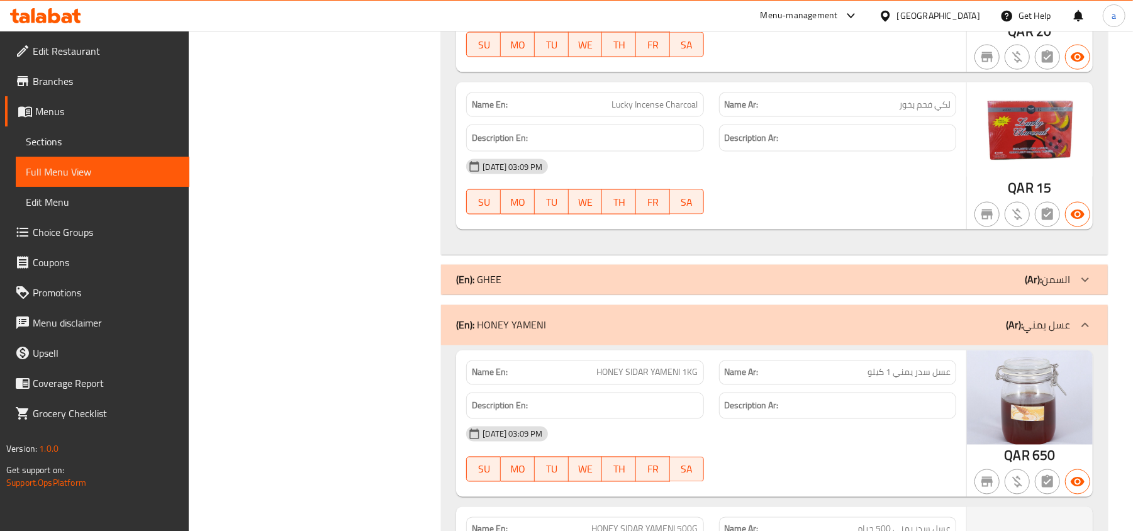
scroll to position [1533, 0]
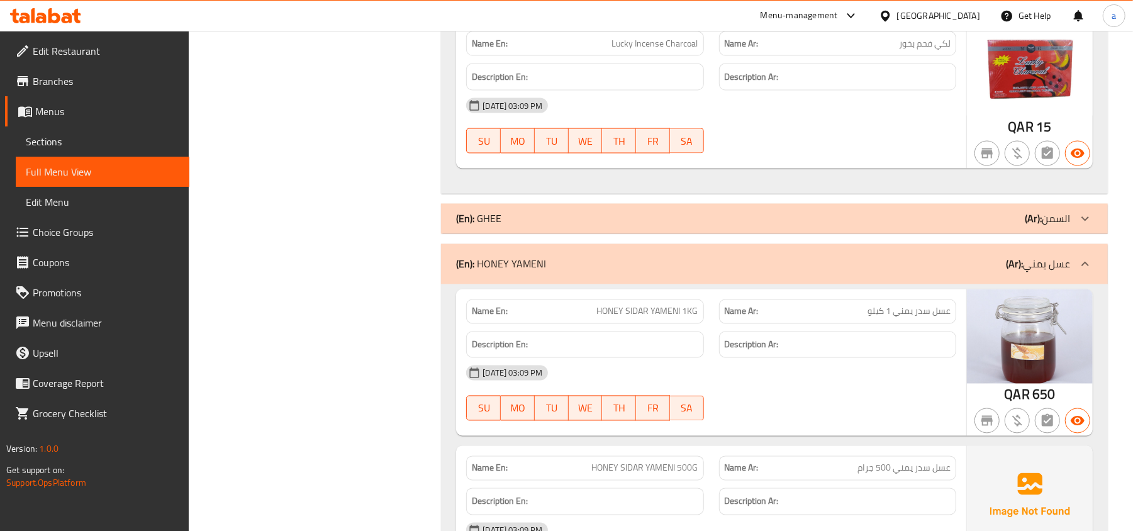
click at [569, 226] on div "(En): GHEE (Ar): السمن" at bounding box center [763, 218] width 614 height 15
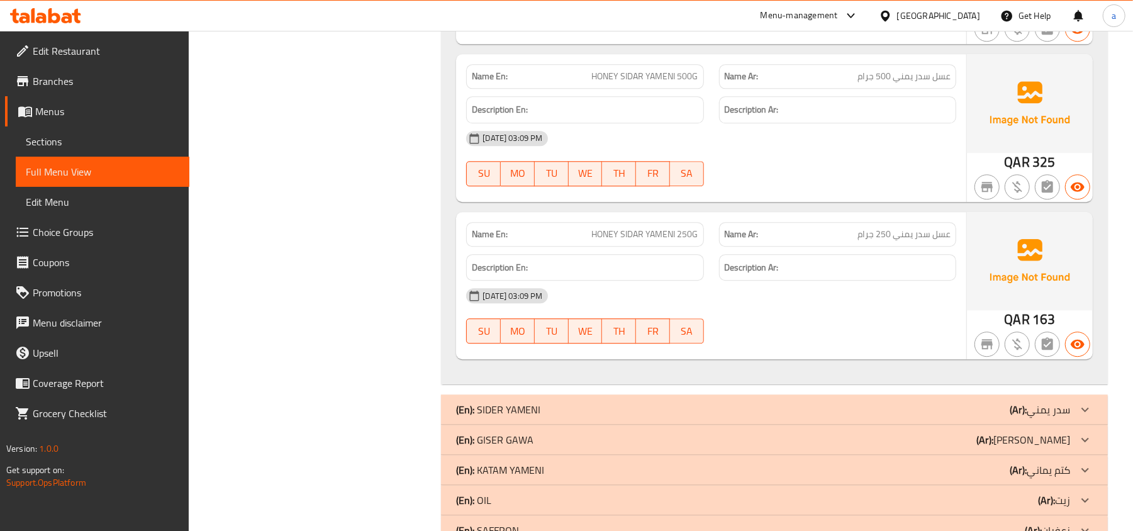
scroll to position [2349, 0]
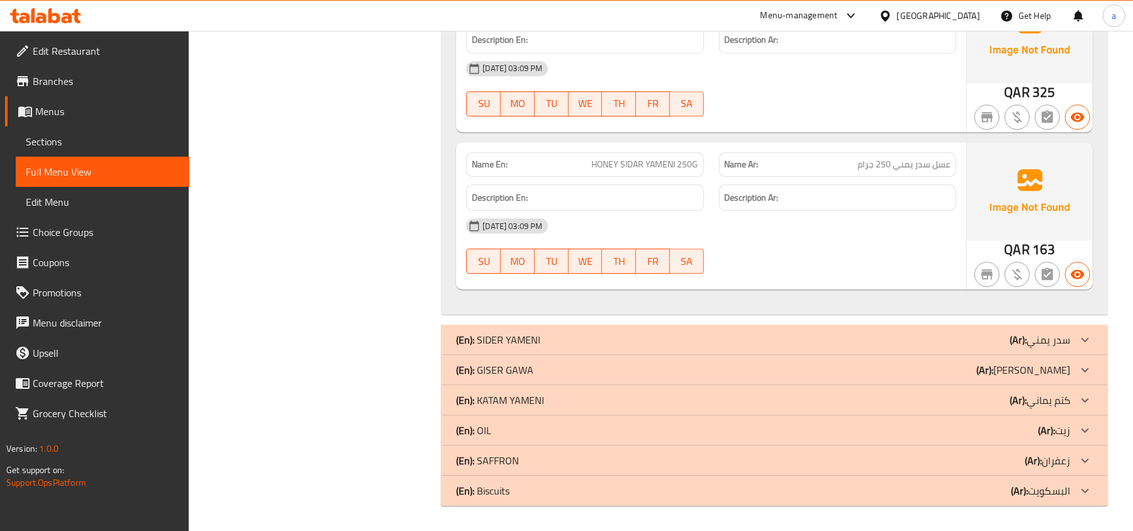
click at [569, 335] on div "(En): SIDER YAMENI (Ar): سدر يمني" at bounding box center [763, 339] width 614 height 15
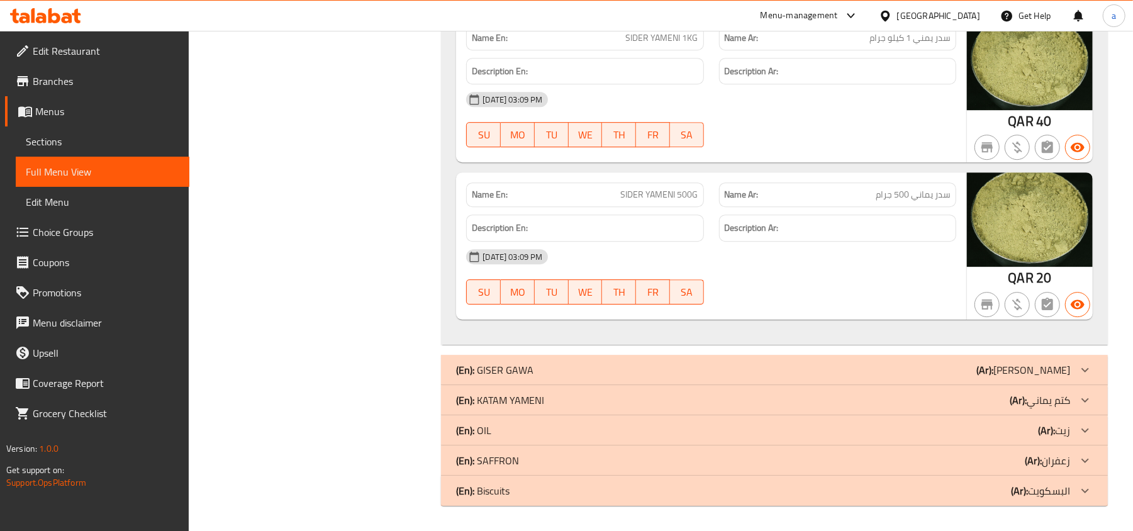
scroll to position [2705, 0]
click at [589, 363] on div "(En): [PERSON_NAME] (Ar): [PERSON_NAME]" at bounding box center [763, 369] width 614 height 15
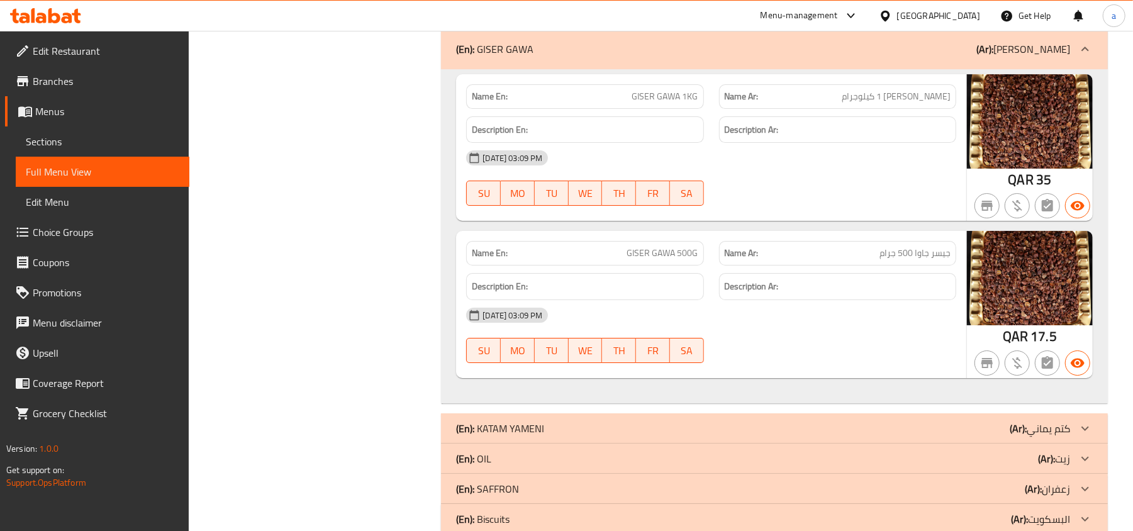
scroll to position [3061, 0]
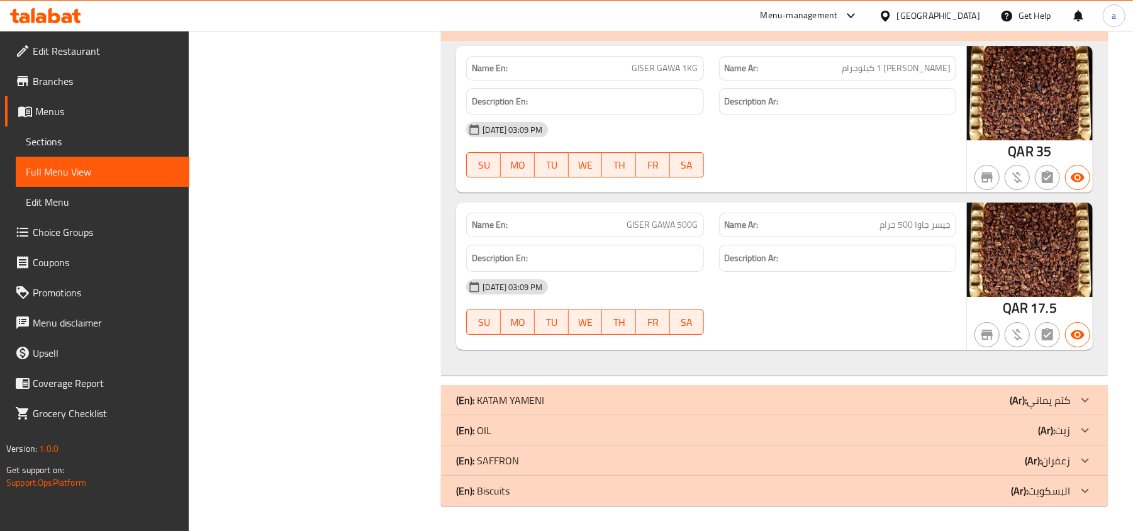
click at [619, 408] on div "(En): [PERSON_NAME] (Ar): [PERSON_NAME]" at bounding box center [774, 400] width 667 height 30
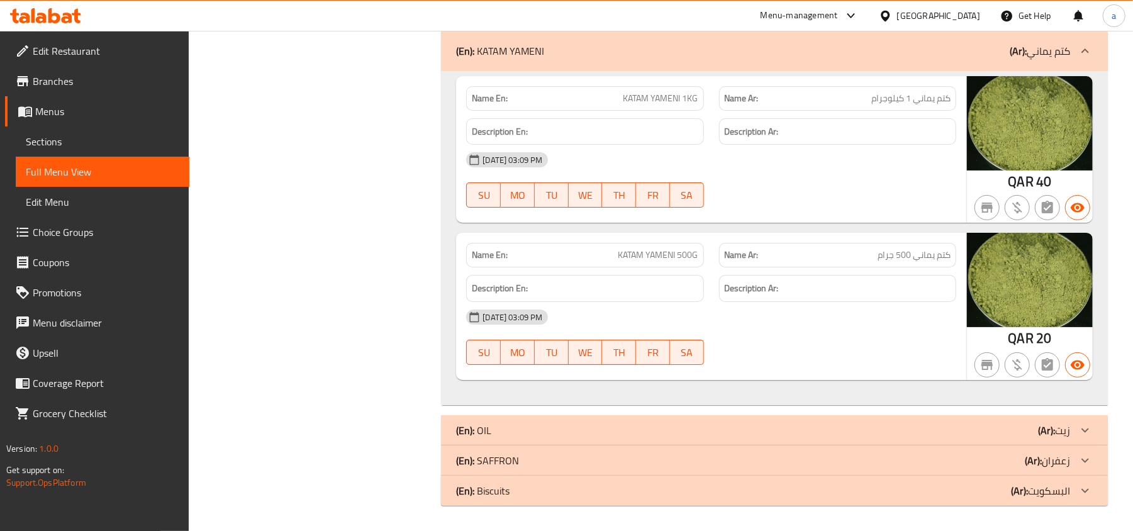
scroll to position [3417, 0]
drag, startPoint x: 662, startPoint y: 430, endPoint x: 662, endPoint y: 409, distance: 21.4
click at [662, 429] on div "(En): OIL (Ar): زيت" at bounding box center [763, 430] width 614 height 15
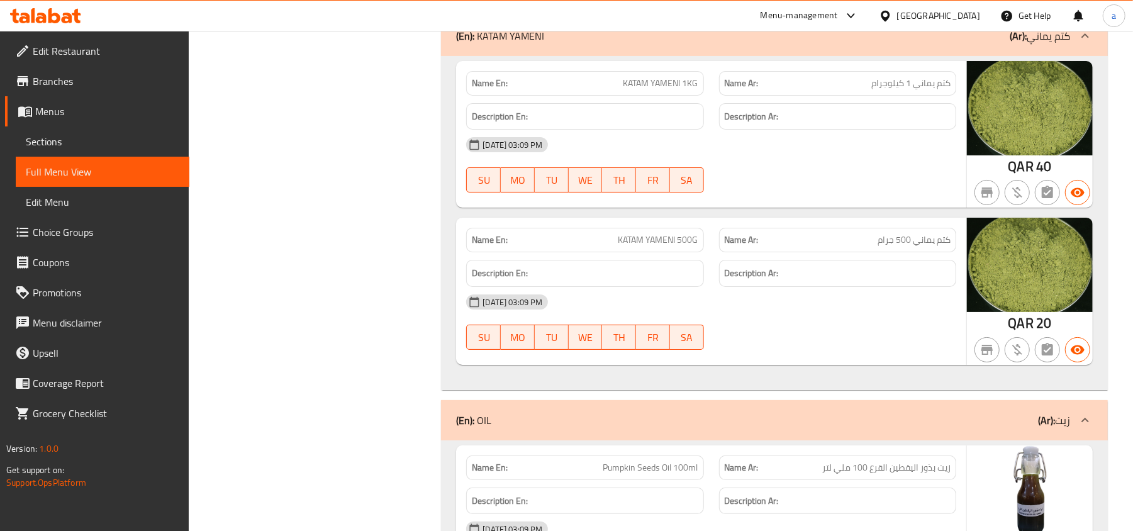
scroll to position [3614, 0]
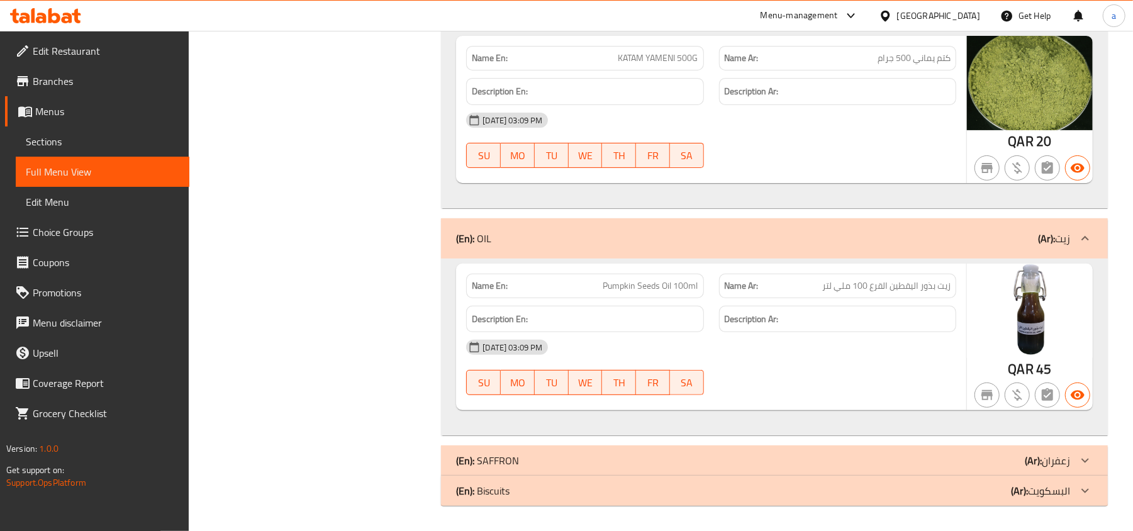
click at [637, 456] on div "(En): SAFFRON (Ar): زعفران" at bounding box center [763, 460] width 614 height 15
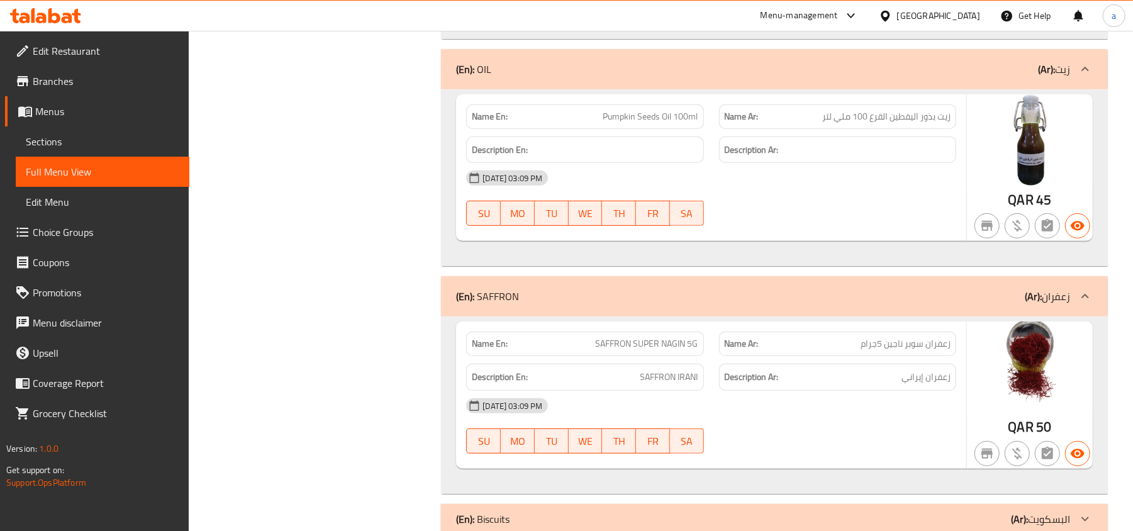
scroll to position [3813, 0]
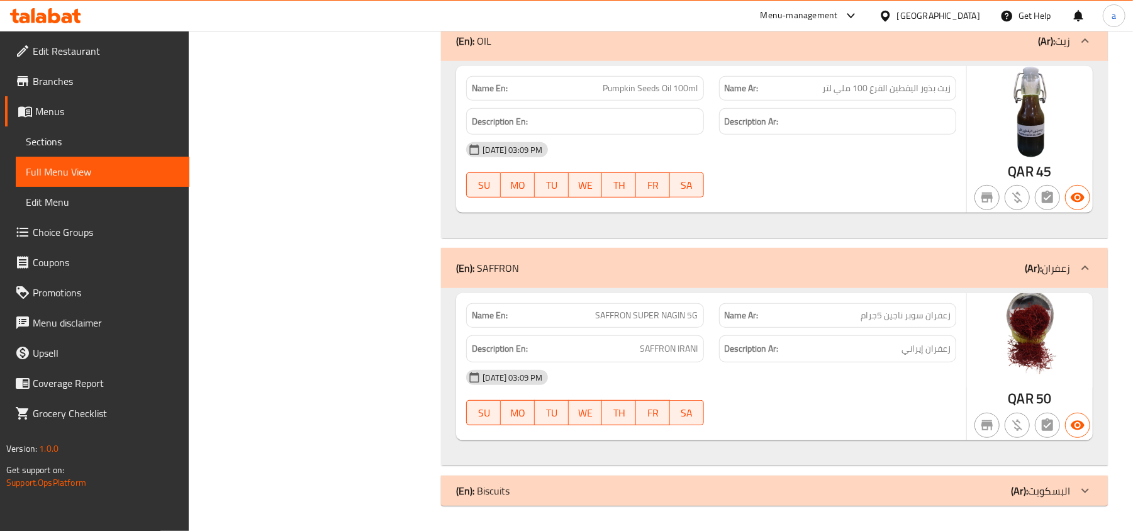
click at [675, 491] on div "(En): Biscuits (Ar): البسكويت" at bounding box center [763, 490] width 614 height 15
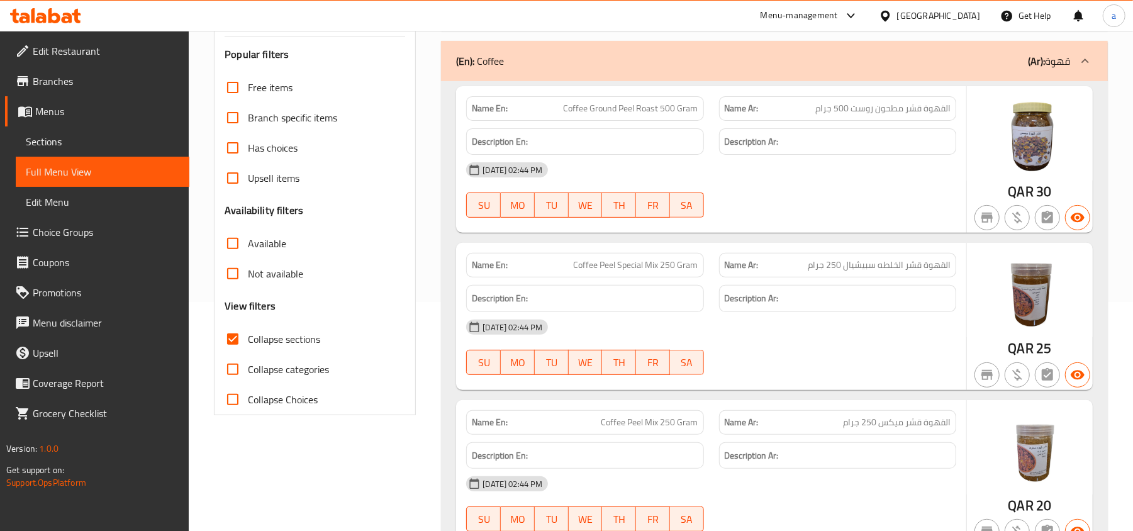
scroll to position [252, 0]
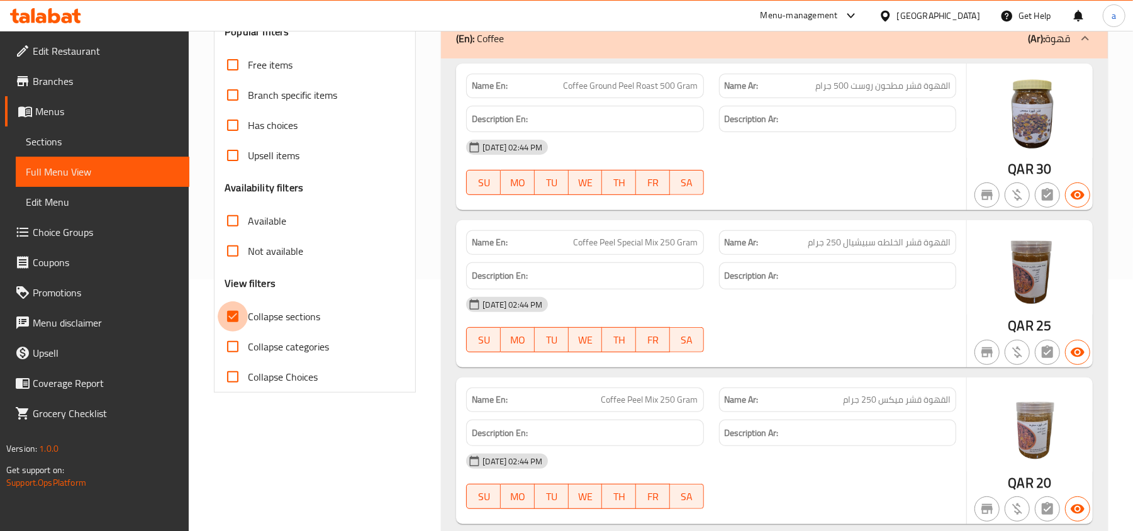
click at [230, 316] on input "Collapse sections" at bounding box center [233, 316] width 30 height 30
checkbox input "false"
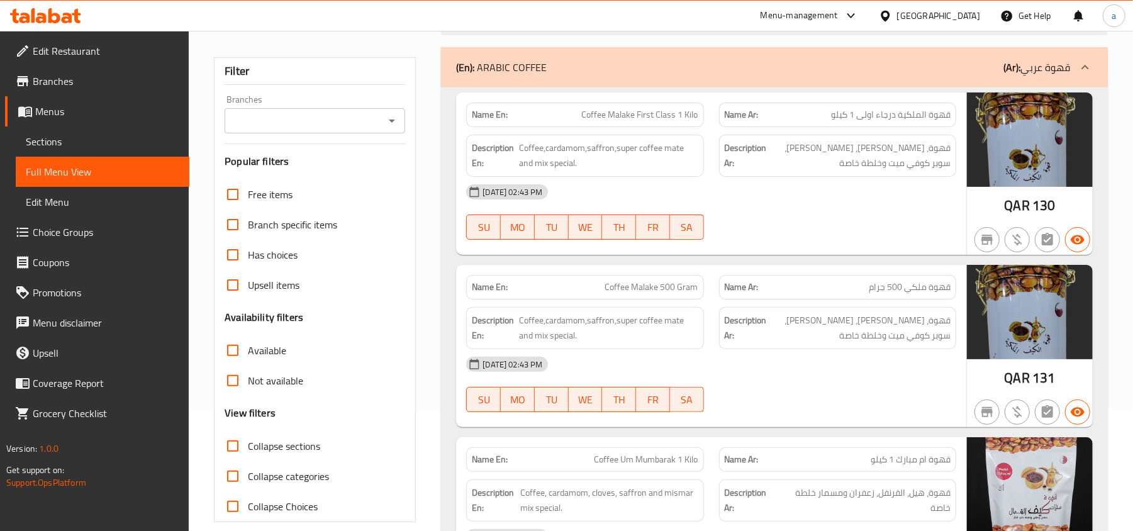
scroll to position [0, 0]
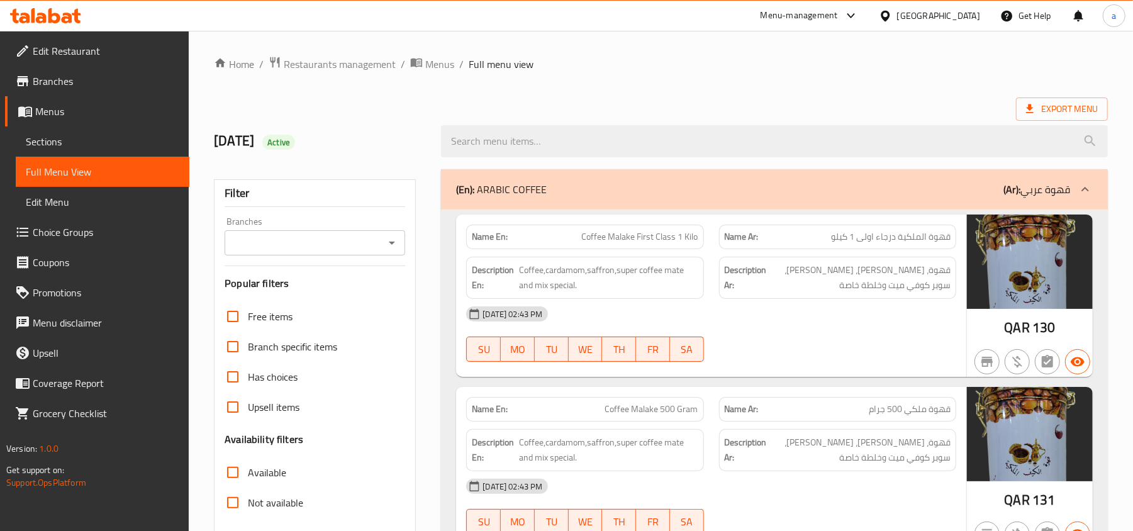
click at [908, 189] on div "(En): ARABIC COFFEE (Ar): قهوة عربي" at bounding box center [763, 189] width 614 height 15
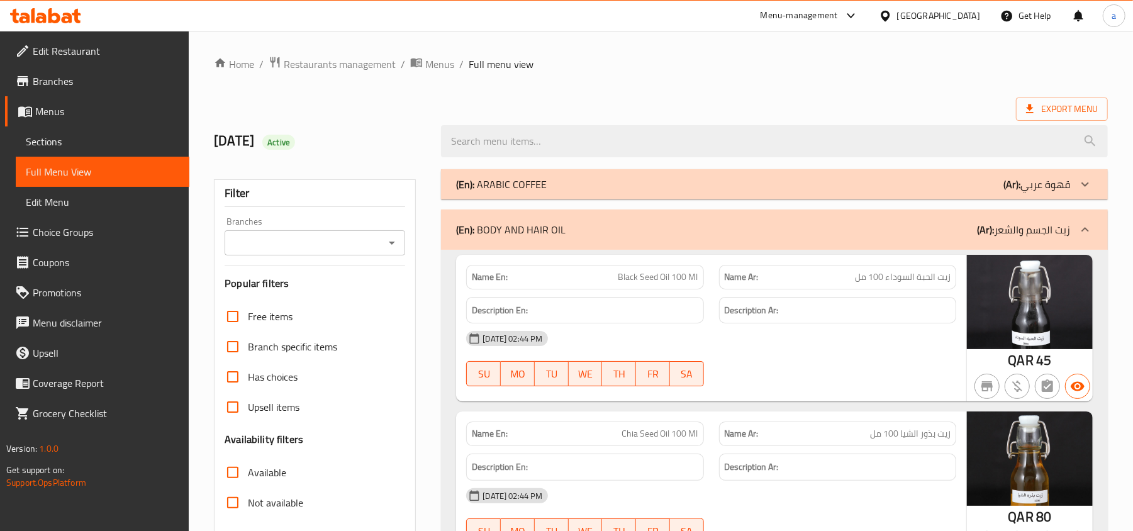
click at [869, 237] on div "(En): BODY AND HAIR OIL (Ar): زيت الجسم والشعر" at bounding box center [763, 229] width 614 height 15
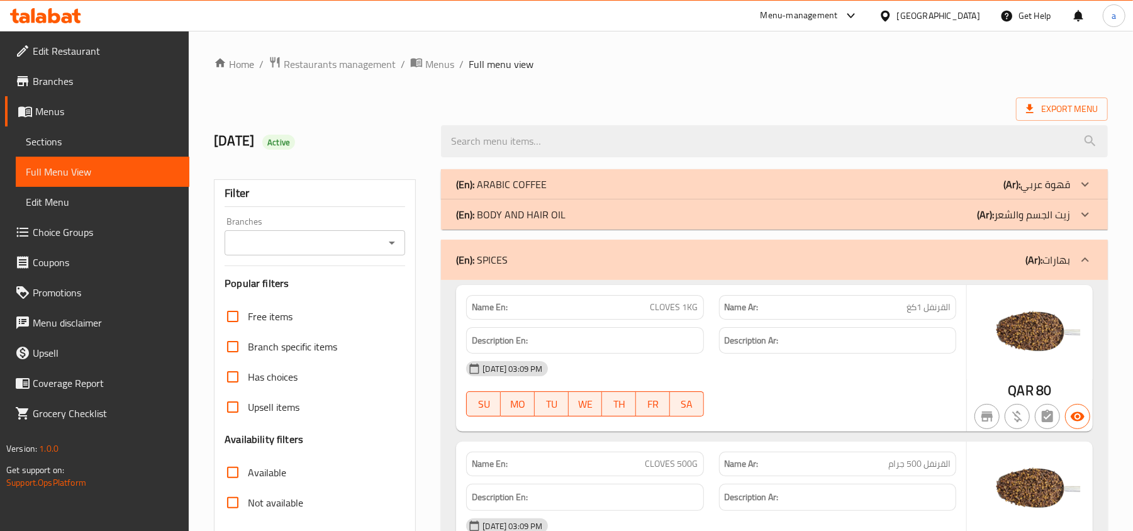
click at [823, 268] on div "(En): SPICES (Ar): بهارات" at bounding box center [774, 260] width 667 height 40
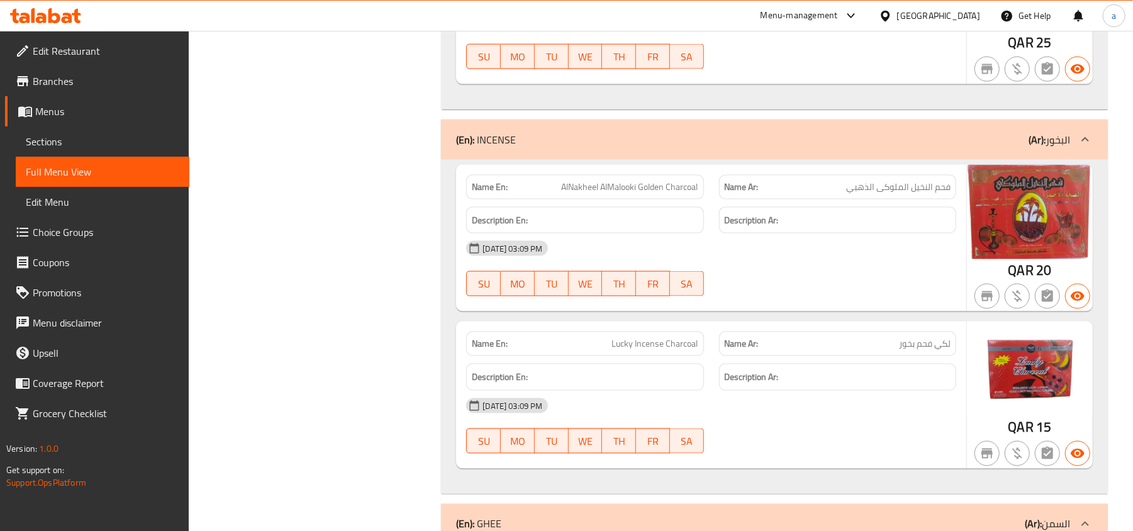
scroll to position [813, 0]
